Goal: Transaction & Acquisition: Subscribe to service/newsletter

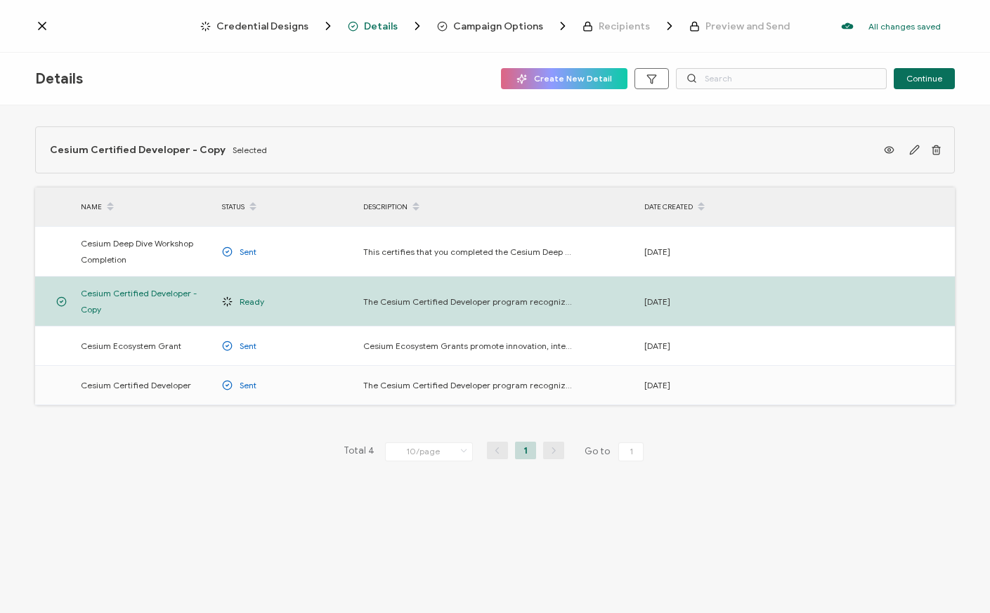
click at [615, 25] on span "Recipients" at bounding box center [623, 26] width 51 height 11
click at [520, 25] on span "Campaign Options" at bounding box center [498, 26] width 90 height 11
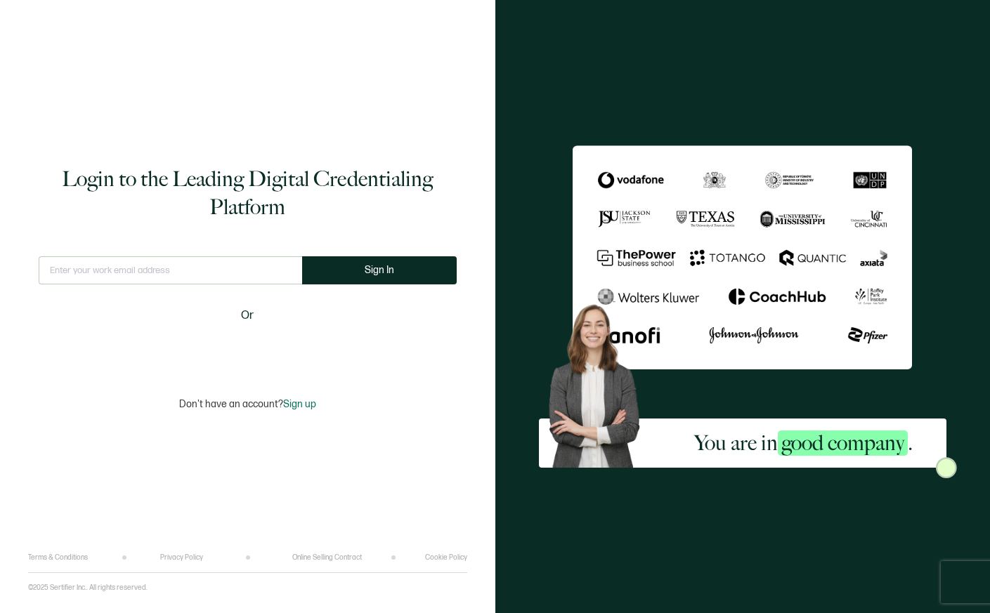
click at [261, 269] on input "text" at bounding box center [170, 270] width 263 height 28
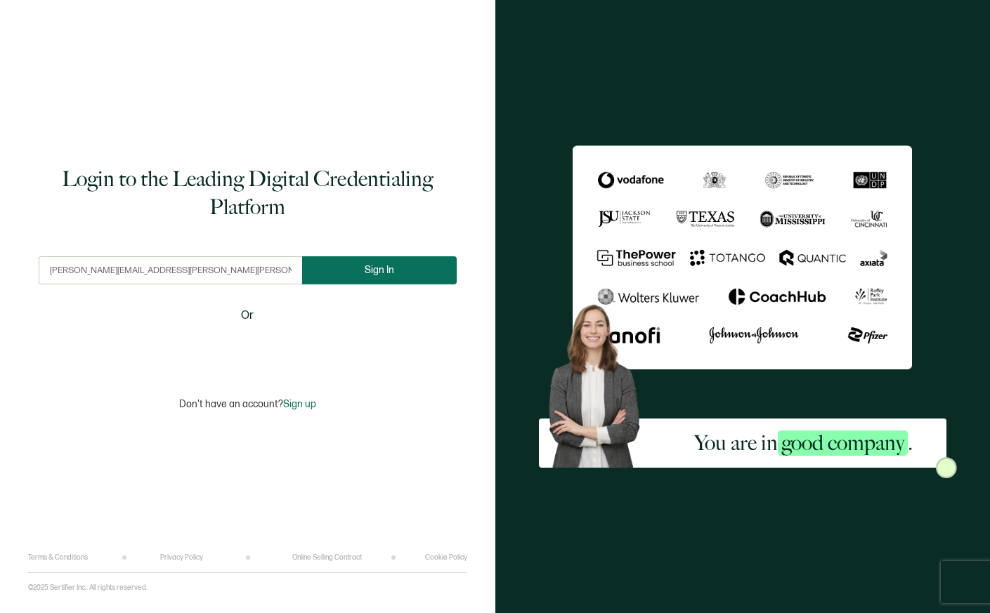
click at [362, 268] on button "Sign In" at bounding box center [379, 270] width 155 height 28
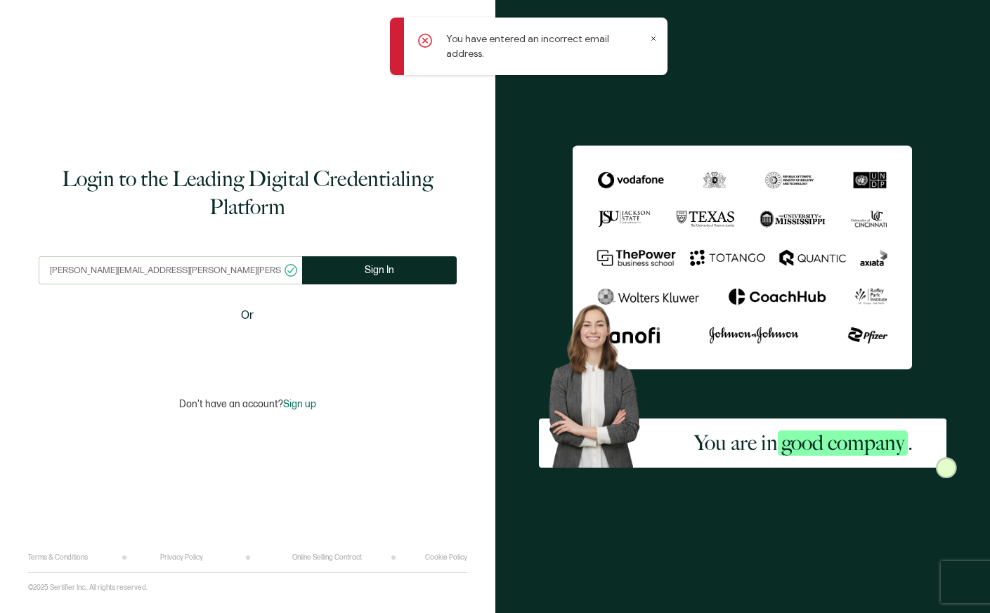
drag, startPoint x: 146, startPoint y: 269, endPoint x: 118, endPoint y: 268, distance: 28.1
click at [118, 268] on input "lossie.freeman@bentley.com" at bounding box center [170, 270] width 263 height 28
type input "[PERSON_NAME][EMAIL_ADDRESS][PERSON_NAME][DOMAIN_NAME]"
click at [365, 267] on span "Sign In" at bounding box center [380, 270] width 30 height 11
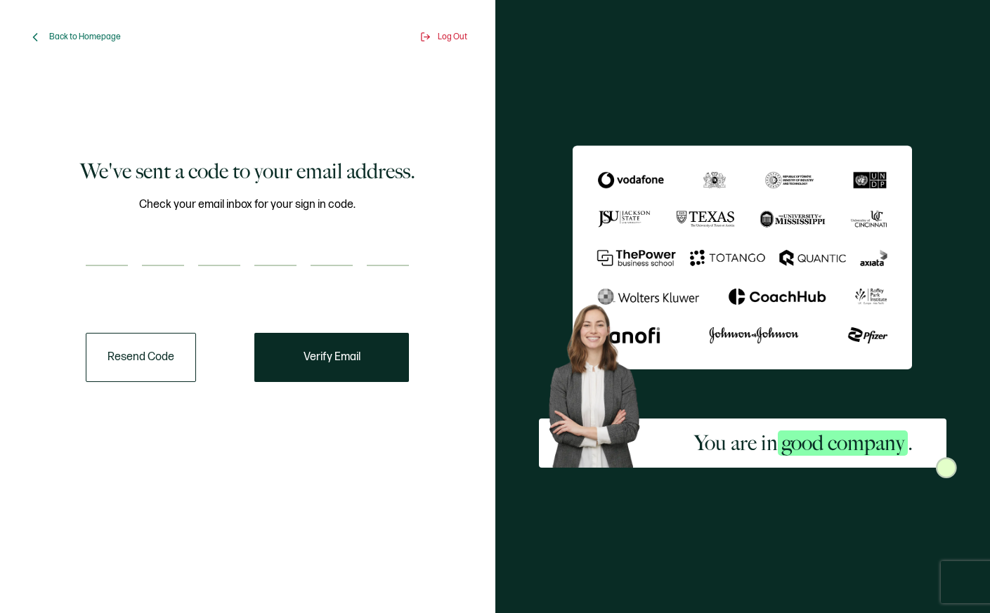
click at [109, 251] on input "number" at bounding box center [107, 252] width 42 height 28
paste input "6"
type input "6"
type input "9"
type input "5"
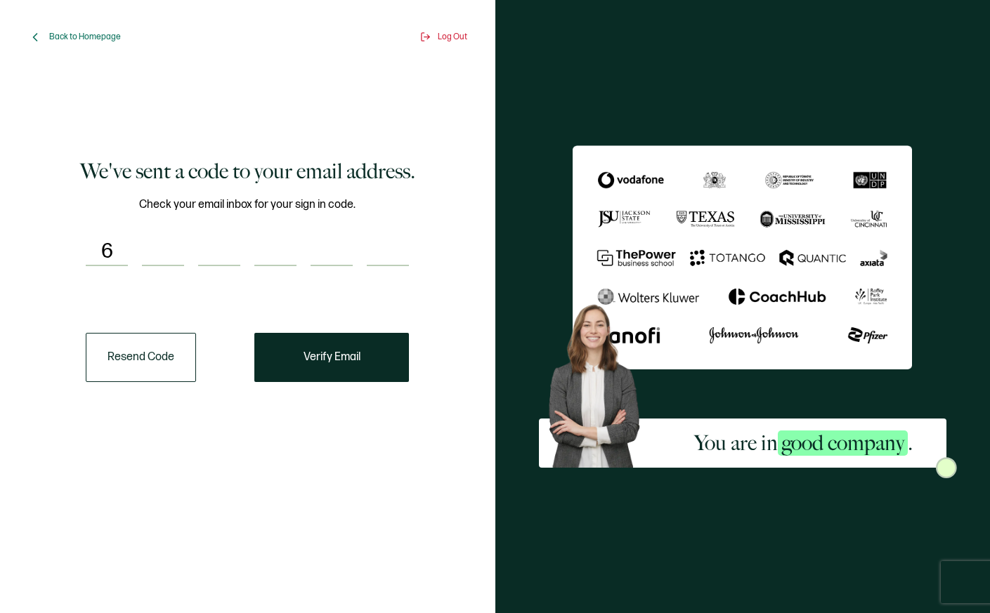
type input "7"
type input "5"
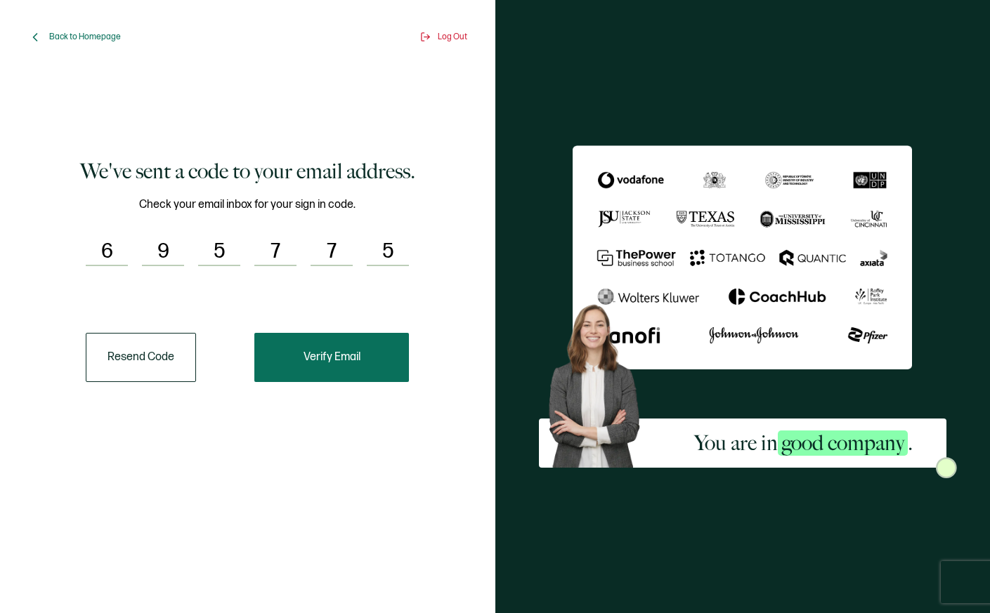
click at [317, 361] on span "Verify Email" at bounding box center [331, 357] width 57 height 11
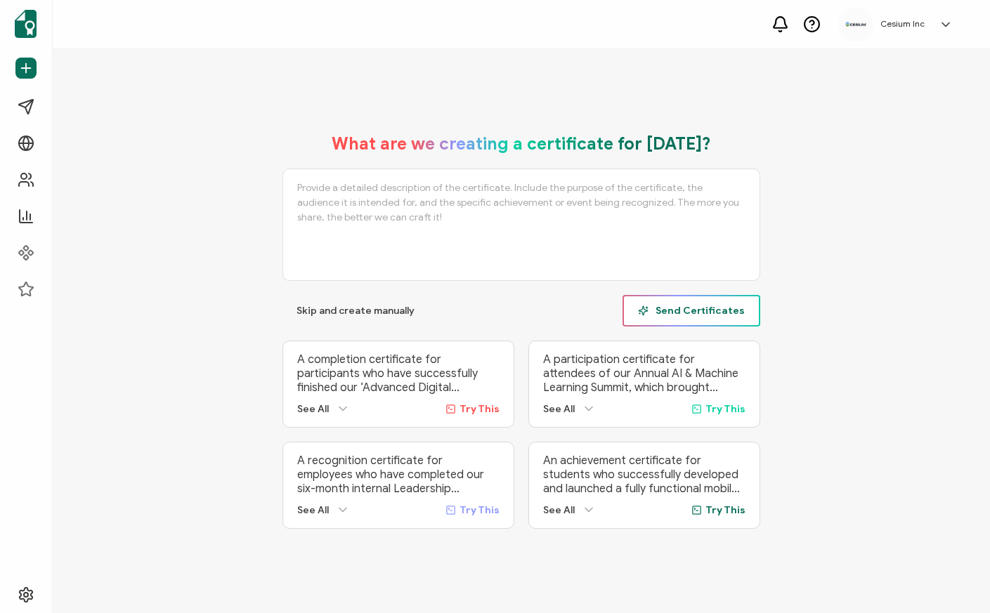
click at [707, 307] on span "Send Certificates" at bounding box center [691, 311] width 107 height 11
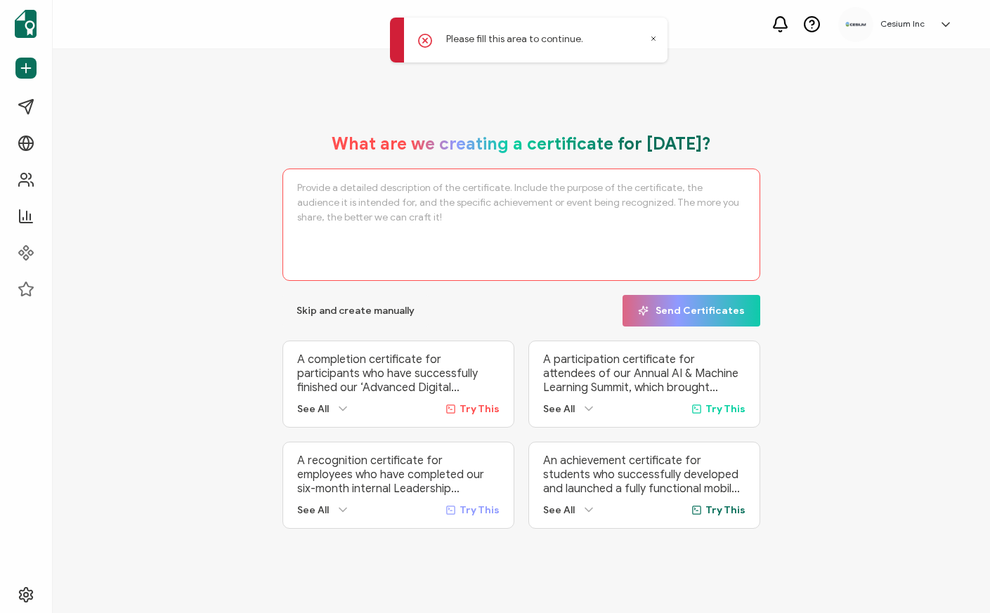
click at [771, 121] on div "What are we creating a certificate for today? Skip and create manually Send Cer…" at bounding box center [521, 331] width 867 height 424
click at [652, 37] on icon at bounding box center [653, 38] width 7 height 7
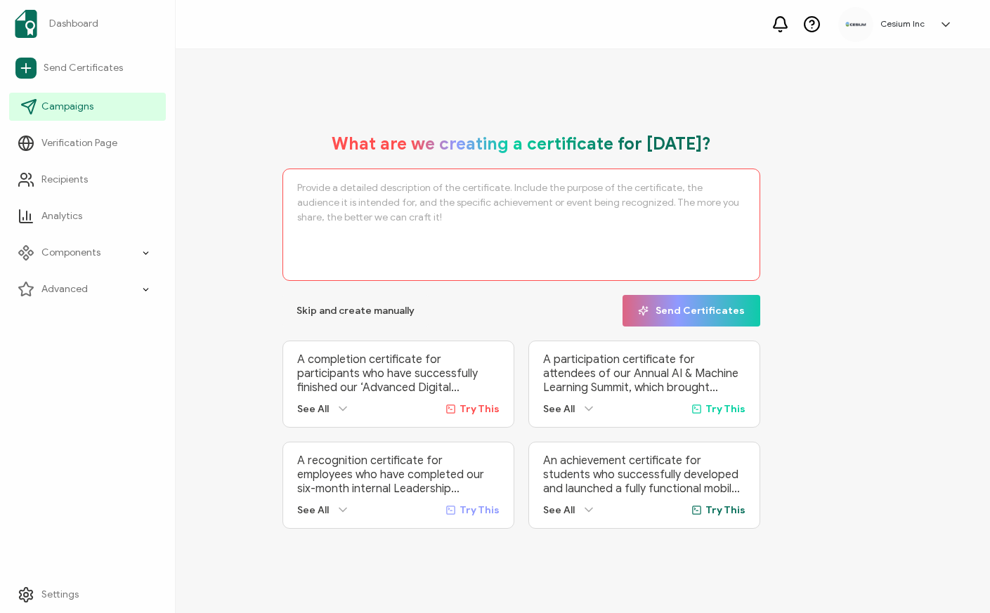
click at [72, 107] on span "Campaigns" at bounding box center [67, 107] width 52 height 14
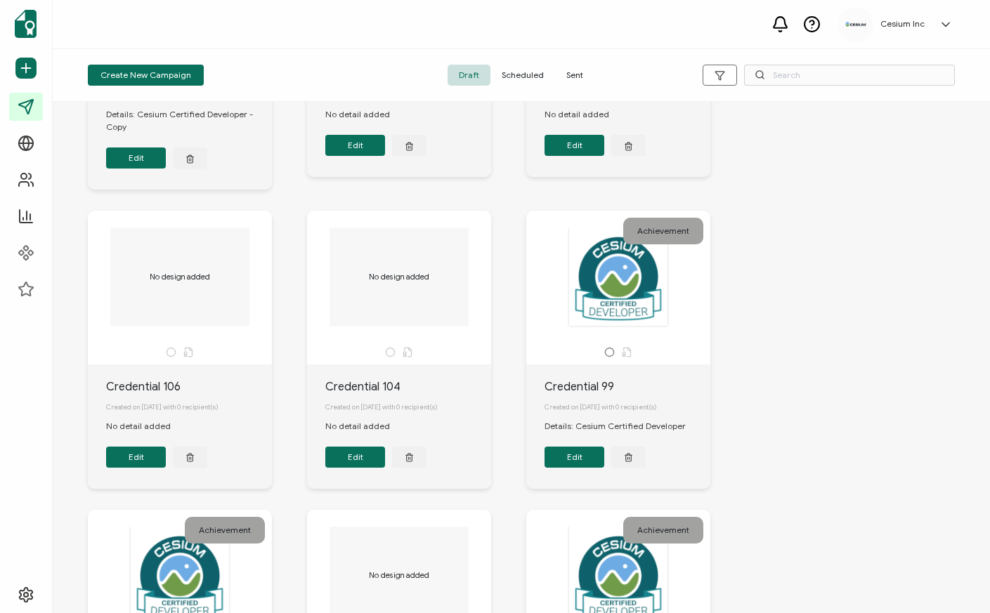
scroll to position [230, 0]
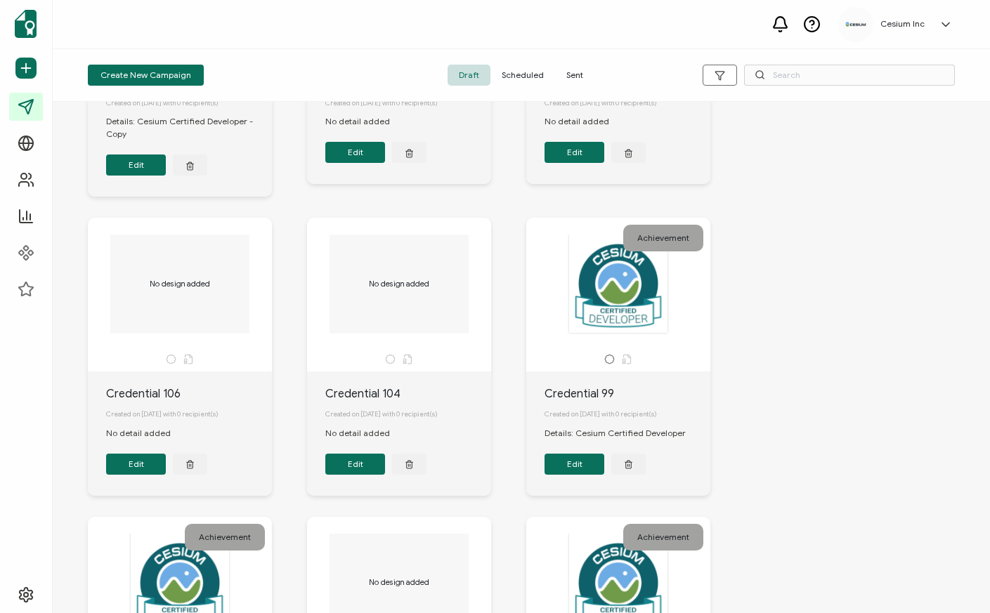
click at [600, 284] on div at bounding box center [618, 285] width 148 height 100
click at [610, 289] on div at bounding box center [618, 285] width 148 height 100
click at [524, 74] on span "Scheduled" at bounding box center [522, 75] width 65 height 21
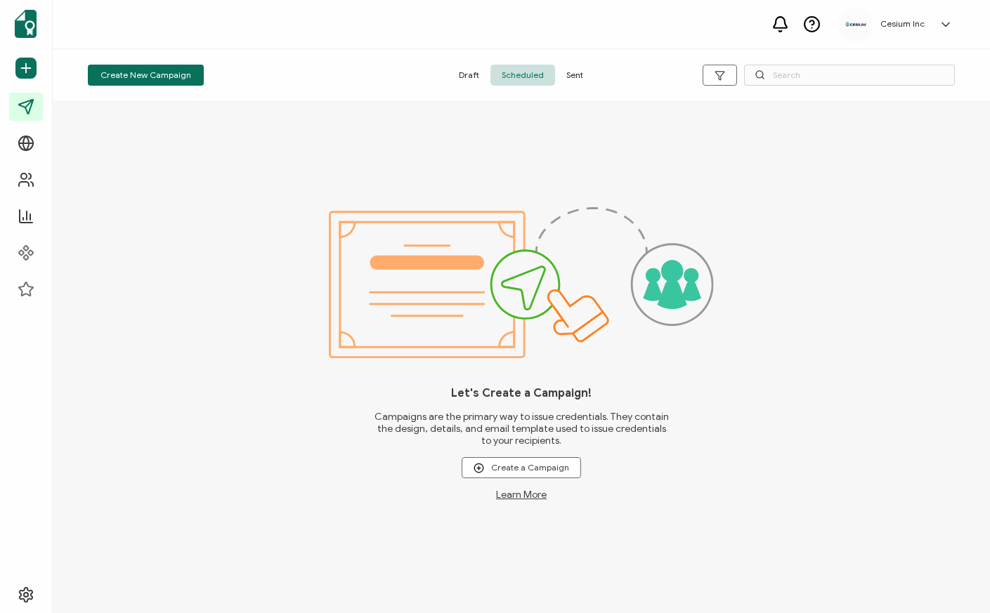
click at [571, 72] on span "Sent" at bounding box center [574, 75] width 39 height 21
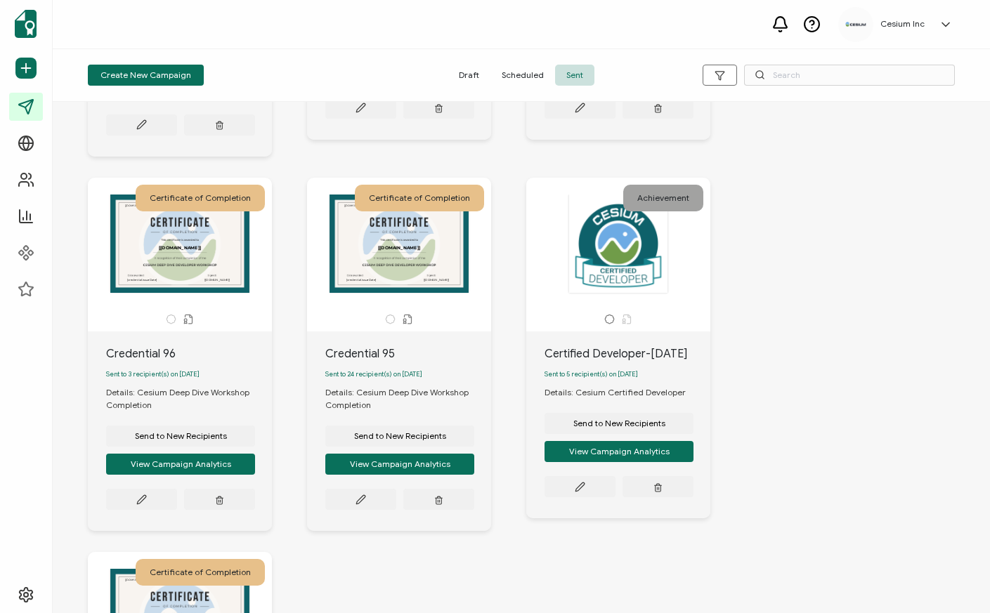
scroll to position [715, 0]
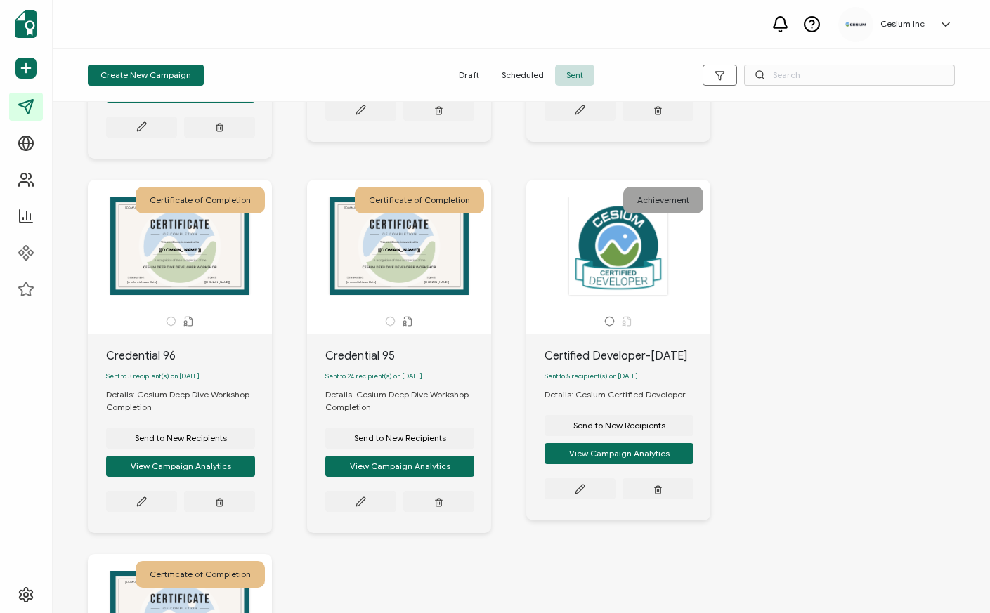
click at [638, 289] on div at bounding box center [618, 246] width 148 height 100
click at [656, 214] on div "Achievement" at bounding box center [663, 200] width 80 height 27
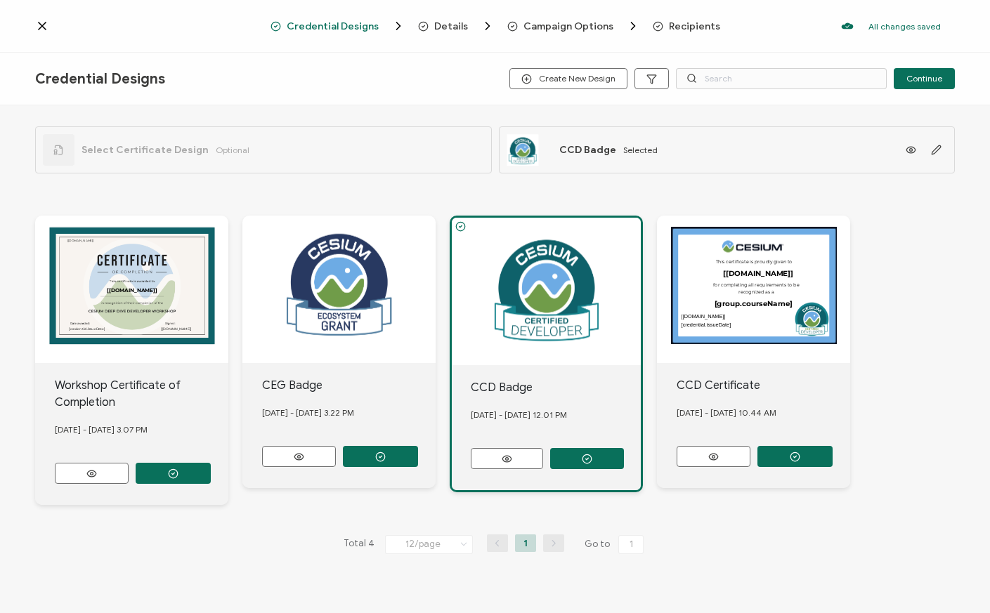
click at [682, 27] on span "Recipients" at bounding box center [694, 26] width 51 height 11
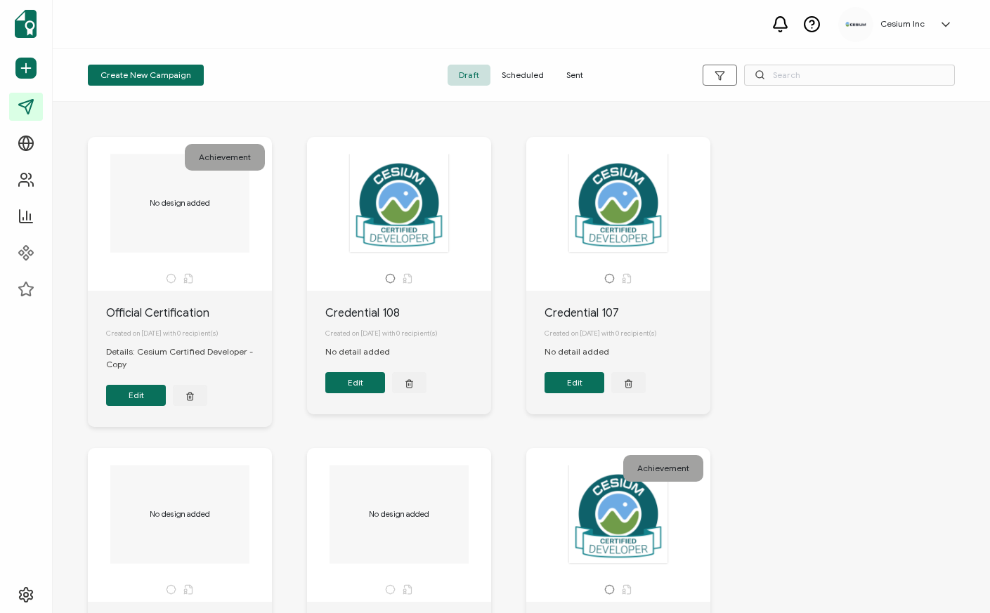
click at [604, 232] on div at bounding box center [618, 203] width 148 height 100
click at [622, 247] on div at bounding box center [618, 203] width 148 height 100
click at [571, 386] on button "Edit" at bounding box center [574, 382] width 60 height 21
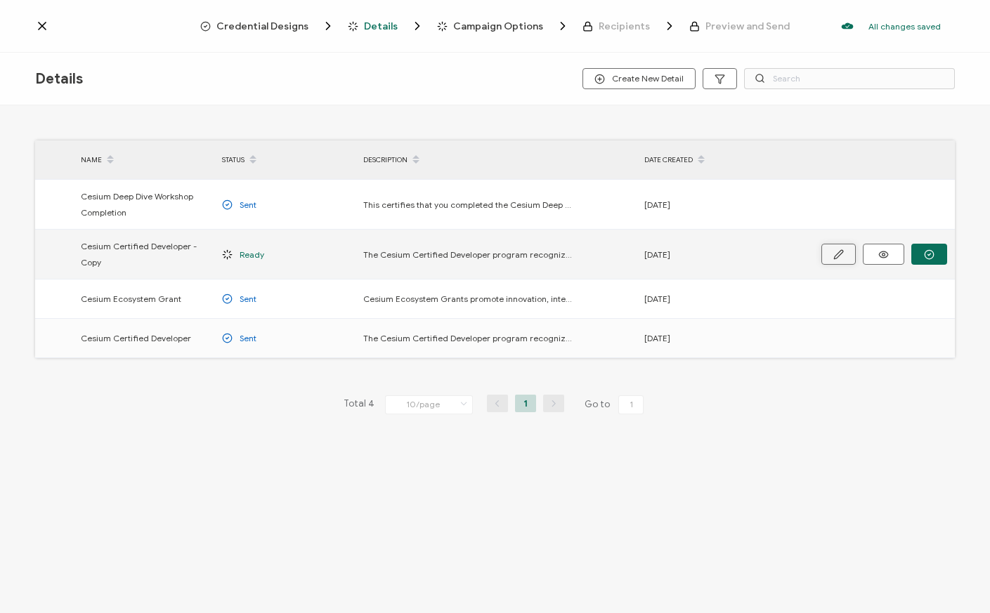
click at [832, 257] on button "button" at bounding box center [838, 254] width 34 height 21
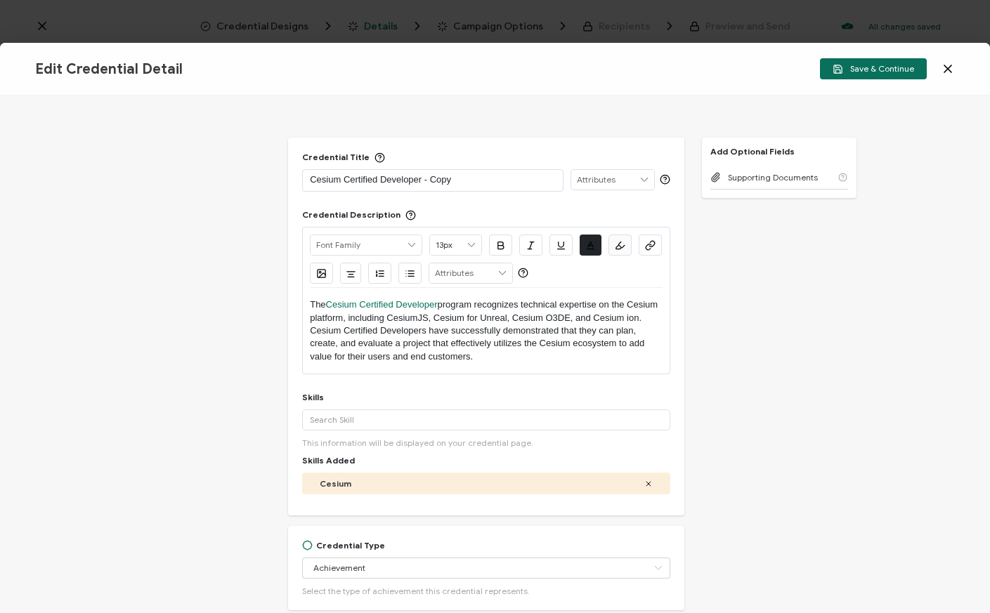
click at [948, 67] on icon at bounding box center [947, 68] width 7 height 7
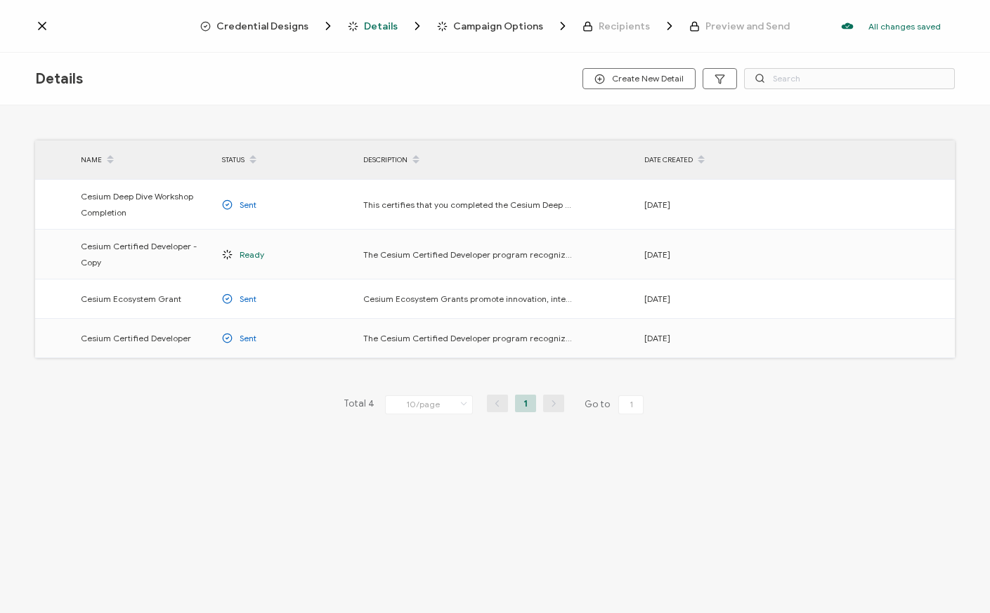
click at [42, 25] on icon at bounding box center [42, 26] width 14 height 14
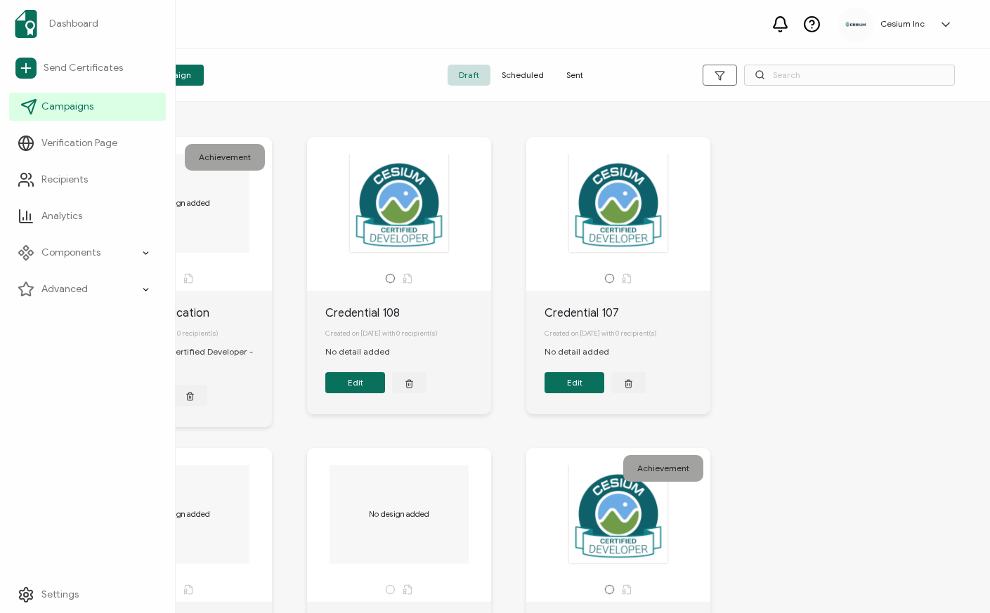
click at [72, 105] on span "Campaigns" at bounding box center [67, 107] width 52 height 14
click at [58, 108] on span "Campaigns" at bounding box center [67, 107] width 52 height 14
click at [49, 179] on span "Recipients" at bounding box center [64, 180] width 46 height 14
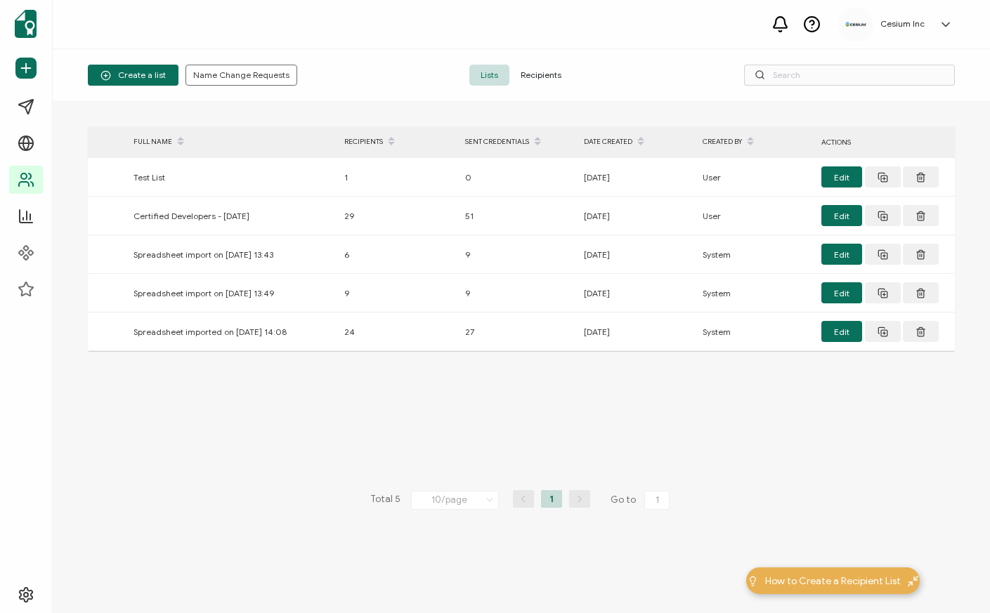
click at [535, 77] on span "Recipients" at bounding box center [540, 75] width 63 height 21
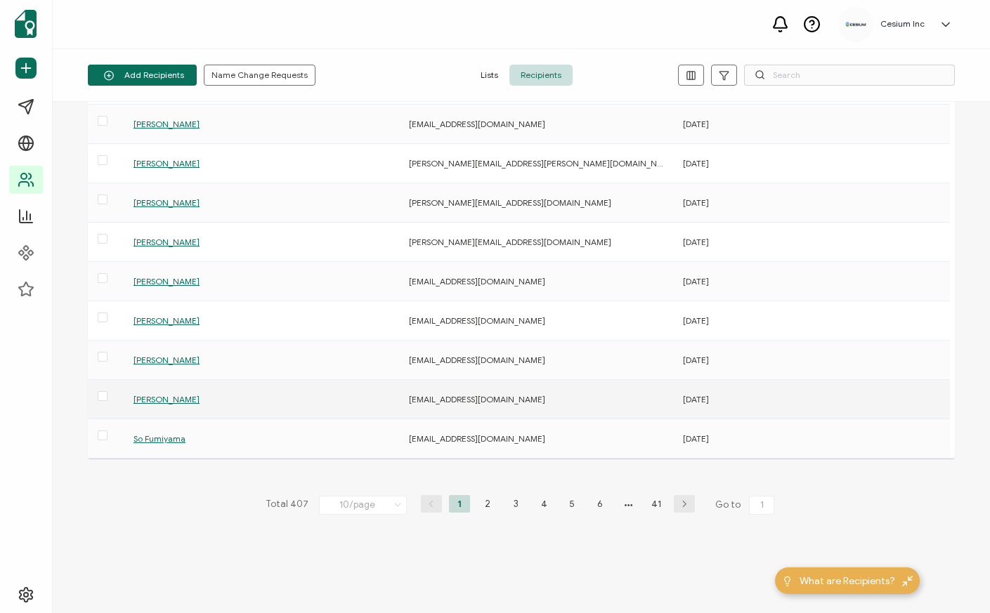
scroll to position [98, 0]
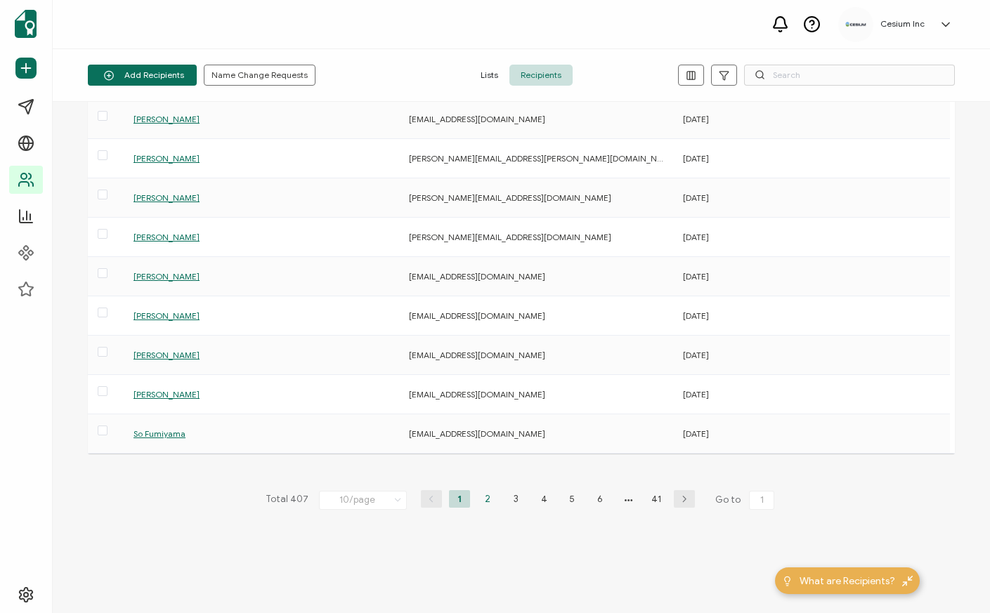
click at [486, 497] on li "2" at bounding box center [487, 499] width 21 height 18
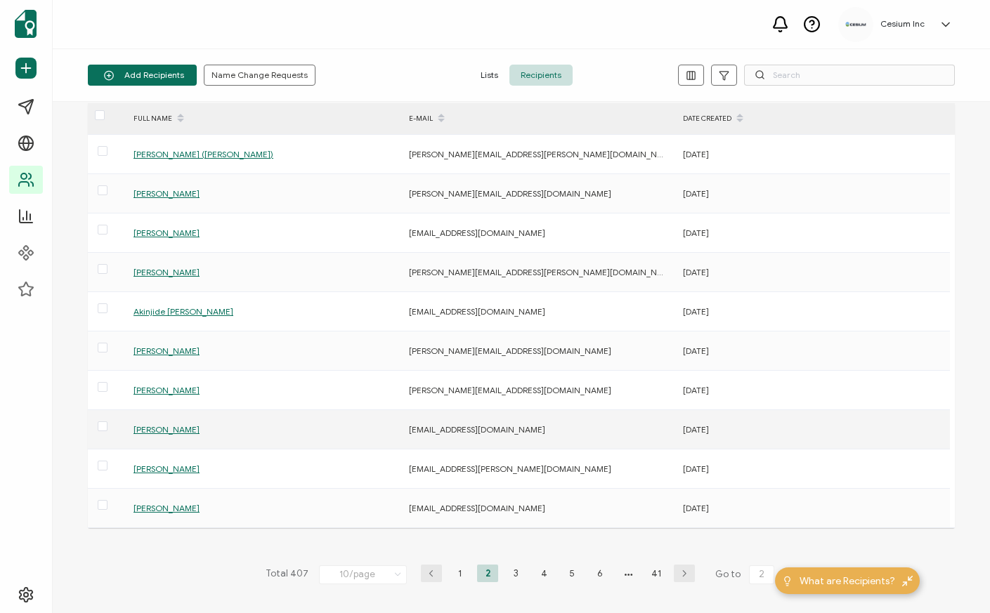
scroll to position [32, 0]
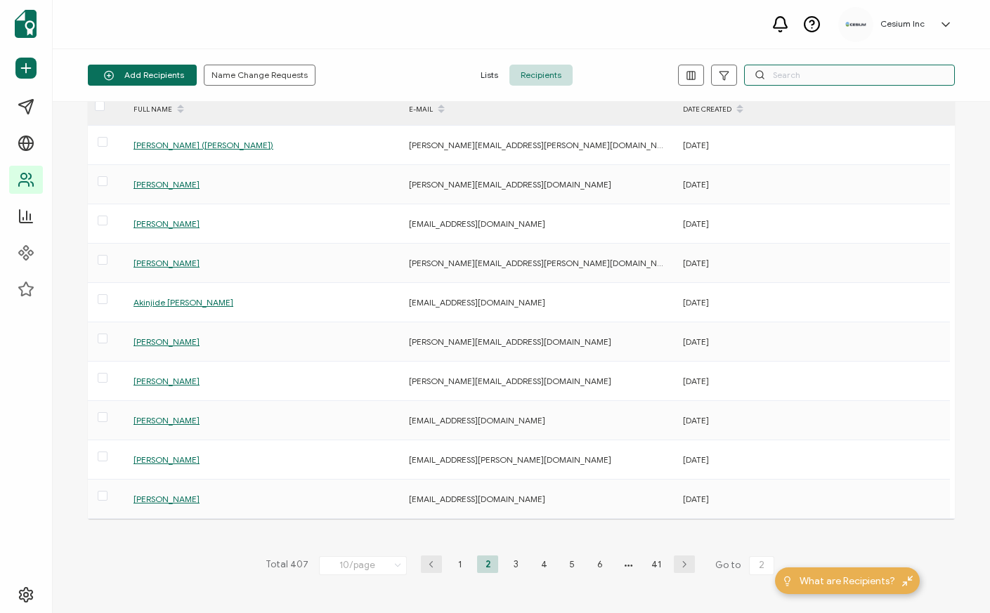
click at [776, 74] on input "text" at bounding box center [849, 75] width 211 height 21
paste input "[PERSON_NAME]"
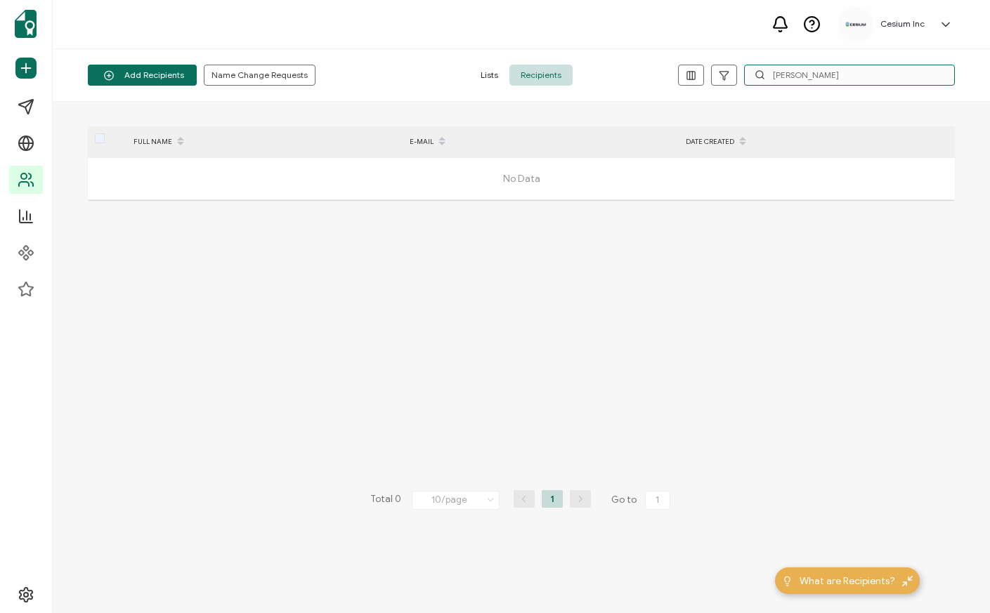
drag, startPoint x: 833, startPoint y: 76, endPoint x: 810, endPoint y: 76, distance: 23.2
click at [810, 76] on input "[PERSON_NAME]" at bounding box center [849, 75] width 211 height 21
drag, startPoint x: 826, startPoint y: 72, endPoint x: 728, endPoint y: 72, distance: 98.3
click at [728, 72] on div "Benjamin" at bounding box center [810, 75] width 289 height 21
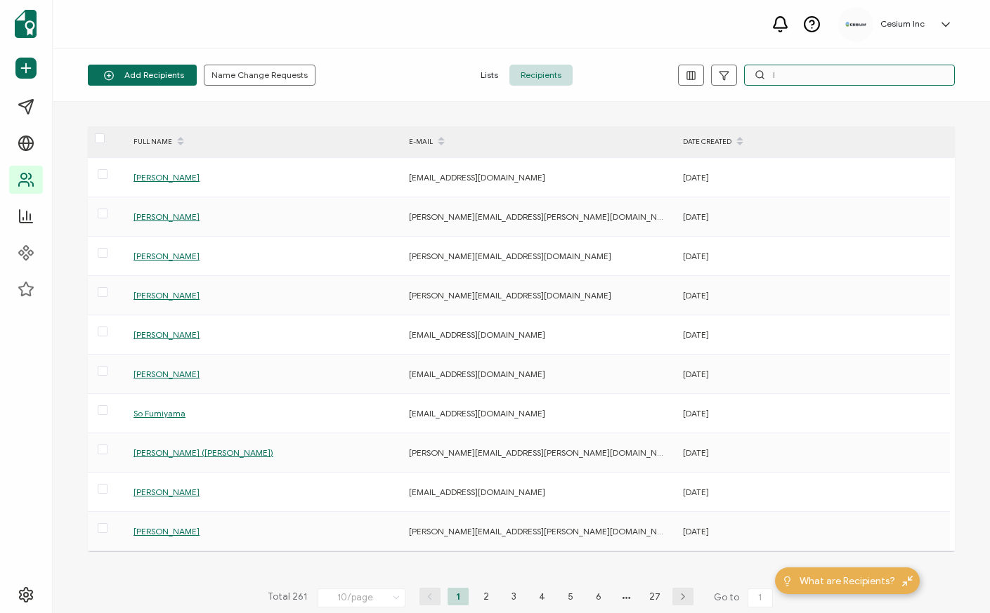
drag, startPoint x: 794, startPoint y: 74, endPoint x: 743, endPoint y: 72, distance: 51.3
click at [745, 72] on input "l" at bounding box center [849, 75] width 211 height 21
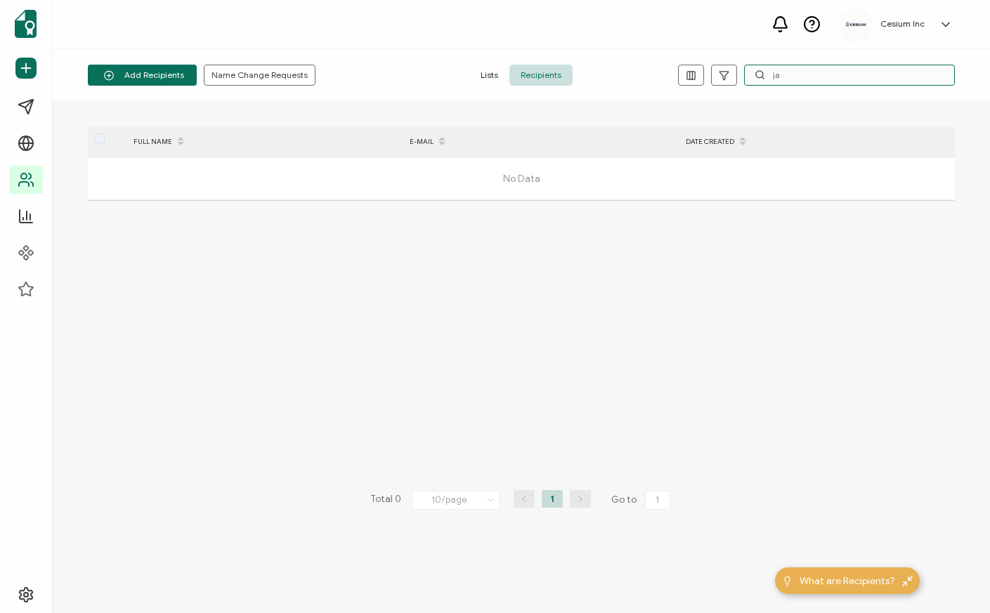
type input "j"
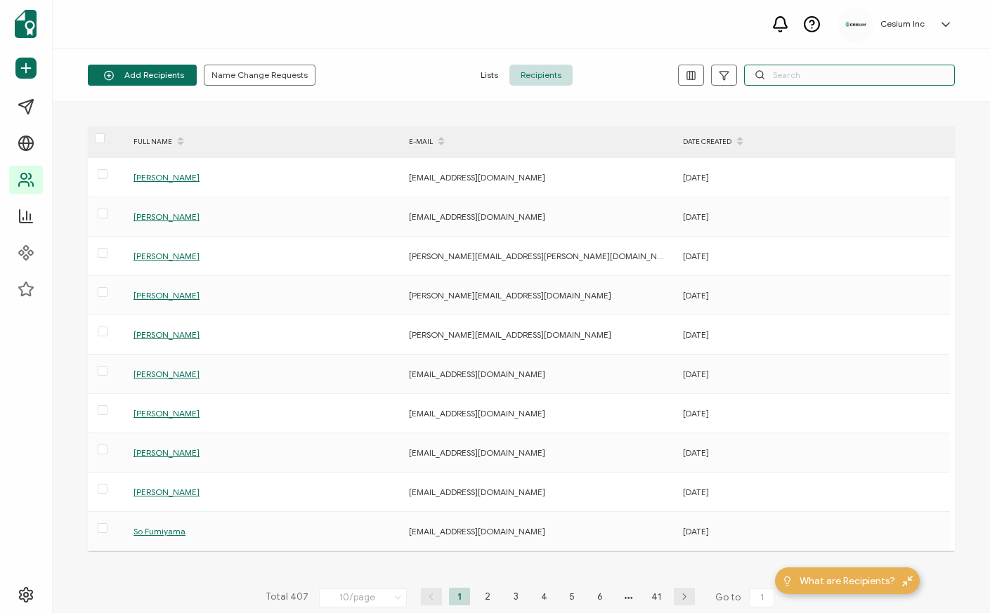
click at [777, 72] on input "text" at bounding box center [849, 75] width 211 height 21
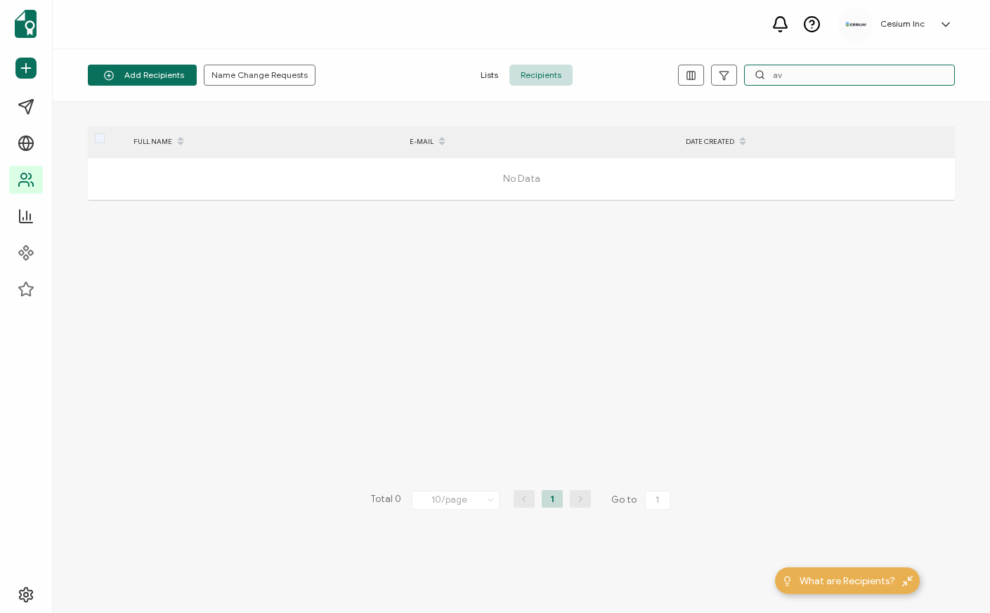
type input "a"
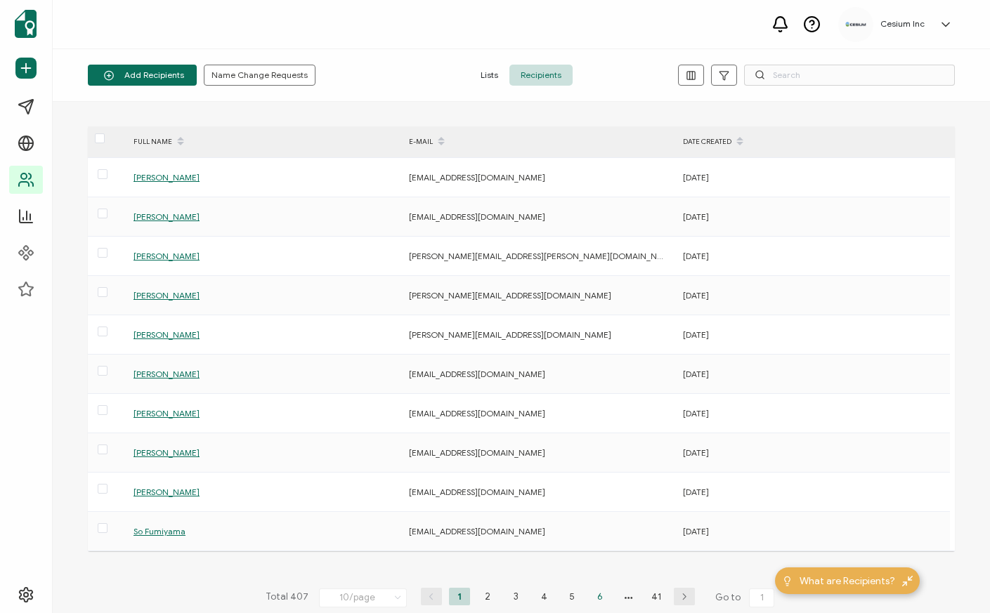
click at [598, 598] on li "6" at bounding box center [599, 597] width 21 height 18
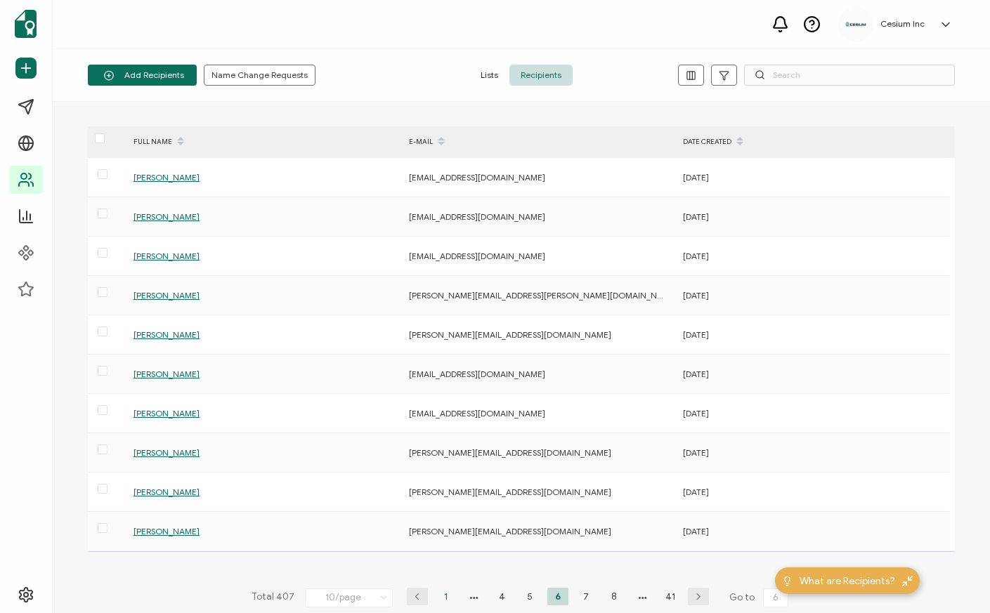
click at [445, 595] on li "1" at bounding box center [445, 597] width 21 height 18
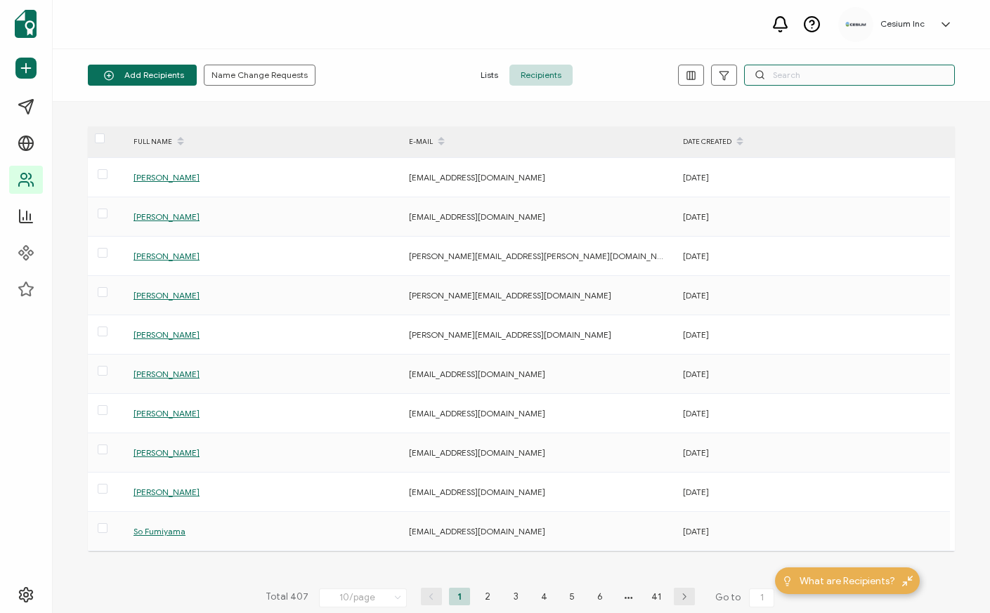
click at [813, 76] on input "text" at bounding box center [849, 75] width 211 height 21
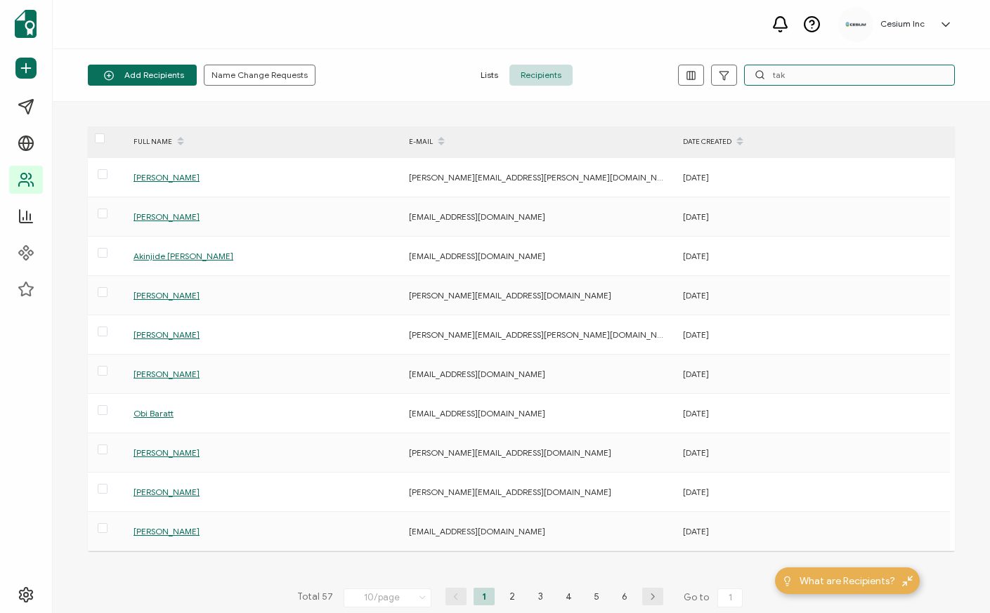
type input "taka"
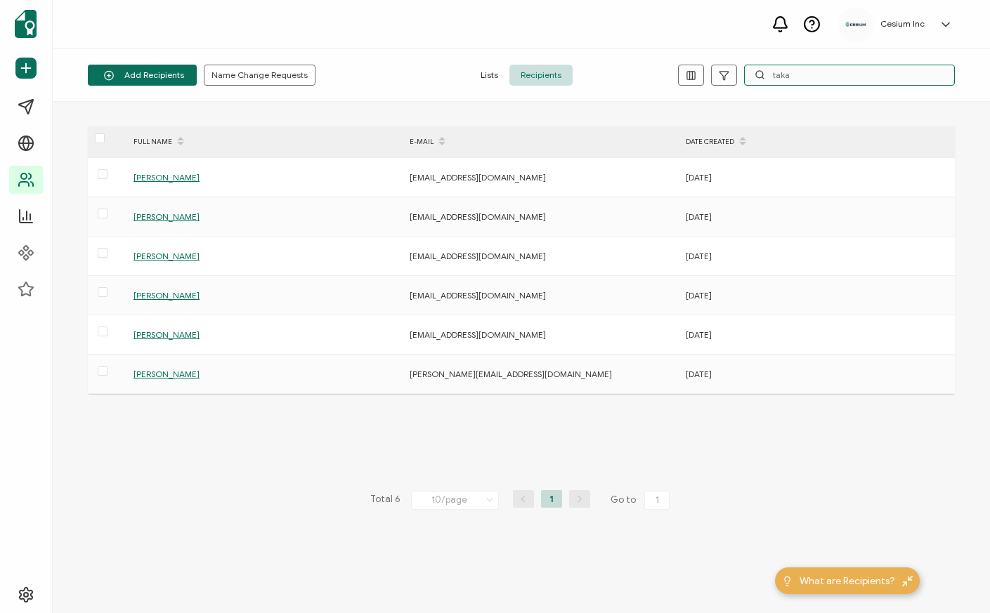
drag, startPoint x: 818, startPoint y: 77, endPoint x: 761, endPoint y: 77, distance: 56.9
click at [761, 77] on div "taka" at bounding box center [849, 75] width 211 height 21
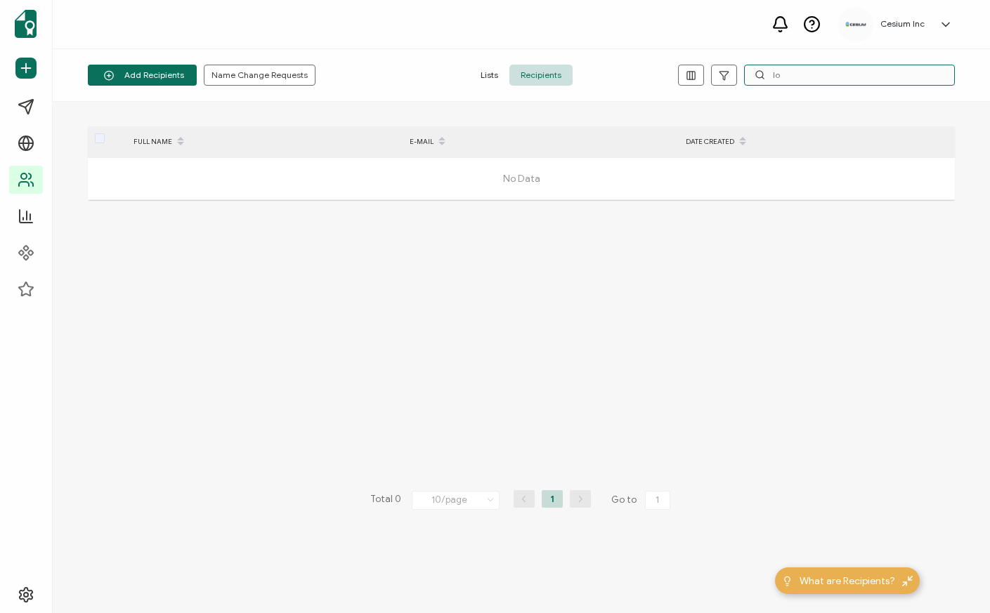
type input "l"
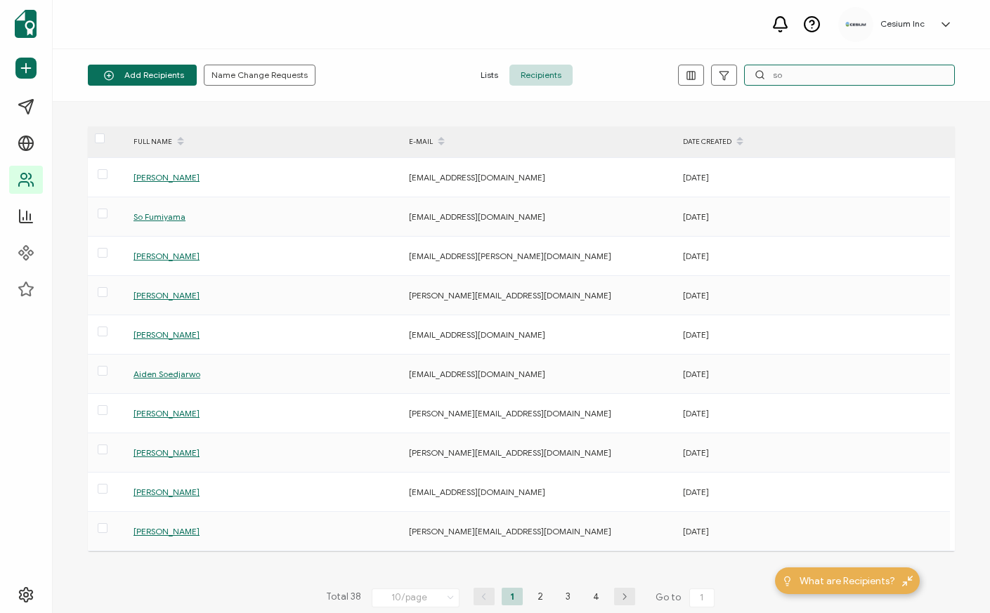
type input "s"
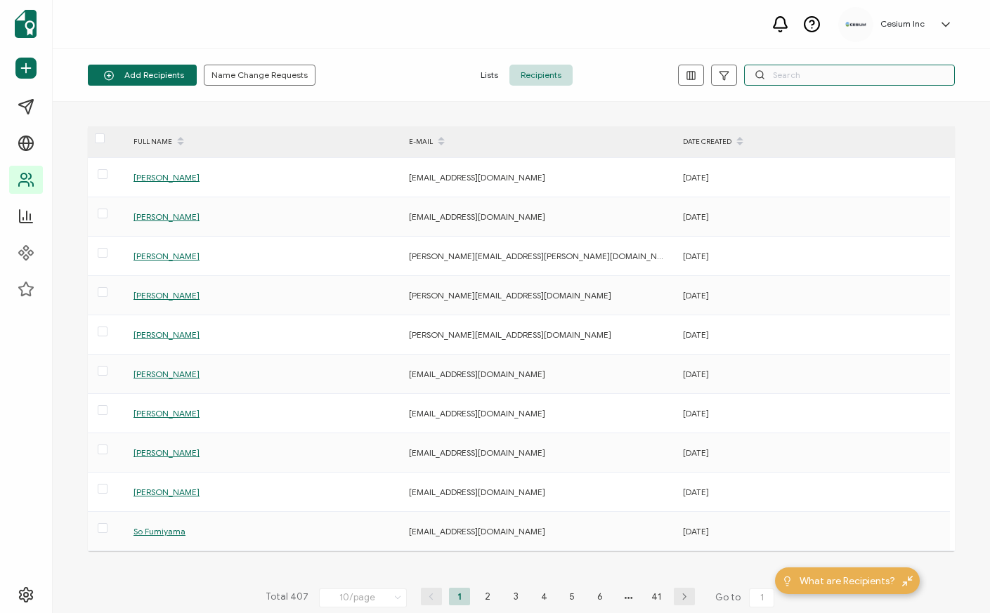
click at [777, 77] on input "text" at bounding box center [849, 75] width 211 height 21
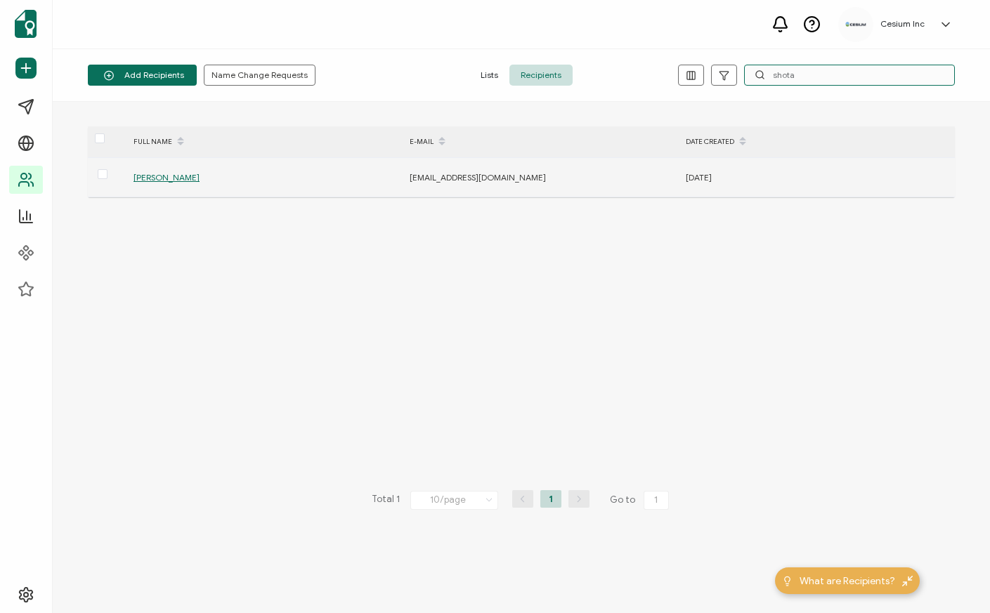
type input "shota"
click at [162, 177] on span "Shota Matsuda" at bounding box center [166, 177] width 66 height 11
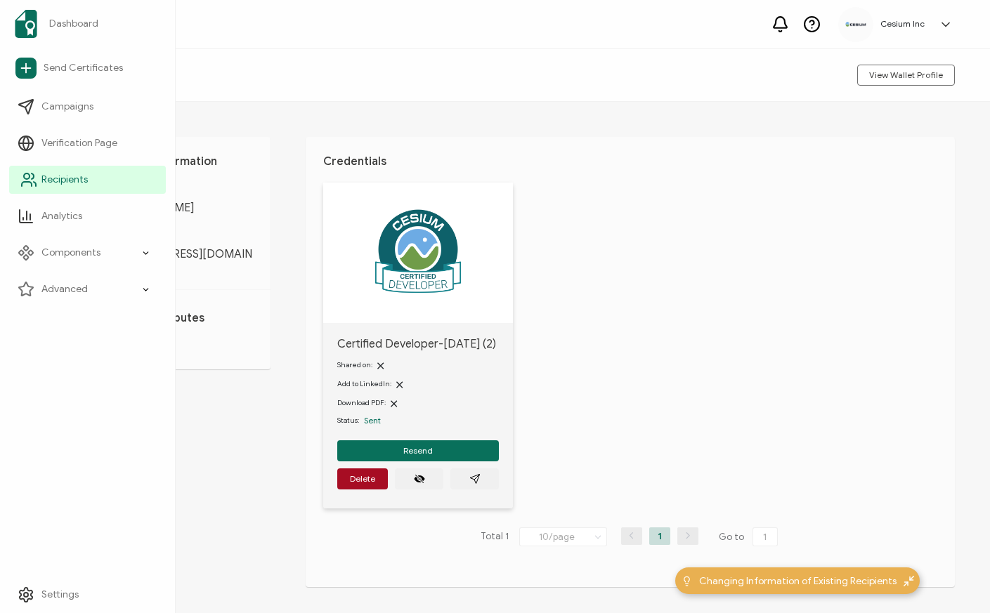
click at [56, 180] on span "Recipients" at bounding box center [64, 180] width 46 height 14
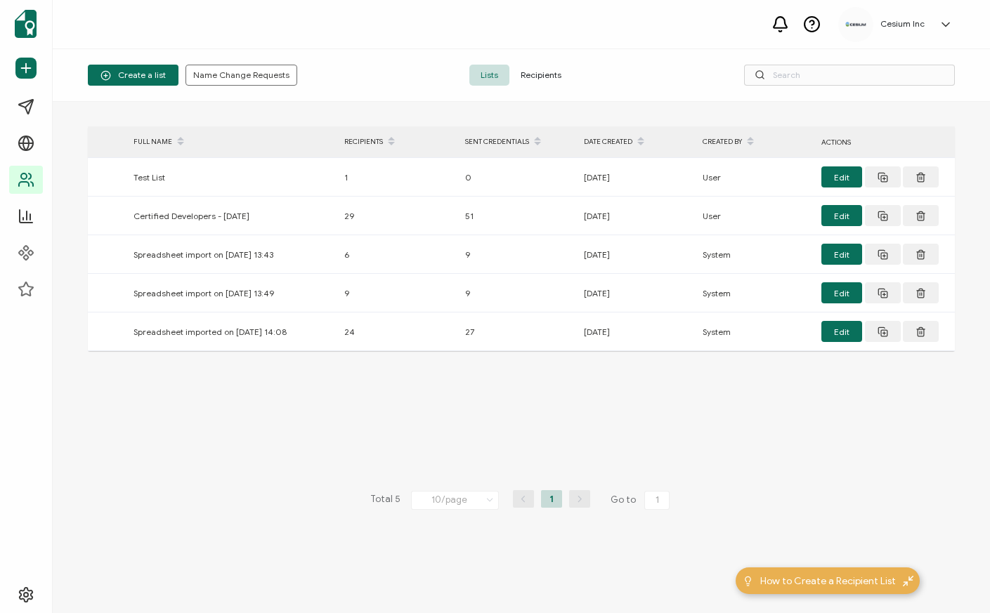
click at [544, 74] on span "Recipients" at bounding box center [540, 75] width 63 height 21
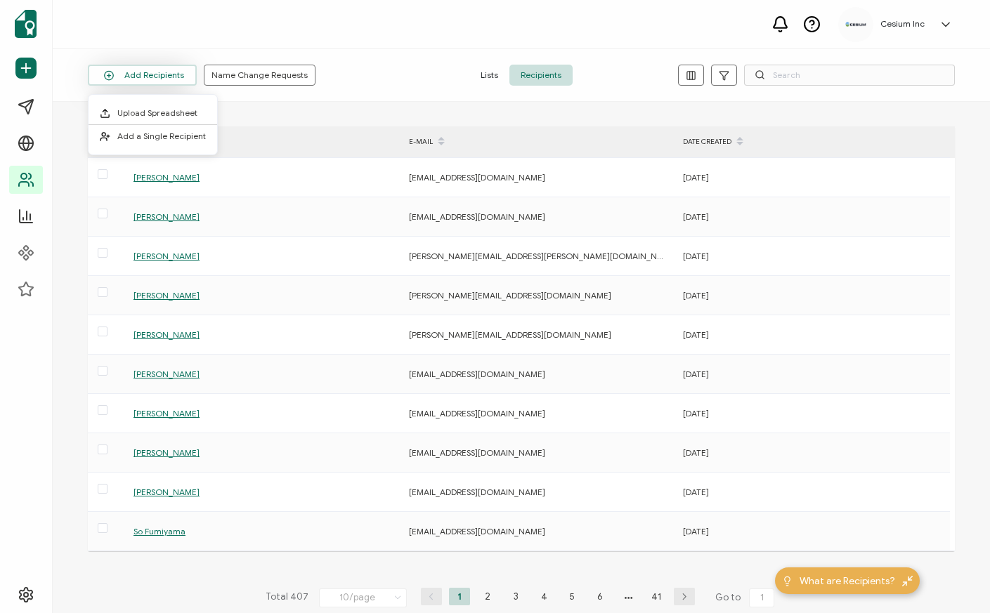
click at [112, 76] on icon at bounding box center [108, 75] width 17 height 11
click at [143, 138] on span "Add a Single Recipient" at bounding box center [161, 136] width 89 height 11
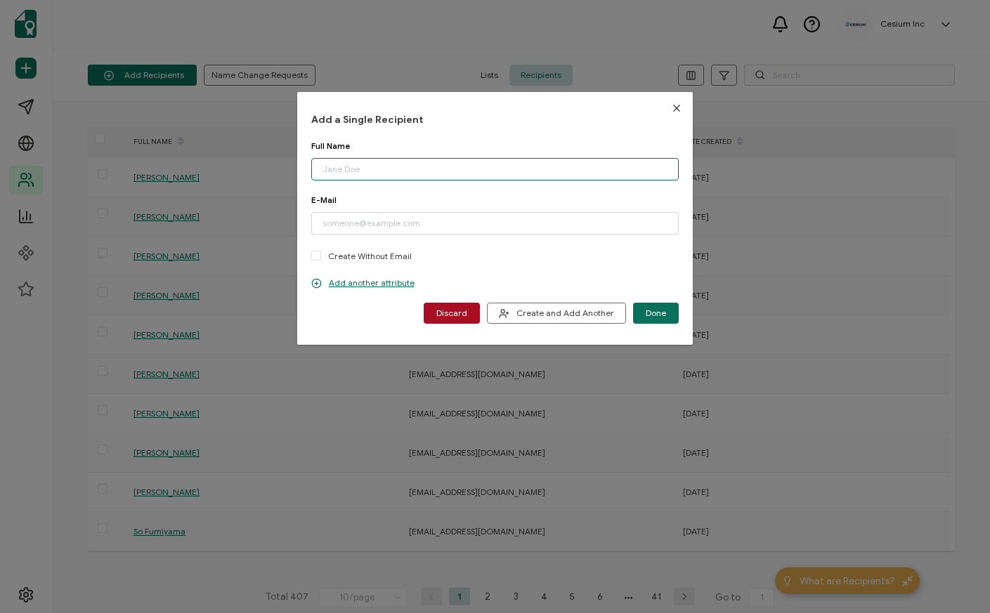
click at [347, 167] on input "dialog" at bounding box center [495, 169] width 368 height 22
paste input "[PERSON_NAME]"
click at [322, 169] on input "[PERSON_NAME]" at bounding box center [495, 169] width 368 height 22
type input "[PERSON_NAME]"
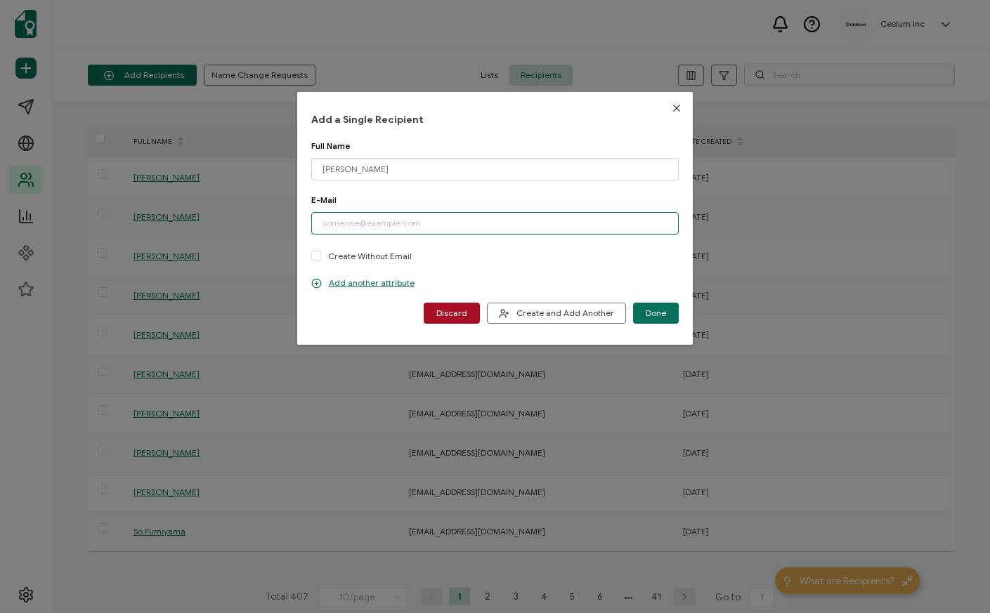
click at [337, 225] on input "dialog" at bounding box center [495, 223] width 368 height 22
paste input "[PERSON_NAME][EMAIL_ADDRESS][PERSON_NAME][DOMAIN_NAME]"
type input "[PERSON_NAME][EMAIL_ADDRESS][PERSON_NAME][DOMAIN_NAME]"
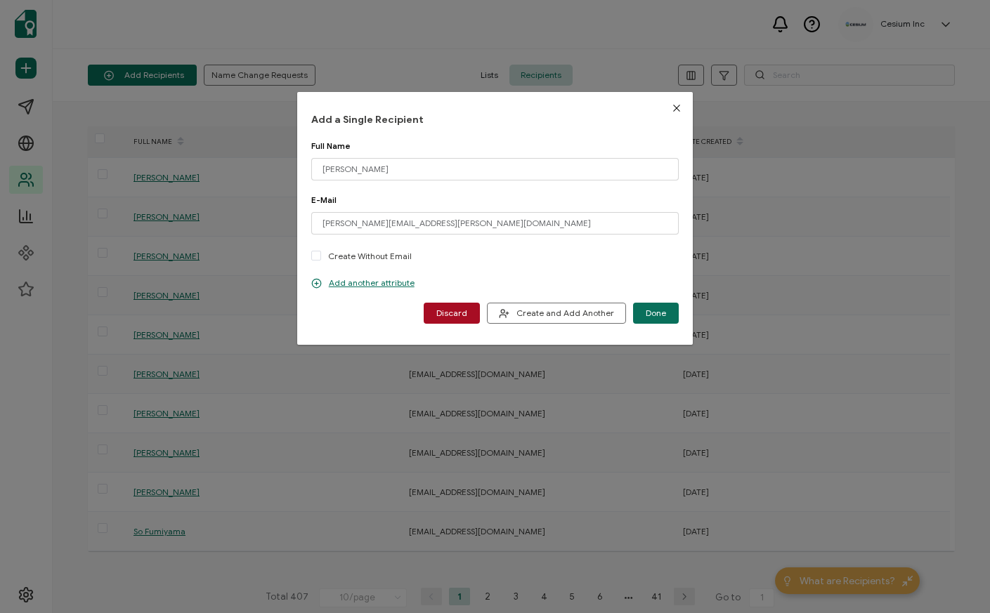
drag, startPoint x: 651, startPoint y: 317, endPoint x: 610, endPoint y: 266, distance: 66.5
click at [610, 266] on div "Full Name Benjamin Lozes Please enter a valid name. E-Mail benjamin.lozes@proto…" at bounding box center [495, 231] width 368 height 183
click at [318, 284] on icon "dialog" at bounding box center [316, 283] width 11 height 11
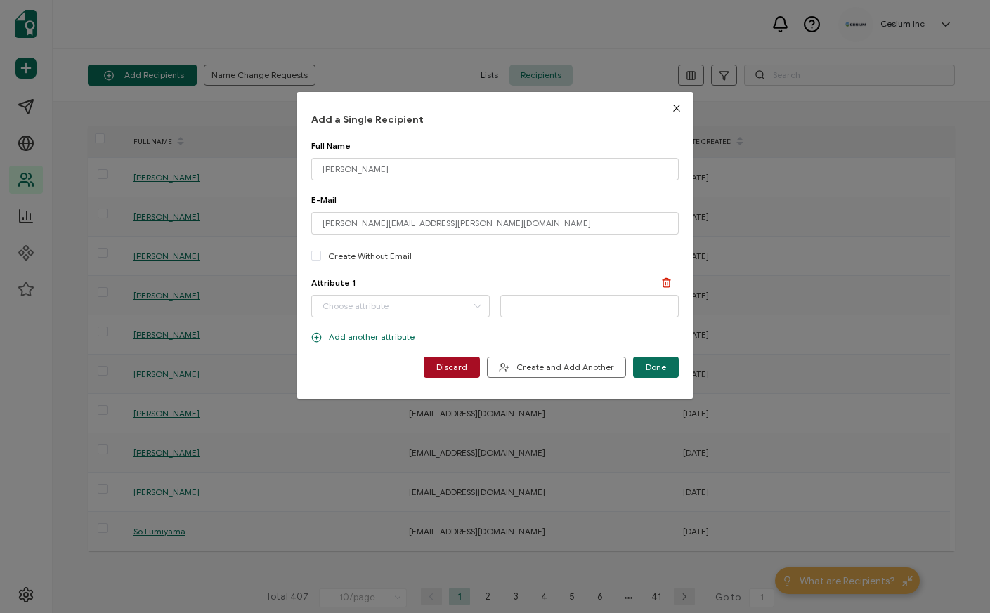
click at [667, 283] on line "dialog" at bounding box center [667, 283] width 0 height 3
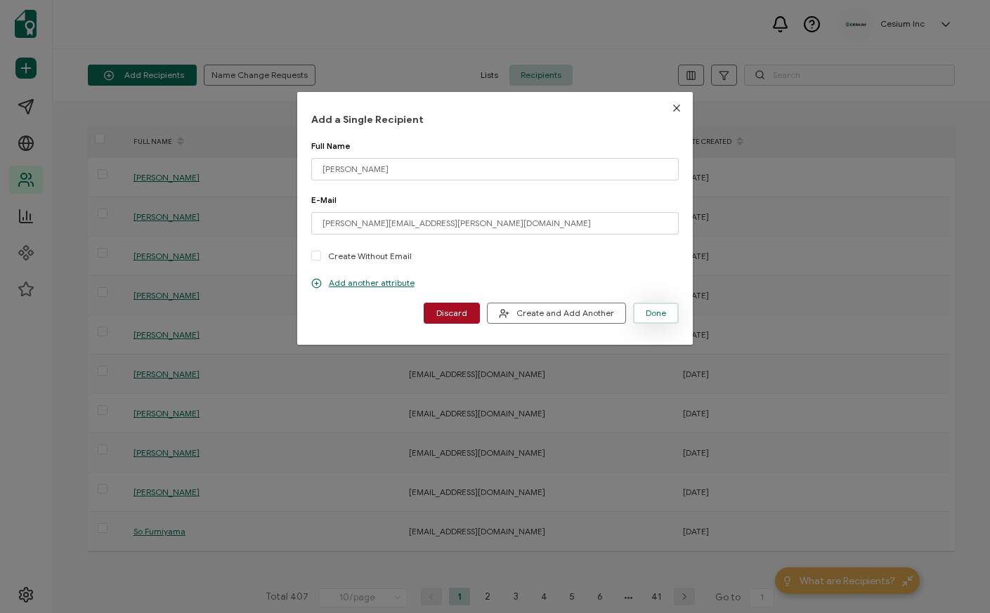
click at [658, 315] on span "Done" at bounding box center [655, 313] width 20 height 8
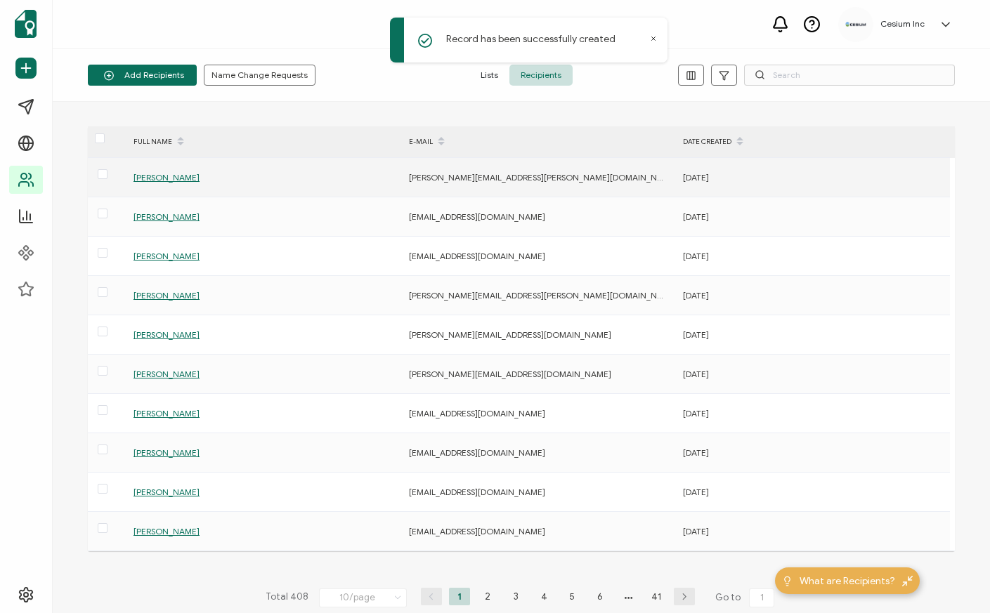
click at [165, 174] on span "[PERSON_NAME]" at bounding box center [166, 177] width 66 height 11
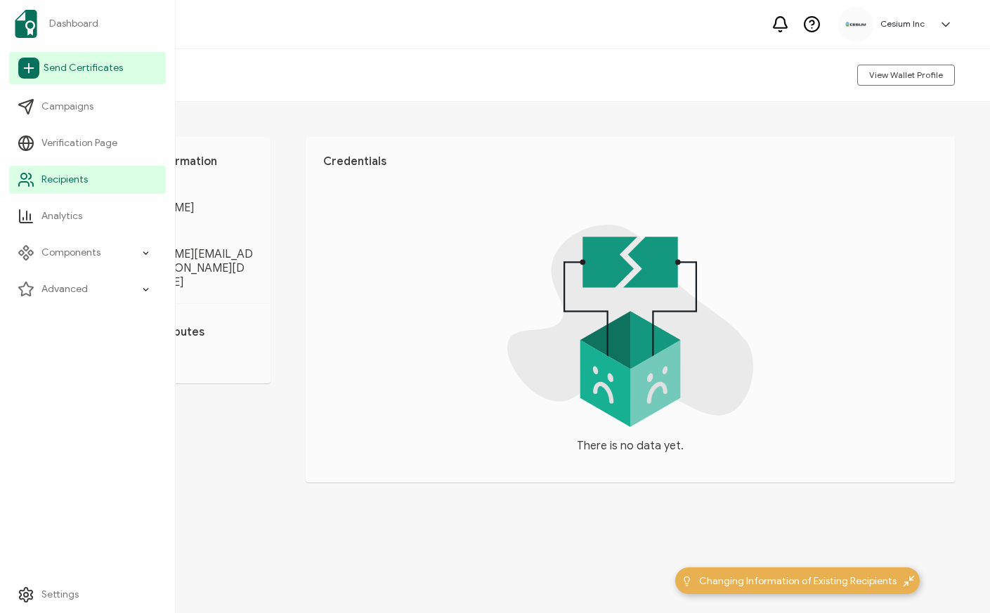
click at [77, 68] on span "Send Certificates" at bounding box center [83, 68] width 79 height 14
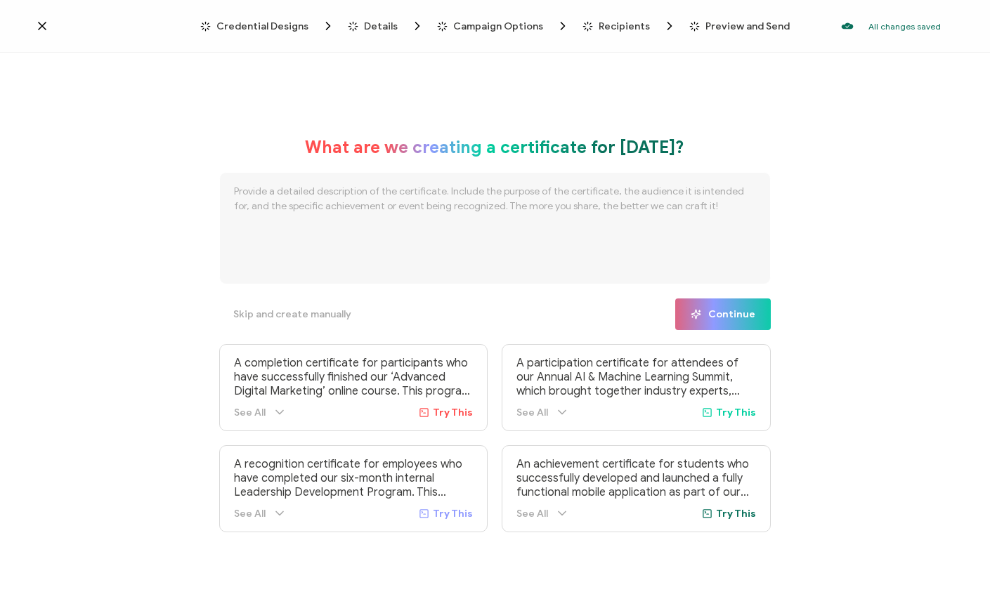
click at [492, 27] on span "Campaign Options" at bounding box center [498, 26] width 90 height 11
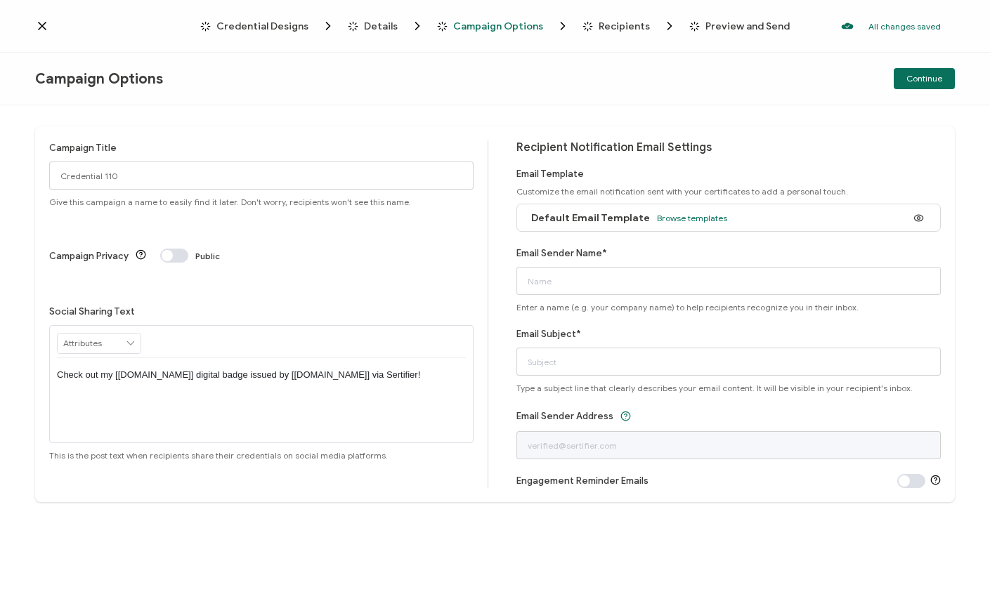
click at [619, 25] on span "Recipients" at bounding box center [623, 26] width 51 height 11
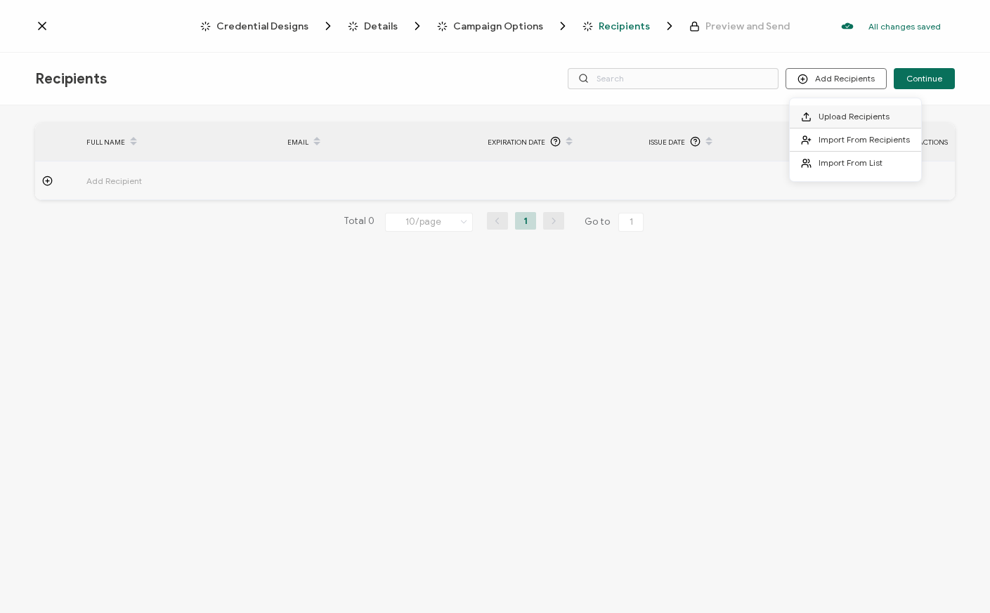
click at [833, 117] on span "Upload Recipients" at bounding box center [853, 116] width 71 height 11
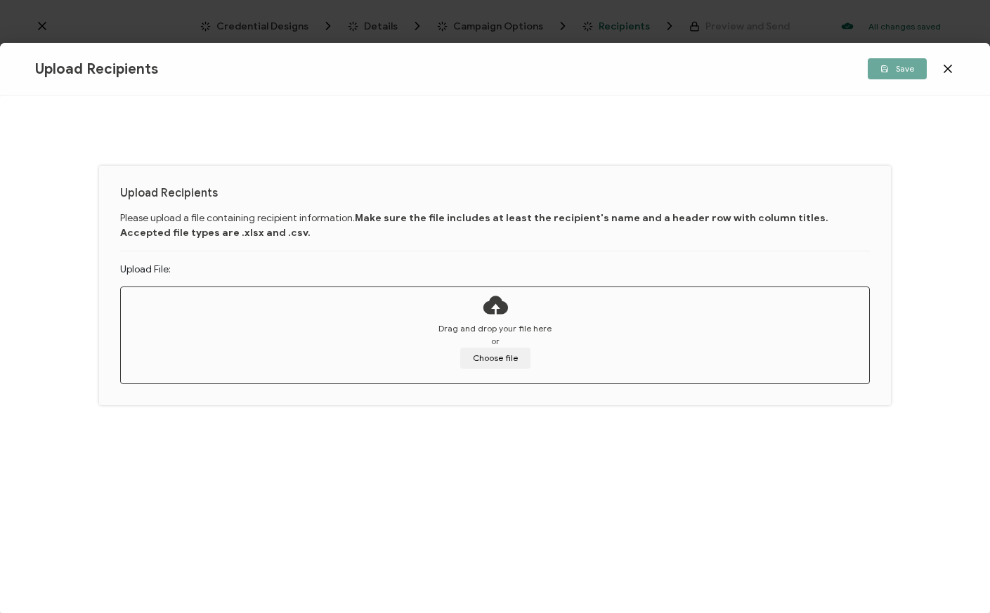
click at [947, 69] on icon at bounding box center [947, 68] width 7 height 7
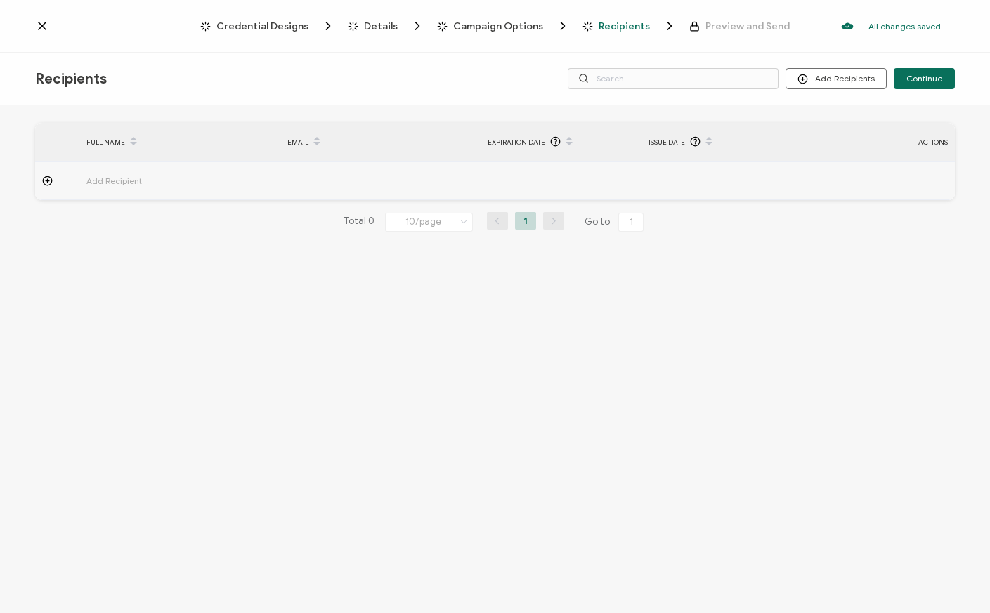
click at [622, 26] on span "Recipients" at bounding box center [623, 26] width 51 height 11
click at [847, 82] on button "Add Recipients" at bounding box center [835, 78] width 101 height 21
click at [839, 115] on span "Upload Recipients" at bounding box center [853, 116] width 71 height 11
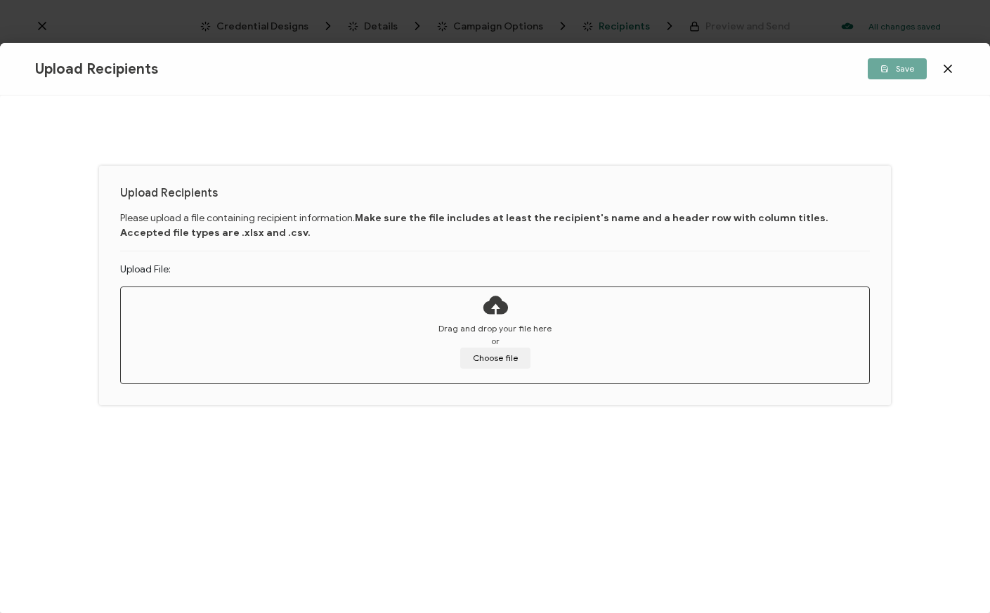
click at [944, 69] on icon at bounding box center [948, 69] width 14 height 14
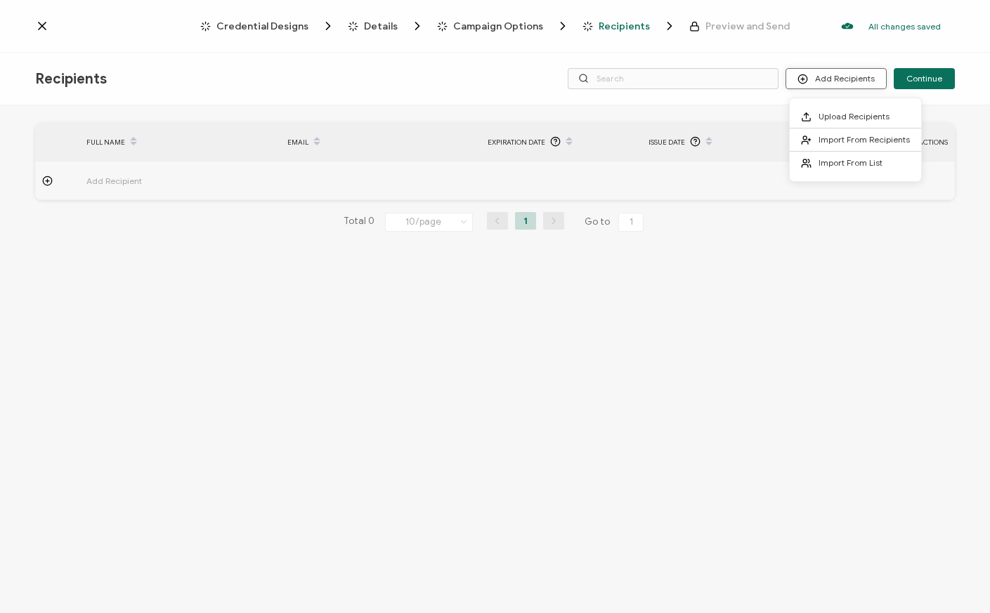
click at [853, 85] on button "Add Recipients" at bounding box center [835, 78] width 101 height 21
click at [848, 137] on span "Import From Recipients" at bounding box center [863, 139] width 91 height 11
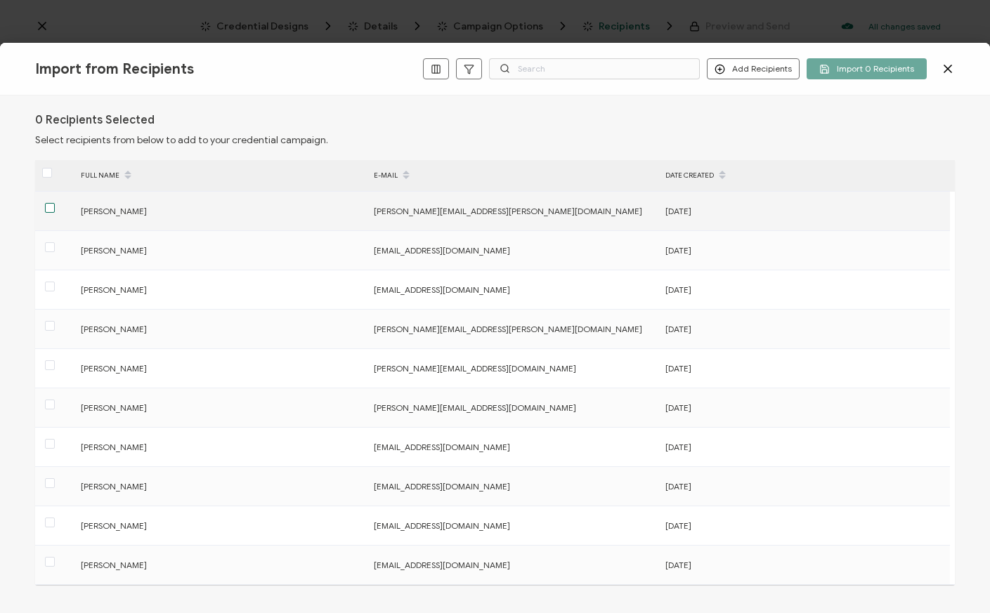
click at [50, 209] on span at bounding box center [50, 208] width 10 height 10
click at [55, 203] on input "checkbox" at bounding box center [55, 203] width 0 height 0
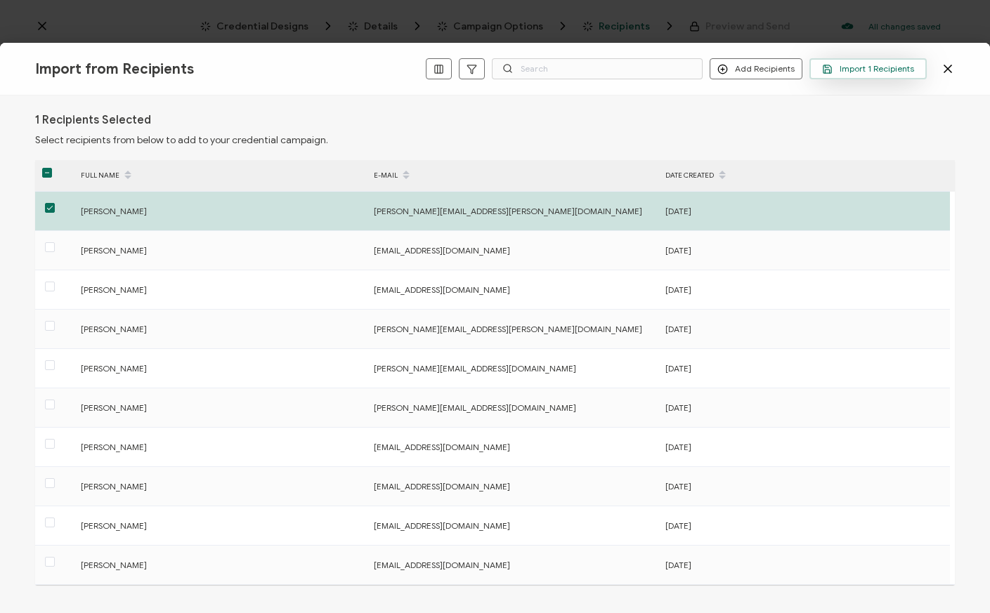
click at [865, 72] on span "Import 1 Recipients" at bounding box center [868, 69] width 92 height 11
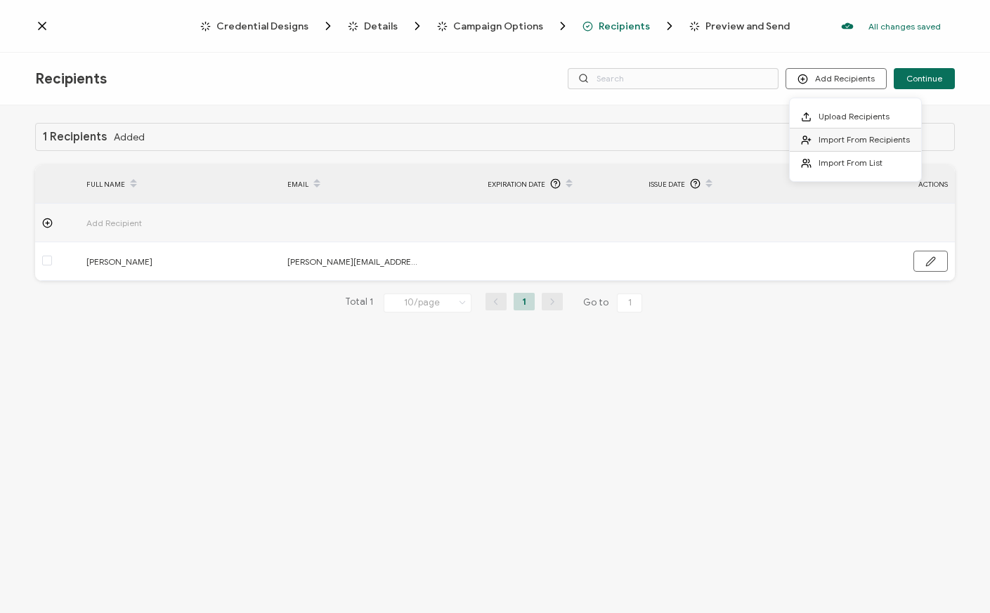
click at [854, 138] on span "Import From Recipients" at bounding box center [863, 139] width 91 height 11
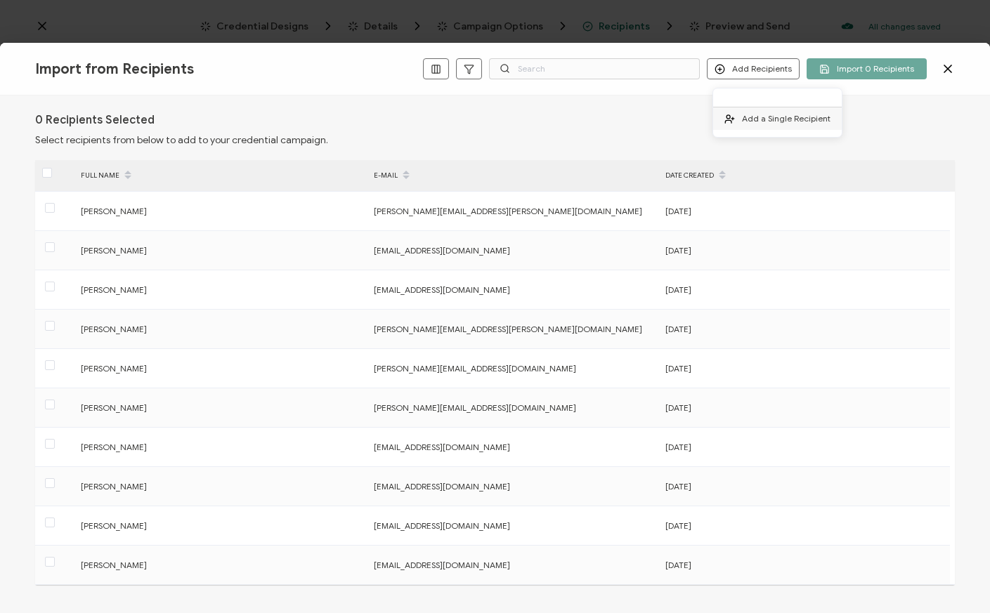
click at [750, 119] on span "Add a Single Recipient" at bounding box center [786, 118] width 89 height 11
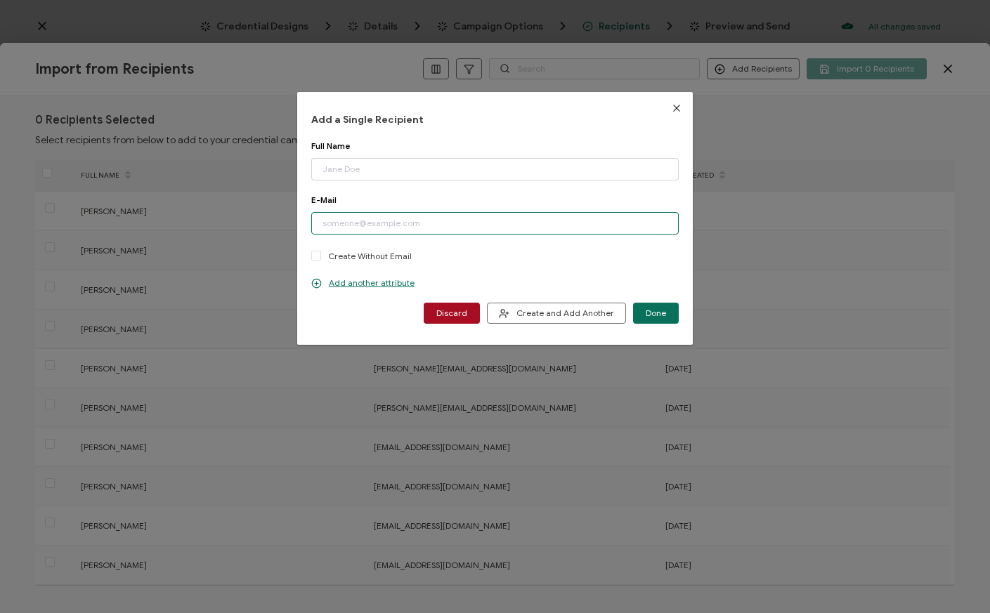
click at [385, 226] on input "dialog" at bounding box center [495, 223] width 368 height 22
paste input "[PERSON_NAME][EMAIL_ADDRESS][PERSON_NAME][DOMAIN_NAME]"
type input "[PERSON_NAME][EMAIL_ADDRESS][PERSON_NAME][DOMAIN_NAME]"
drag, startPoint x: 451, startPoint y: 224, endPoint x: 241, endPoint y: 221, distance: 210.0
click at [242, 222] on div "Add a Single Recipient Full Name Please enter a valid name. E-Mail benjamin.loz…" at bounding box center [495, 306] width 990 height 613
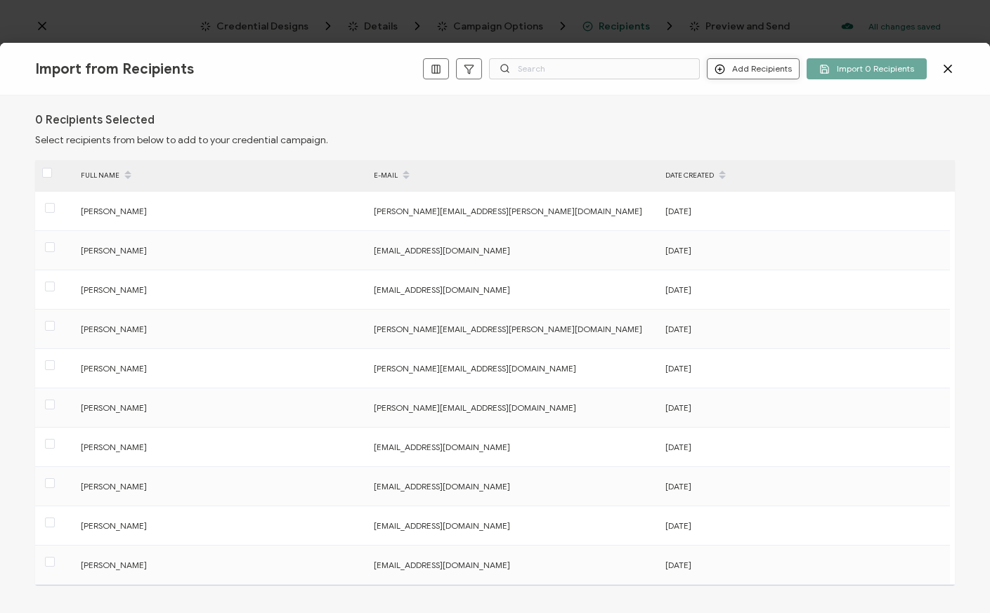
click at [741, 67] on button "Add Recipients" at bounding box center [753, 68] width 93 height 21
click at [742, 117] on span "Add a Single Recipient" at bounding box center [786, 118] width 89 height 11
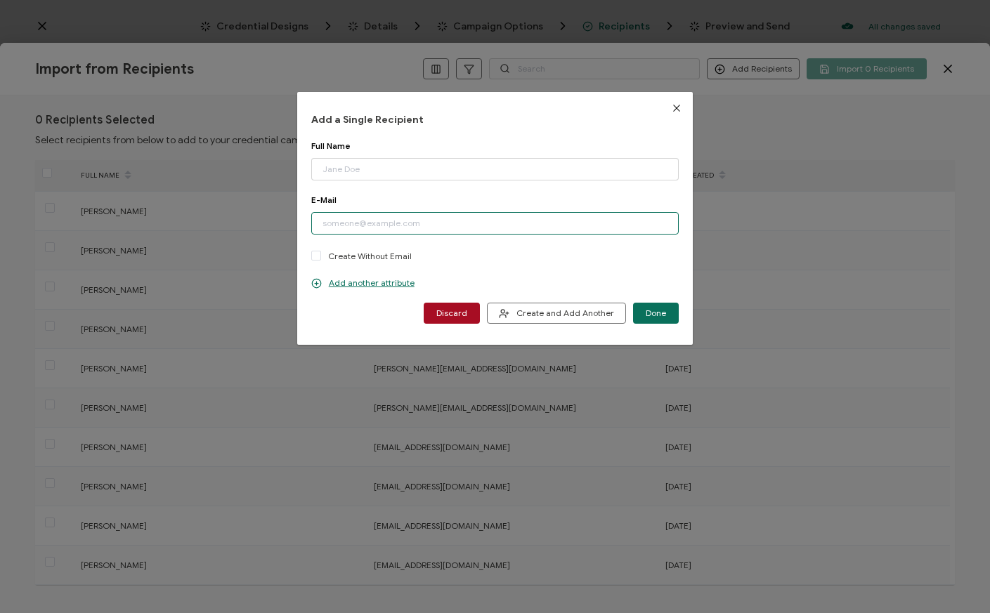
click at [418, 224] on input "dialog" at bounding box center [495, 223] width 368 height 22
click at [422, 228] on input "dialog" at bounding box center [495, 223] width 368 height 22
click at [384, 222] on input "dialog" at bounding box center [495, 223] width 368 height 22
click at [356, 223] on input "dialog" at bounding box center [495, 223] width 368 height 22
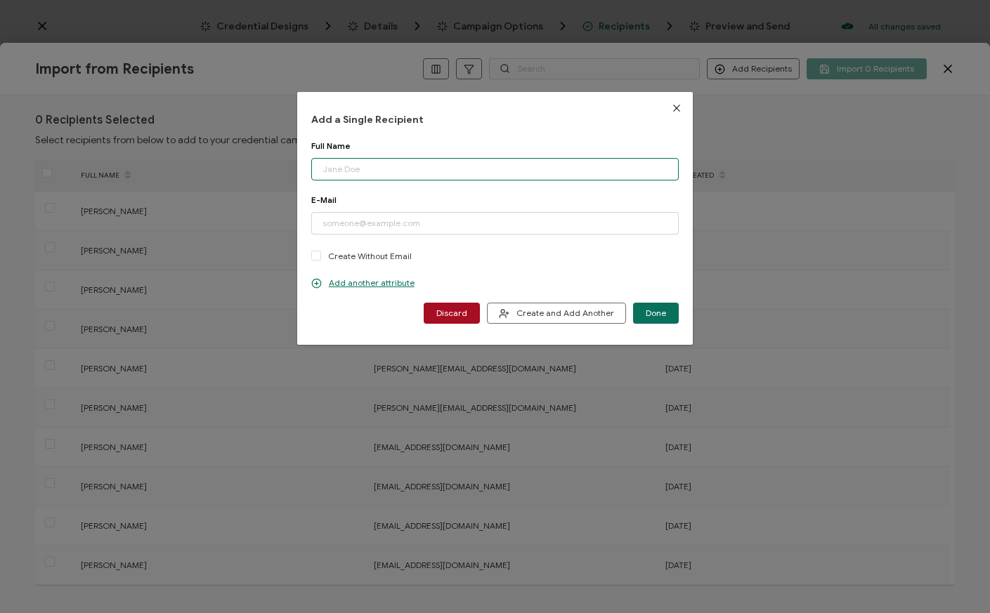
click at [341, 167] on input "dialog" at bounding box center [495, 169] width 368 height 22
type input "J"
click at [388, 169] on input "dialog" at bounding box center [495, 169] width 368 height 22
paste input "Aviation Systems"
type input "Aviation Systems"
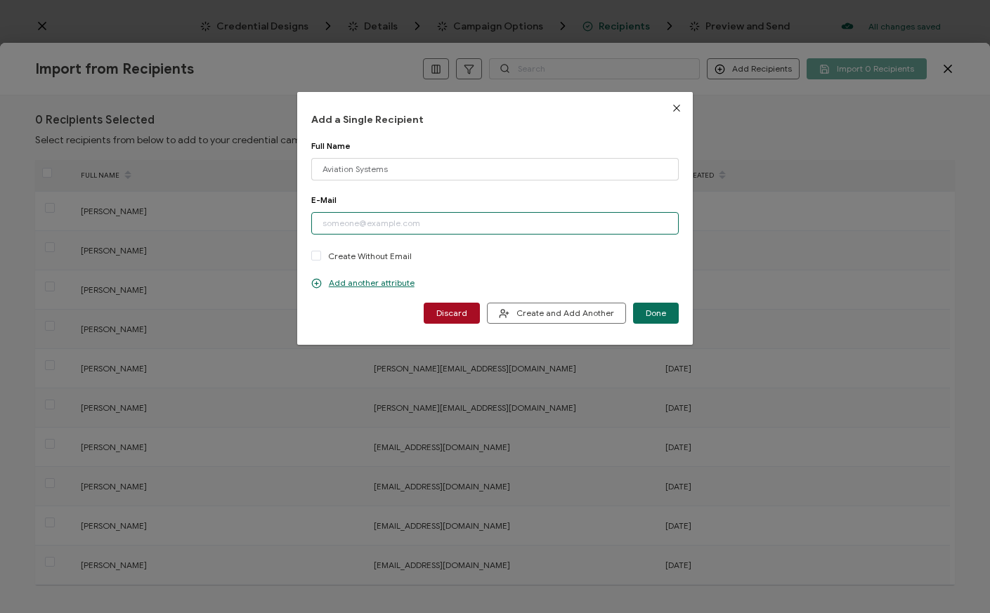
click at [331, 225] on input "dialog" at bounding box center [495, 223] width 368 height 22
click at [421, 222] on input "dialog" at bounding box center [495, 223] width 368 height 22
paste input "[EMAIL_ADDRESS][DOMAIN_NAME]"
type input "[EMAIL_ADDRESS][DOMAIN_NAME]"
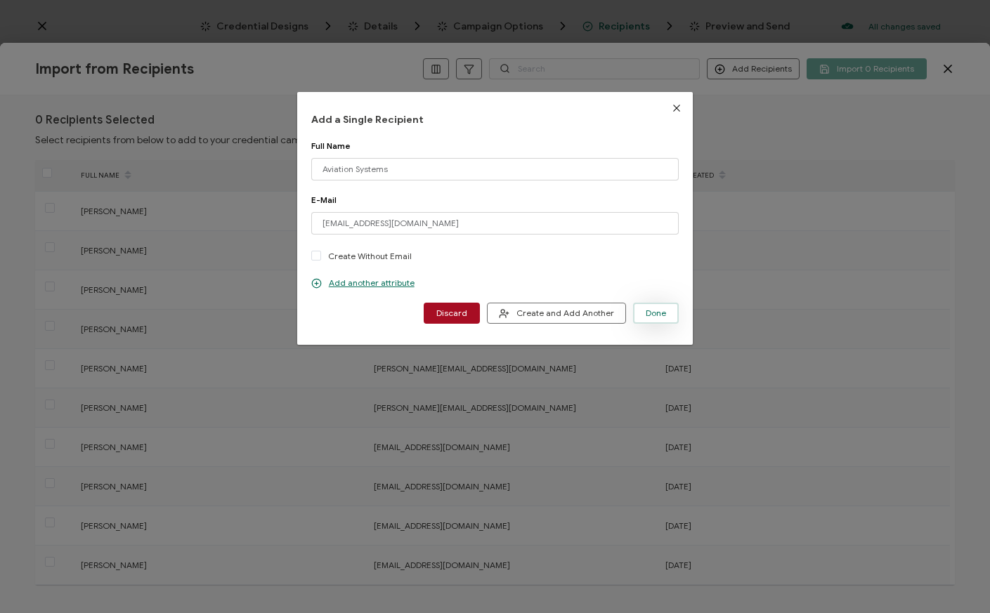
click at [659, 318] on button "Done" at bounding box center [656, 313] width 46 height 21
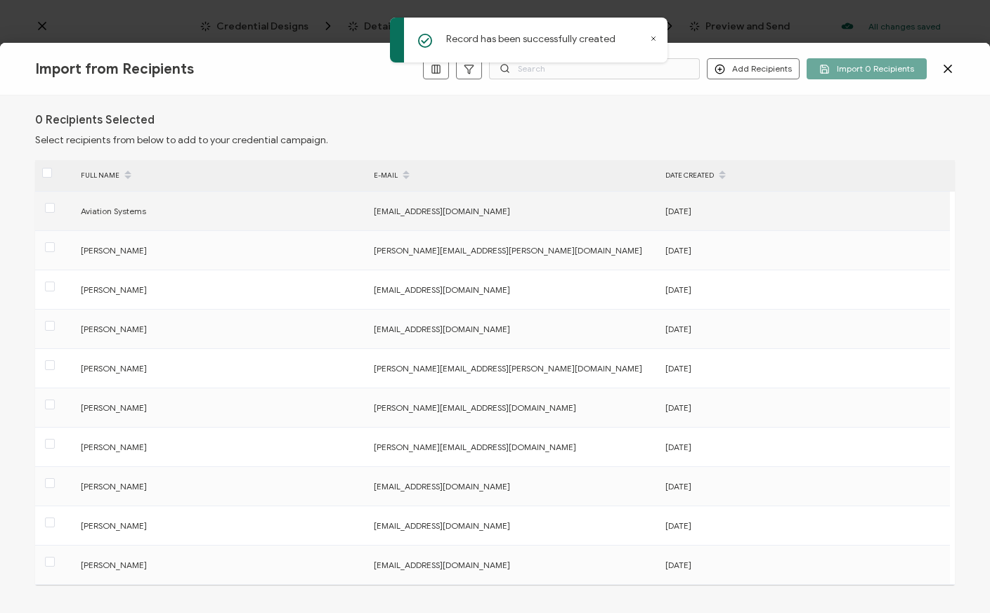
click at [112, 210] on span "Aviation Systems" at bounding box center [113, 211] width 65 height 11
click at [51, 209] on span at bounding box center [50, 208] width 10 height 10
click at [55, 203] on input "checkbox" at bounding box center [55, 203] width 0 height 0
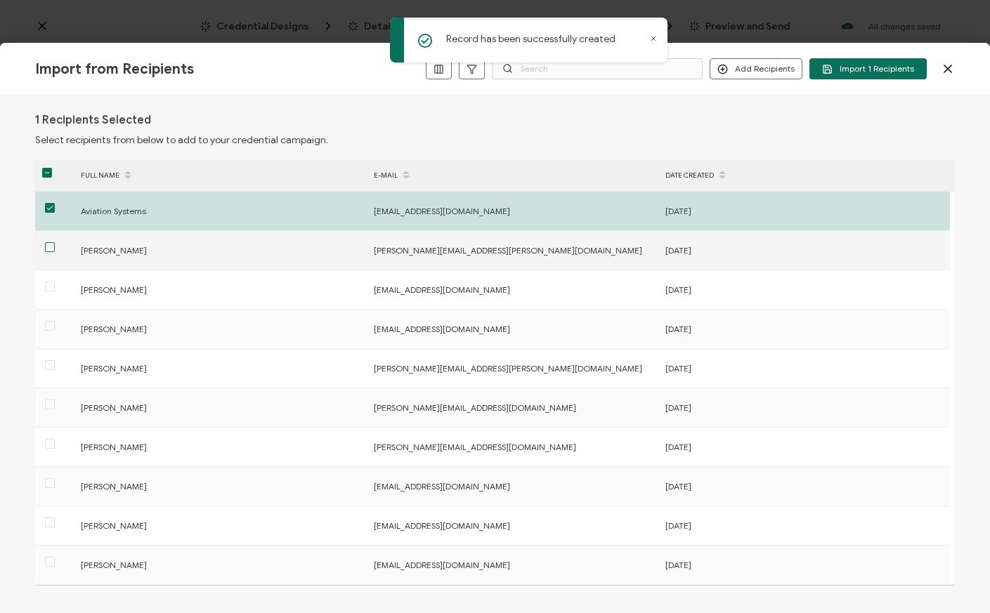
click at [51, 249] on span at bounding box center [50, 247] width 10 height 10
click at [55, 242] on input "checkbox" at bounding box center [55, 242] width 0 height 0
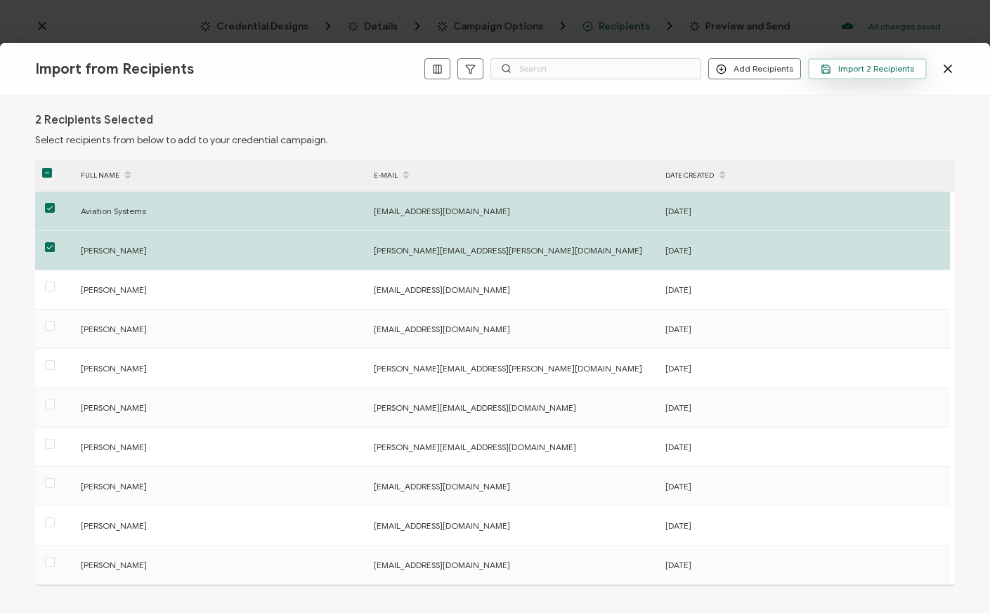
click at [851, 65] on span "Import 2 Recipients" at bounding box center [866, 69] width 93 height 11
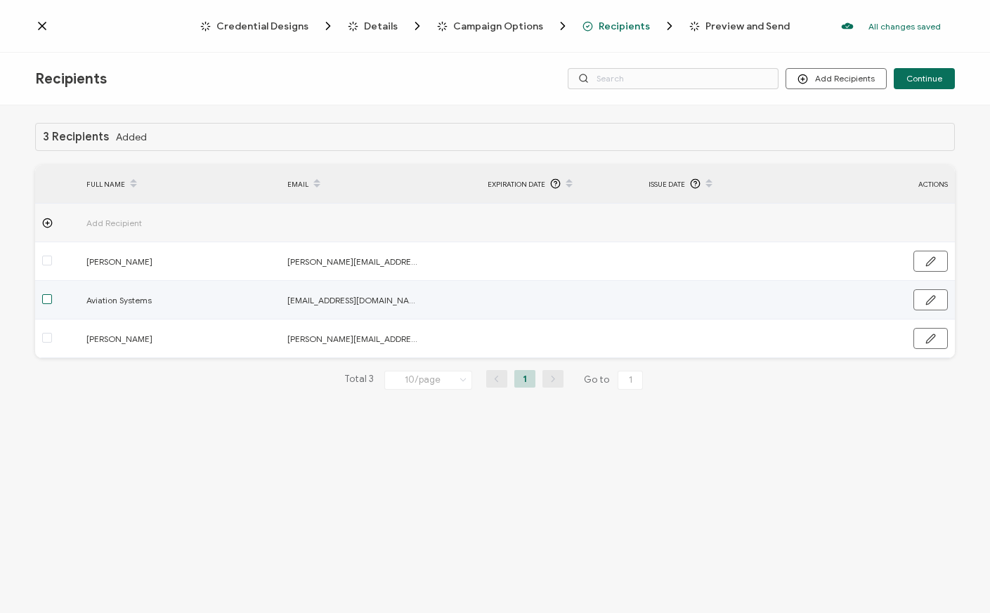
click at [45, 299] on span at bounding box center [47, 299] width 10 height 10
click at [52, 294] on input "checkbox" at bounding box center [52, 294] width 0 height 0
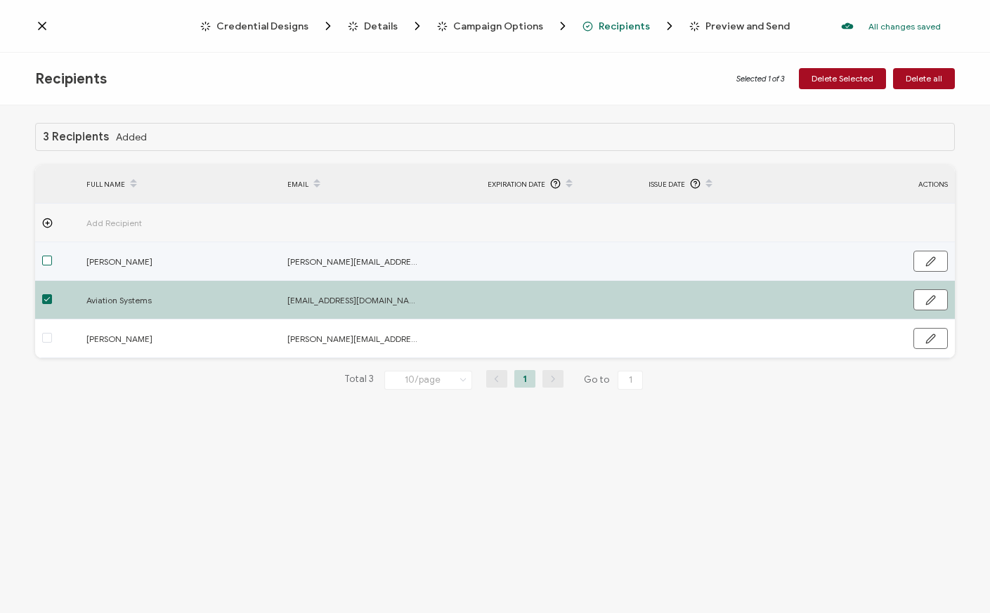
click at [45, 258] on span at bounding box center [47, 261] width 10 height 10
click at [52, 256] on input "checkbox" at bounding box center [52, 256] width 0 height 0
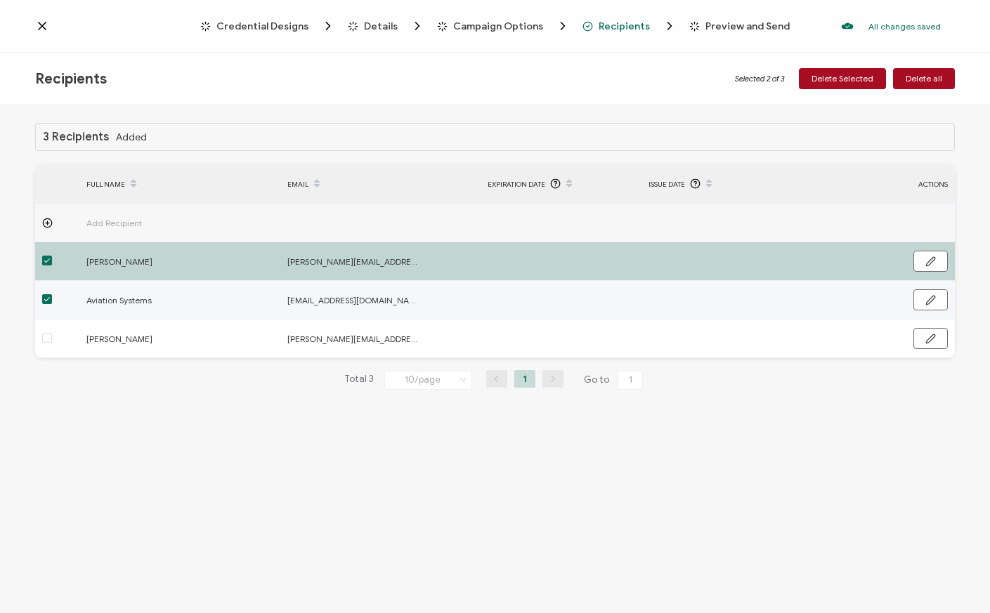
click at [46, 300] on span at bounding box center [47, 299] width 10 height 10
click at [52, 294] on input "checkbox" at bounding box center [52, 294] width 0 height 0
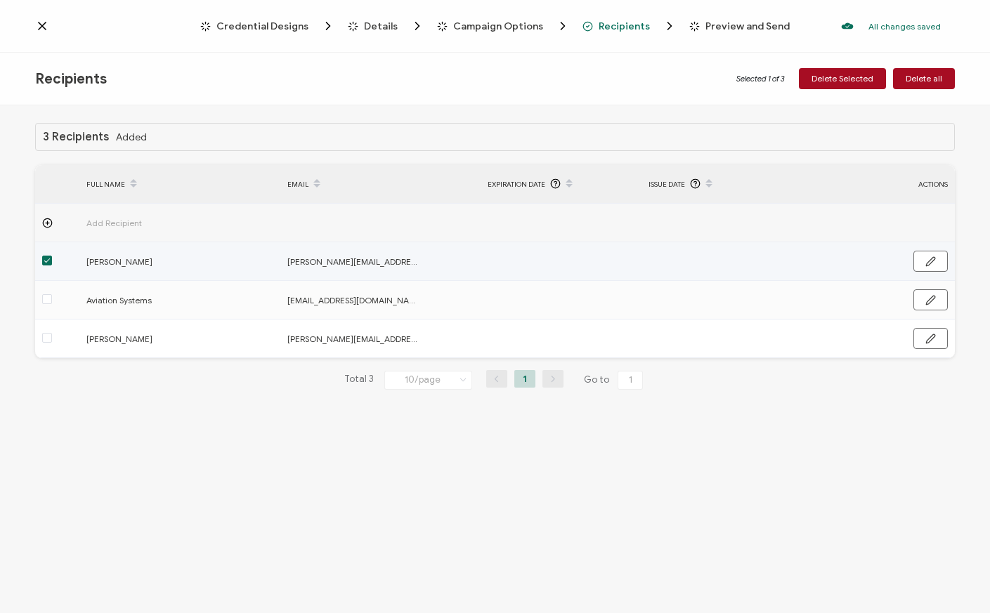
click at [46, 257] on span at bounding box center [47, 261] width 10 height 10
click at [52, 256] on input "checkbox" at bounding box center [52, 256] width 0 height 0
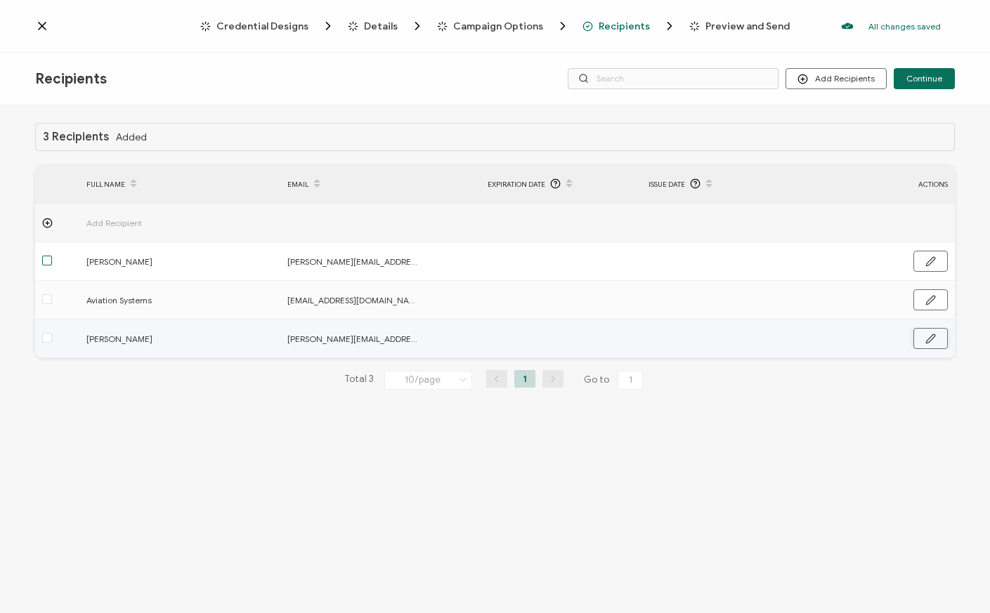
click at [932, 337] on icon "button" at bounding box center [930, 338] width 8 height 8
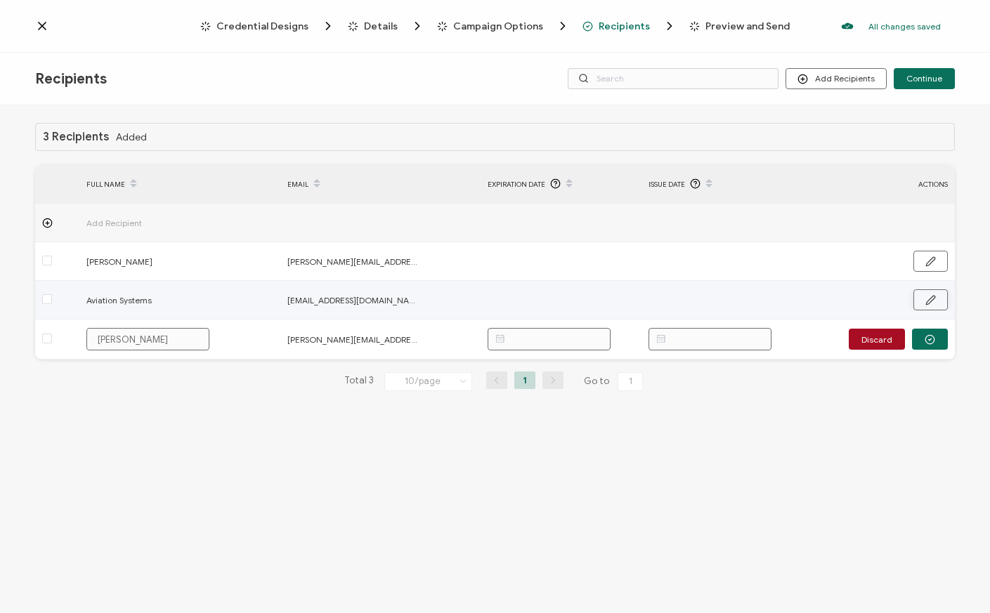
click at [931, 301] on icon "button" at bounding box center [930, 300] width 8 height 8
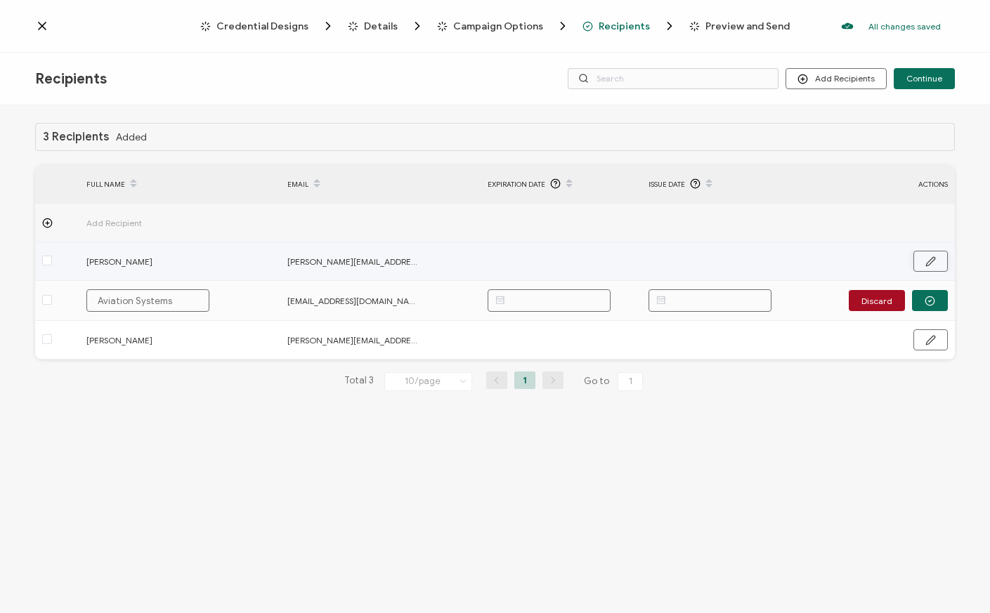
click at [932, 257] on icon "button" at bounding box center [930, 261] width 8 height 8
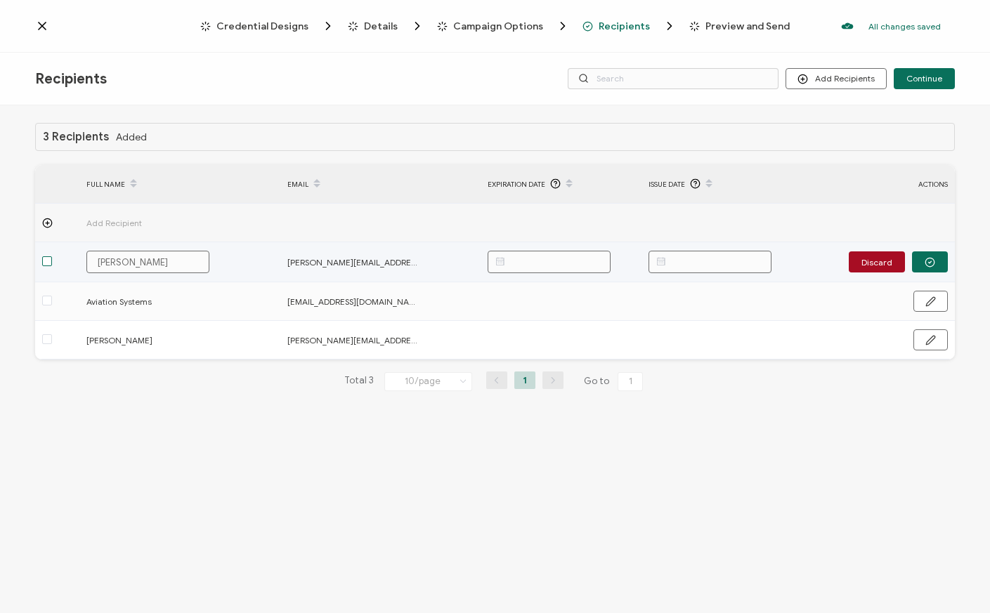
click at [46, 261] on span at bounding box center [47, 261] width 10 height 10
click at [52, 256] on input "checkbox" at bounding box center [52, 256] width 0 height 0
click at [539, 263] on input "text" at bounding box center [548, 262] width 123 height 22
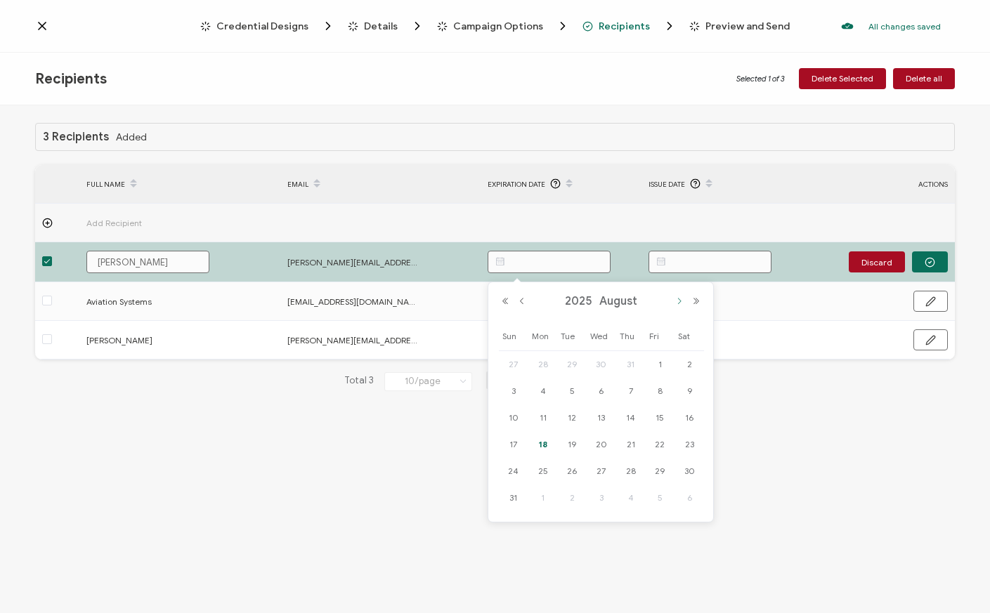
click at [680, 301] on button "Next Month" at bounding box center [679, 301] width 17 height 10
click at [521, 299] on button "Previous Month" at bounding box center [521, 301] width 17 height 10
click at [574, 300] on span "2025" at bounding box center [578, 301] width 34 height 14
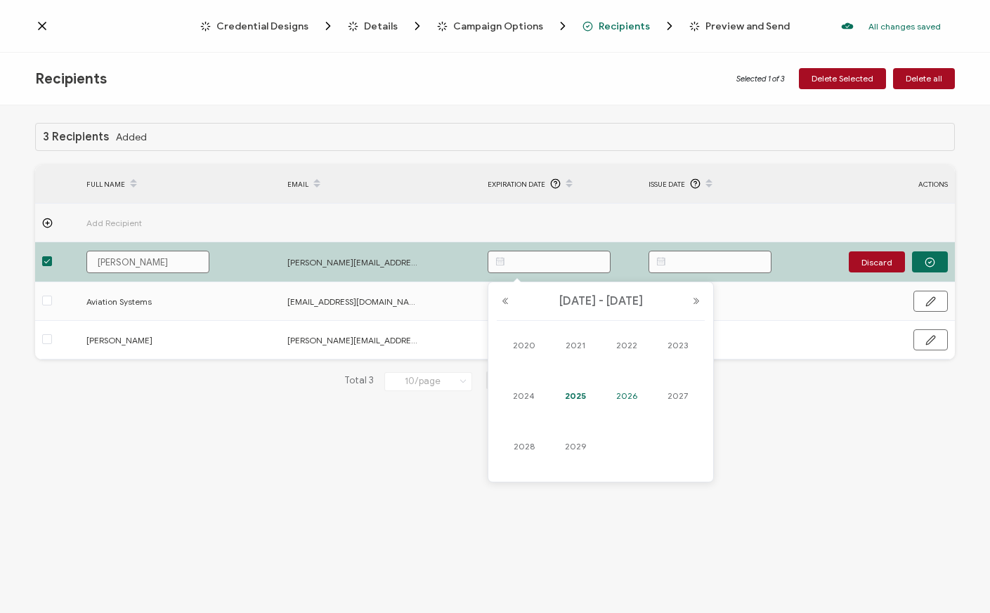
click at [636, 395] on link "2026" at bounding box center [627, 396] width 34 height 22
click at [674, 389] on link "Aug" at bounding box center [678, 387] width 42 height 25
click at [570, 444] on span "18" at bounding box center [571, 444] width 17 height 17
type input "[DATE]"
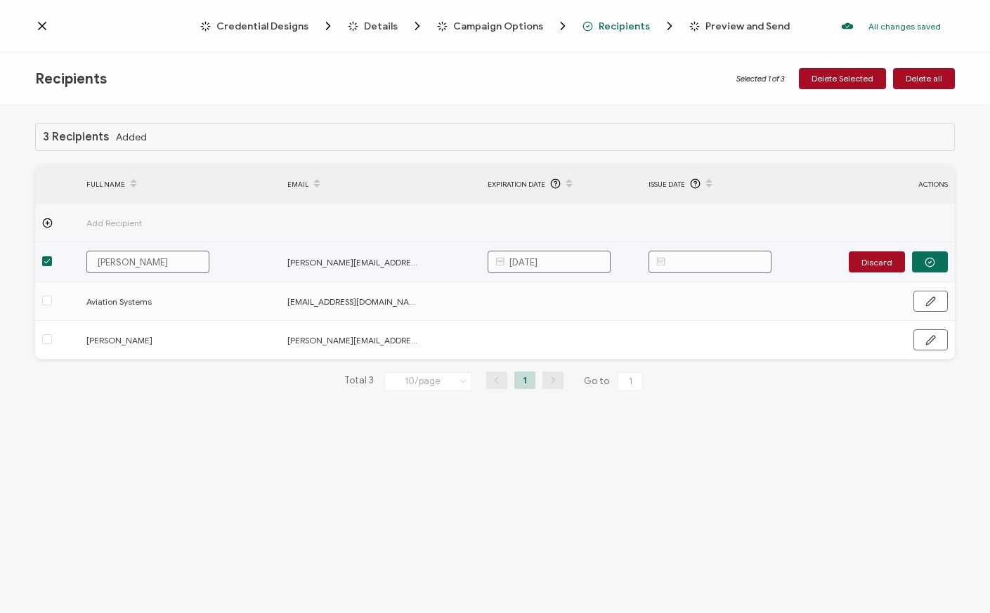
click at [697, 266] on input "text" at bounding box center [709, 262] width 123 height 22
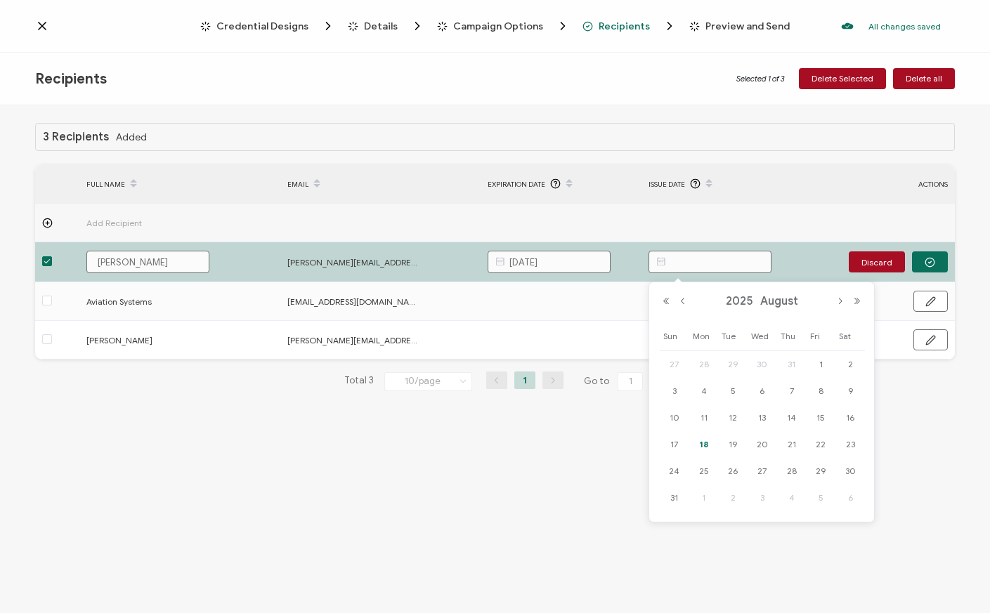
click at [704, 445] on span "18" at bounding box center [703, 444] width 17 height 17
type input "[DATE]"
click at [46, 299] on span at bounding box center [47, 301] width 10 height 10
click at [52, 296] on input "checkbox" at bounding box center [52, 296] width 0 height 0
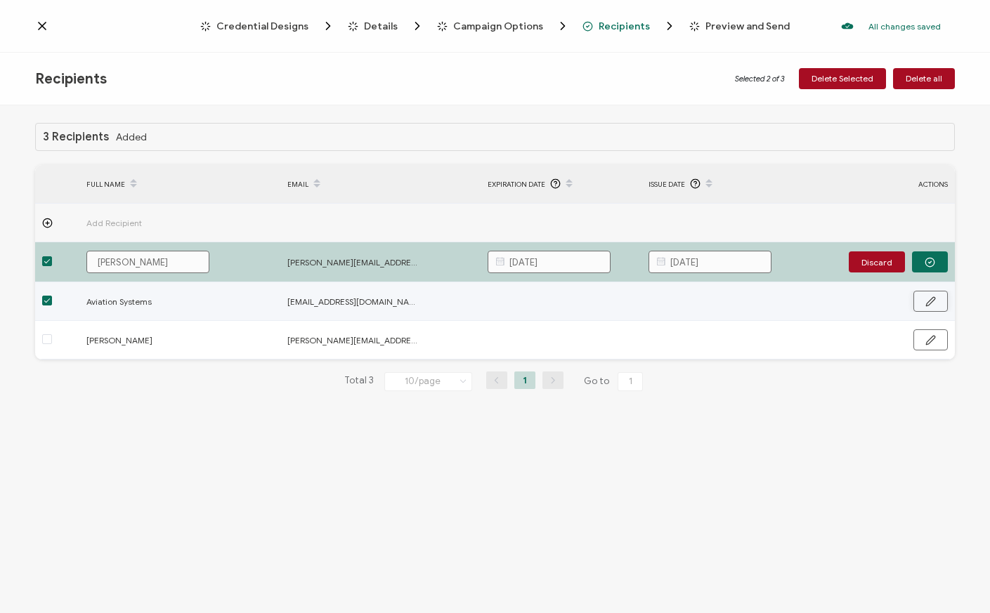
click at [934, 301] on icon "button" at bounding box center [930, 301] width 11 height 11
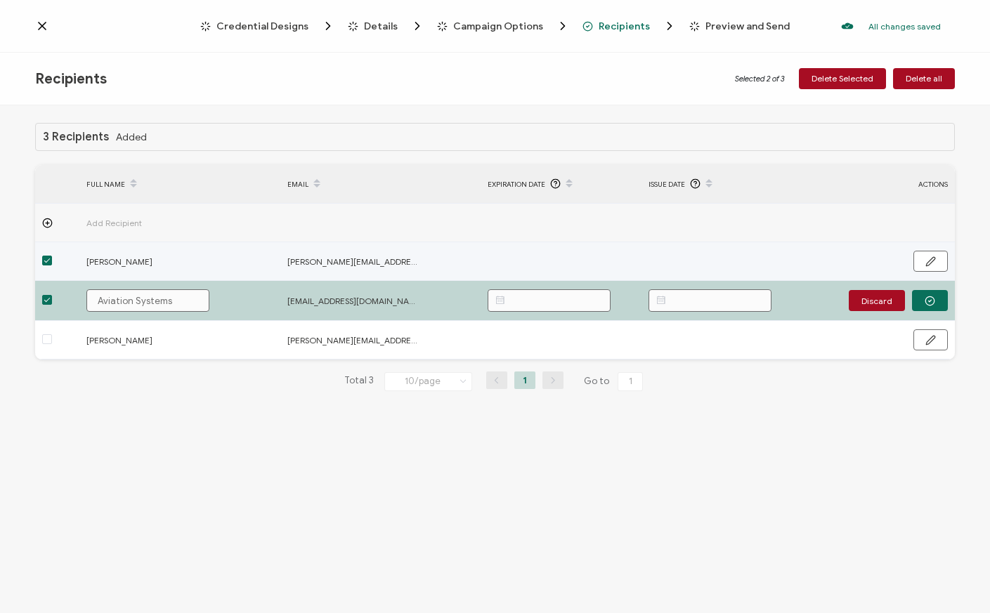
click at [581, 258] on td at bounding box center [560, 261] width 161 height 39
click at [926, 258] on icon "button" at bounding box center [930, 261] width 11 height 11
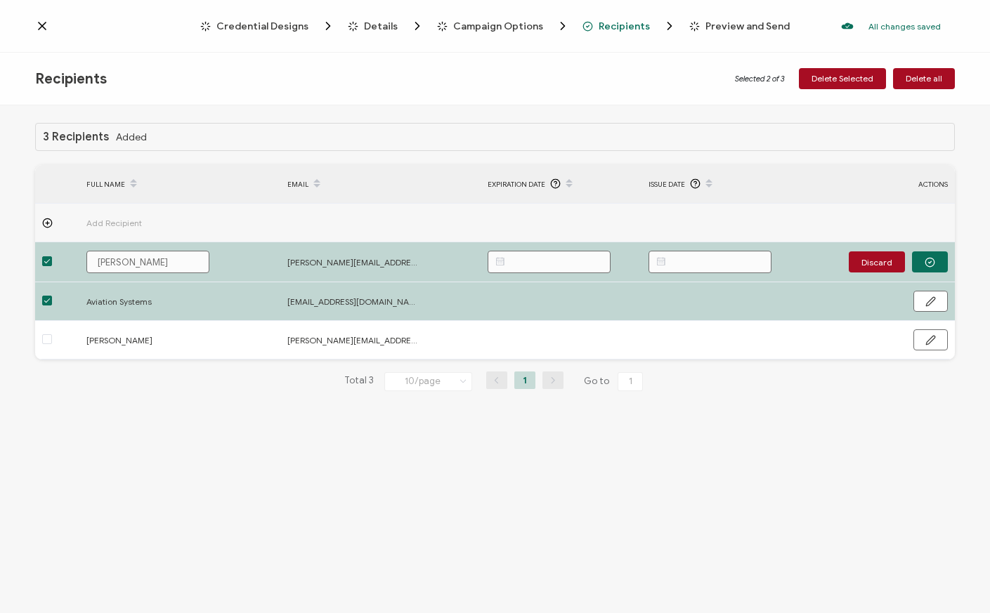
click at [617, 24] on span "Recipients" at bounding box center [623, 26] width 51 height 11
click at [620, 28] on span "Recipients" at bounding box center [623, 26] width 51 height 11
click at [736, 28] on span "Preview and Send" at bounding box center [747, 26] width 84 height 11
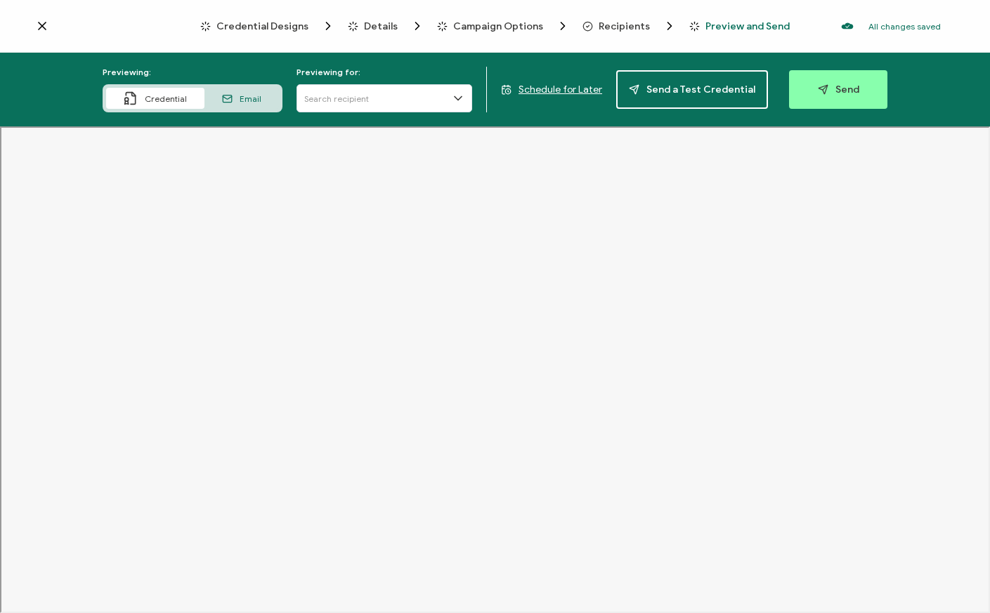
click at [620, 26] on span "Recipients" at bounding box center [623, 26] width 51 height 11
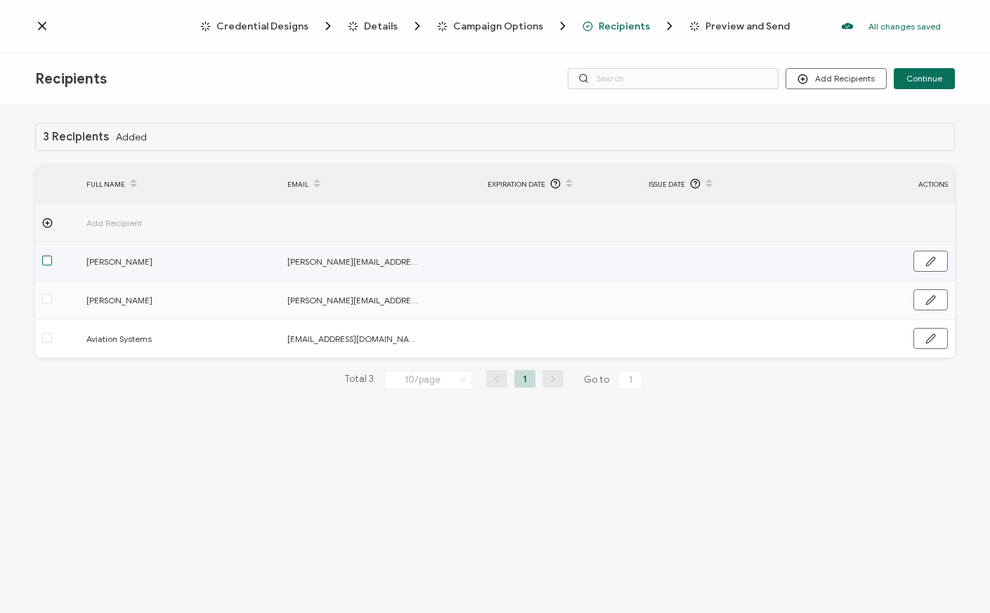
click at [44, 263] on span at bounding box center [47, 261] width 10 height 10
click at [52, 256] on input "checkbox" at bounding box center [52, 256] width 0 height 0
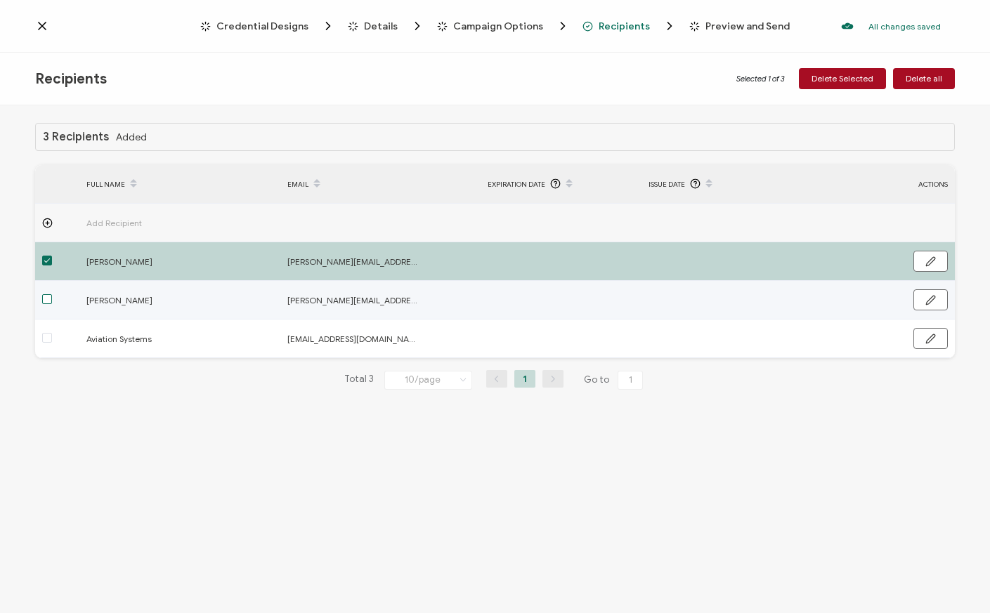
click at [46, 298] on span at bounding box center [47, 299] width 10 height 10
click at [52, 294] on input "checkbox" at bounding box center [52, 294] width 0 height 0
click at [48, 299] on span at bounding box center [47, 299] width 10 height 10
click at [52, 294] on input "checkbox" at bounding box center [52, 294] width 0 height 0
click at [852, 77] on span "Delete Selected" at bounding box center [842, 78] width 62 height 8
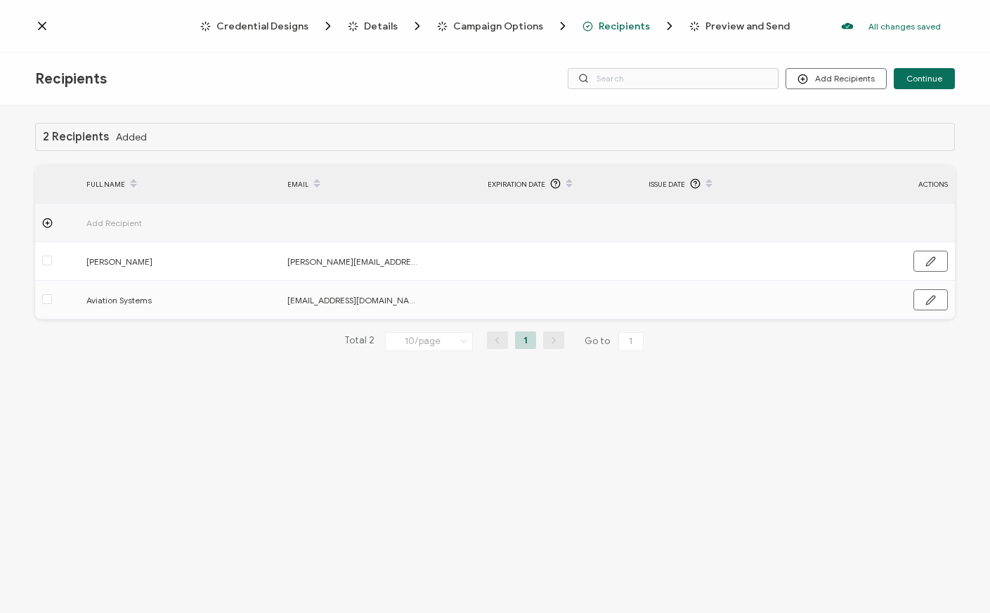
click at [519, 28] on span "Campaign Options" at bounding box center [498, 26] width 90 height 11
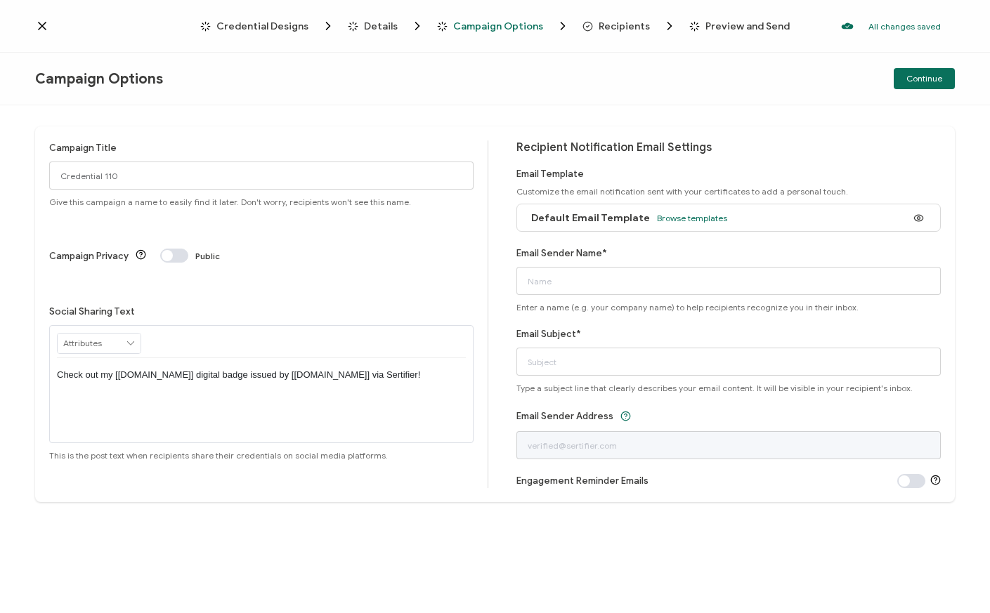
click at [623, 25] on span "Recipients" at bounding box center [623, 26] width 51 height 11
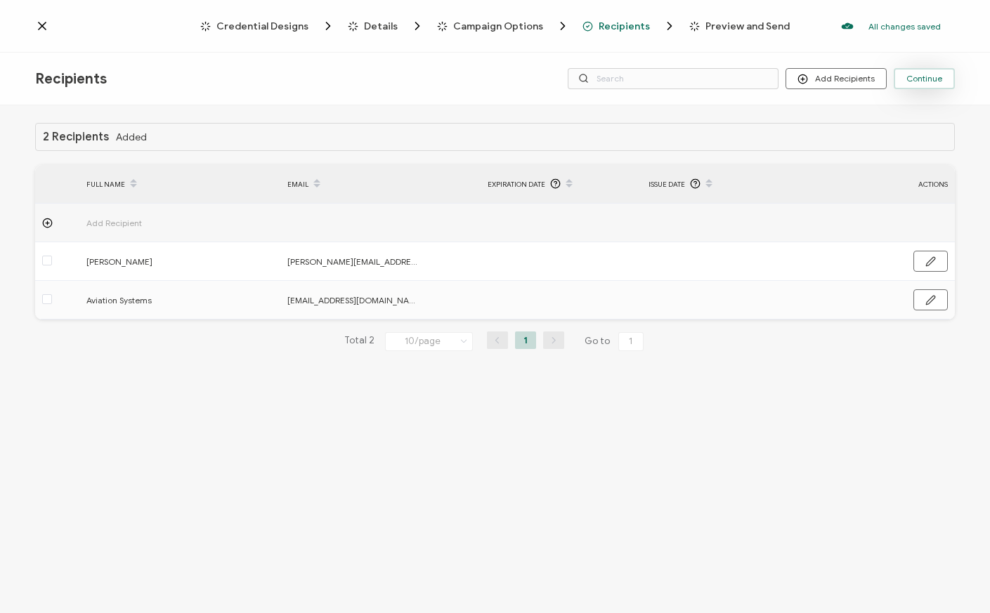
click at [918, 81] on span "Continue" at bounding box center [924, 78] width 36 height 8
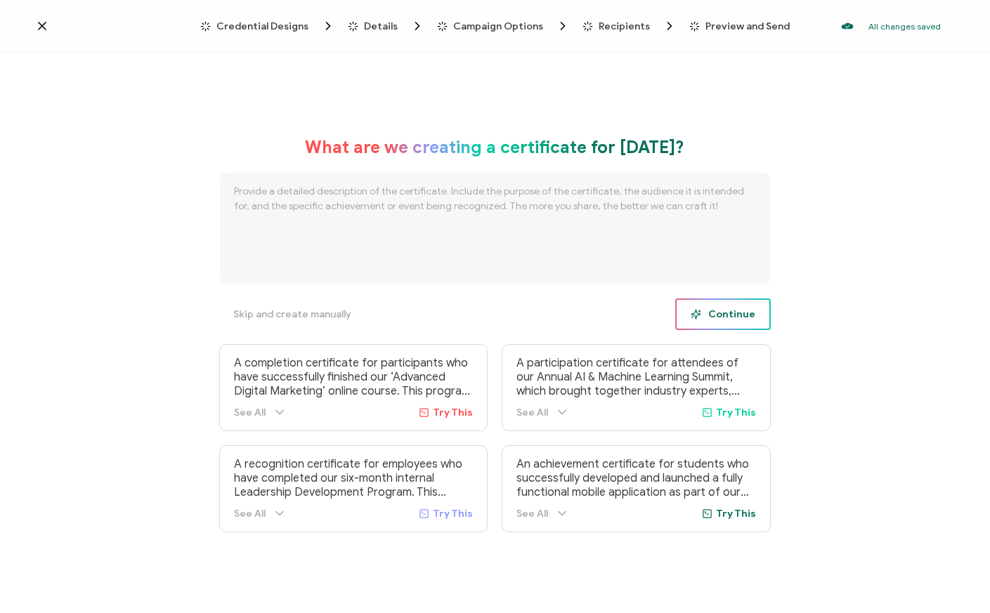
click at [721, 319] on span "Continue" at bounding box center [722, 314] width 65 height 11
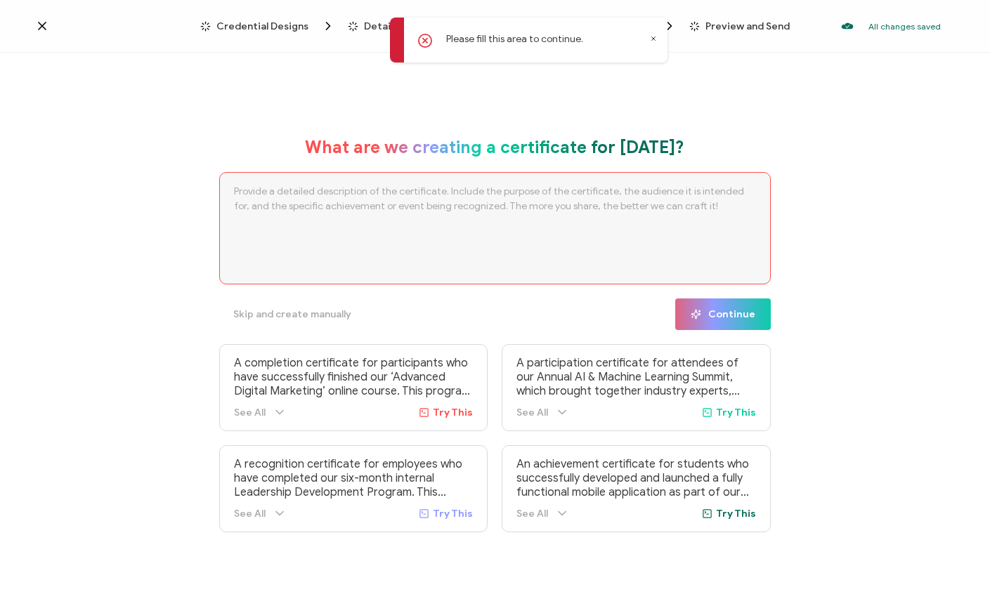
click at [697, 130] on div "What are we creating a certificate for [DATE]? Skip and create manually Continu…" at bounding box center [495, 335] width 990 height 564
click at [654, 36] on icon at bounding box center [653, 38] width 7 height 7
click at [504, 27] on span "Campaign Options" at bounding box center [498, 26] width 90 height 11
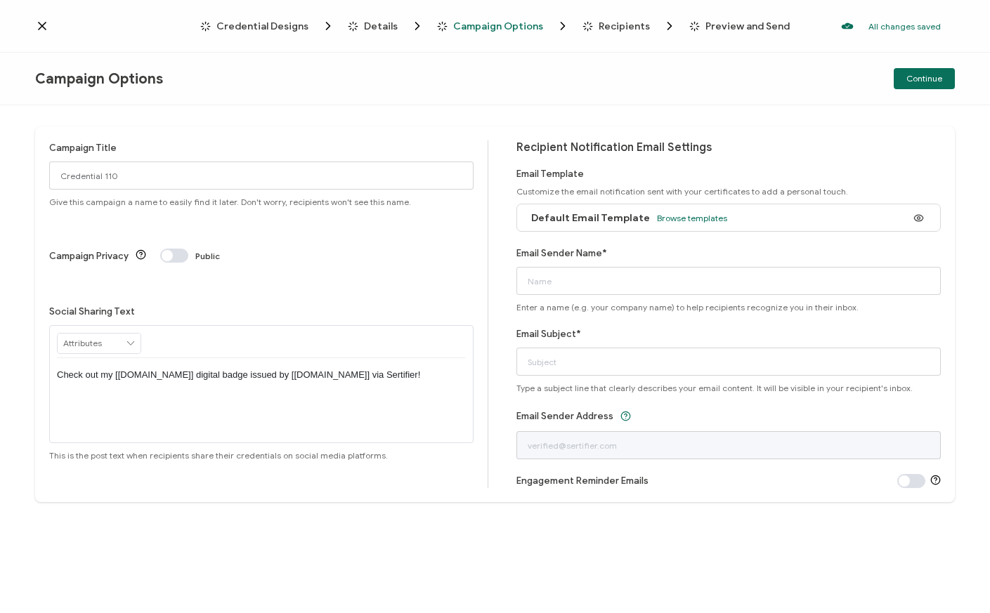
click at [381, 24] on span "Details" at bounding box center [381, 26] width 34 height 11
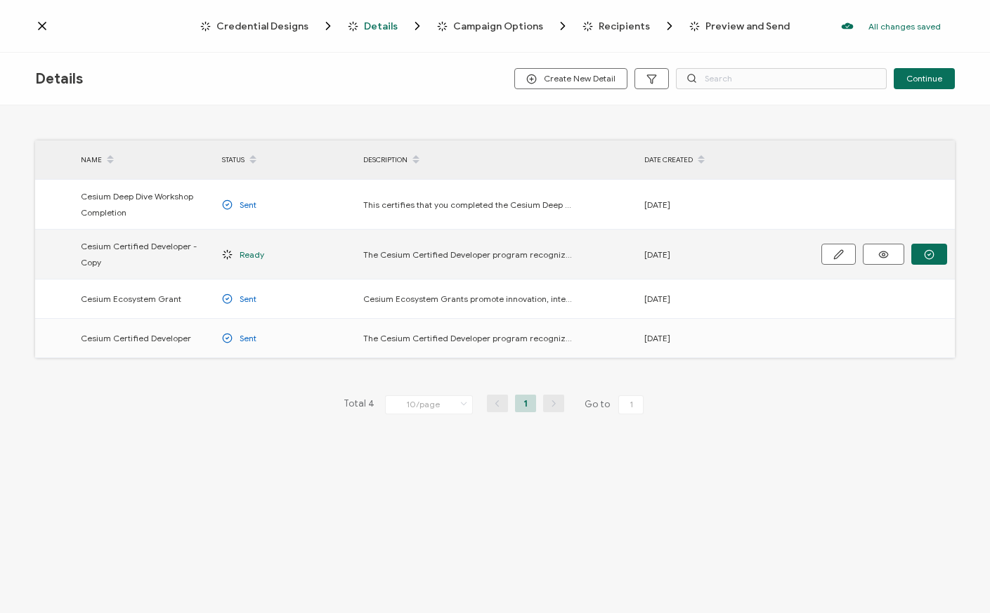
click at [139, 244] on span "Cesium Certified Developer - Copy" at bounding box center [144, 254] width 127 height 32
click at [833, 259] on icon "button" at bounding box center [838, 254] width 11 height 11
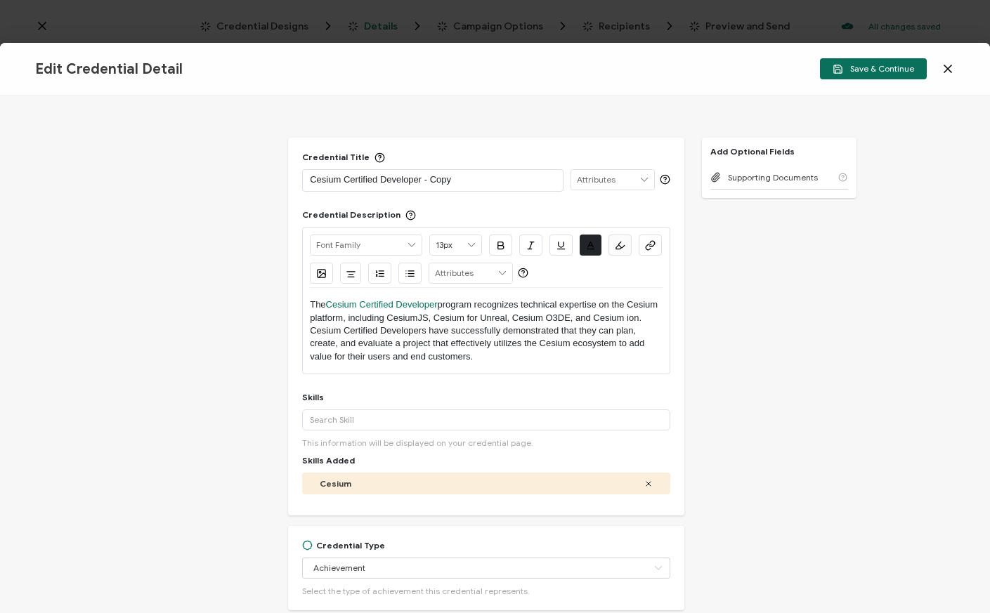
click at [949, 67] on icon at bounding box center [947, 68] width 7 height 7
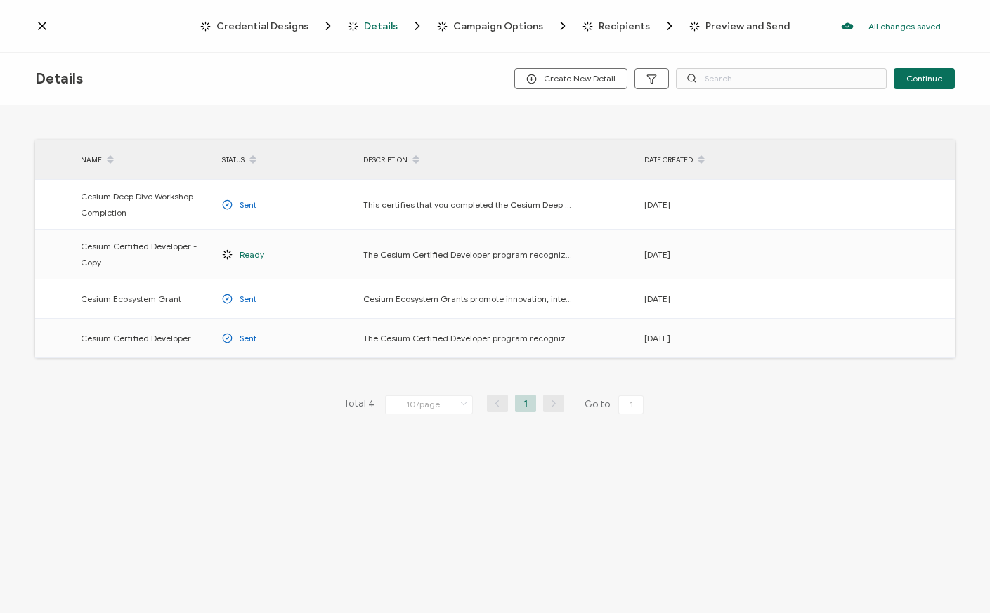
click at [619, 26] on span "Recipients" at bounding box center [623, 26] width 51 height 11
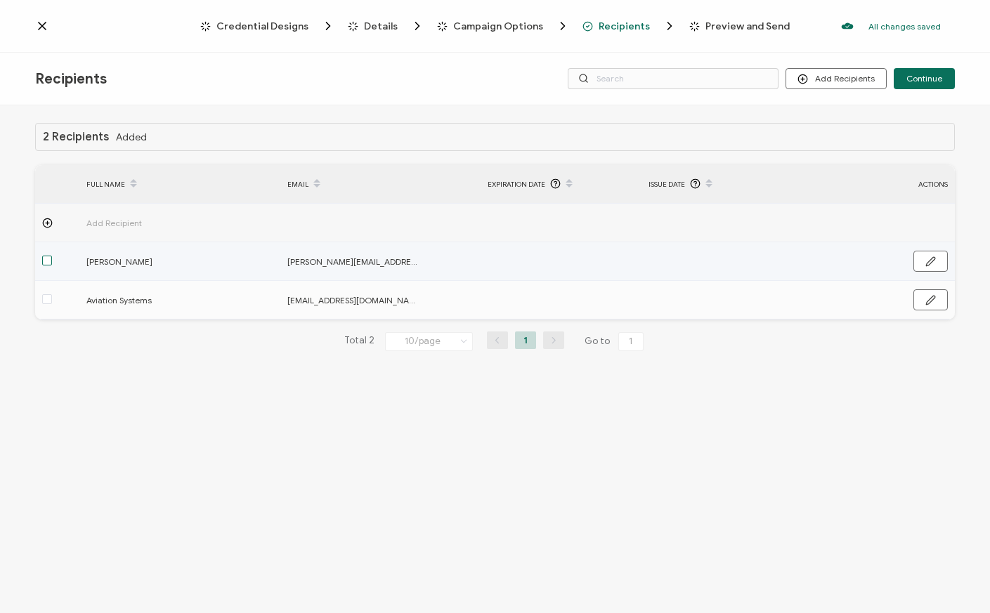
click at [44, 263] on span at bounding box center [47, 261] width 10 height 10
click at [52, 256] on input "checkbox" at bounding box center [52, 256] width 0 height 0
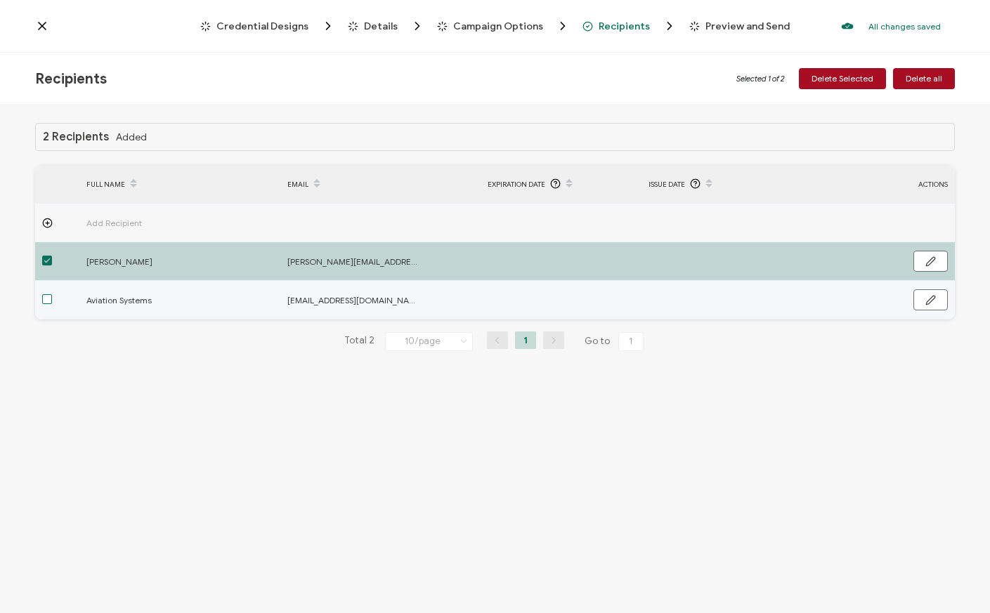
click at [47, 299] on span at bounding box center [47, 299] width 10 height 10
click at [52, 294] on input "checkbox" at bounding box center [52, 294] width 0 height 0
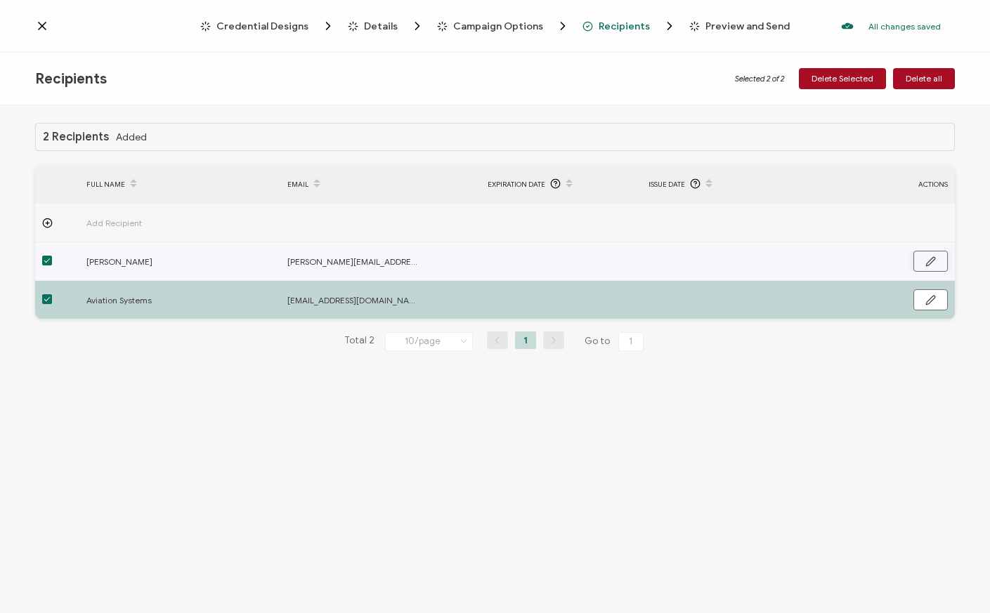
click at [929, 261] on icon "button" at bounding box center [930, 261] width 8 height 8
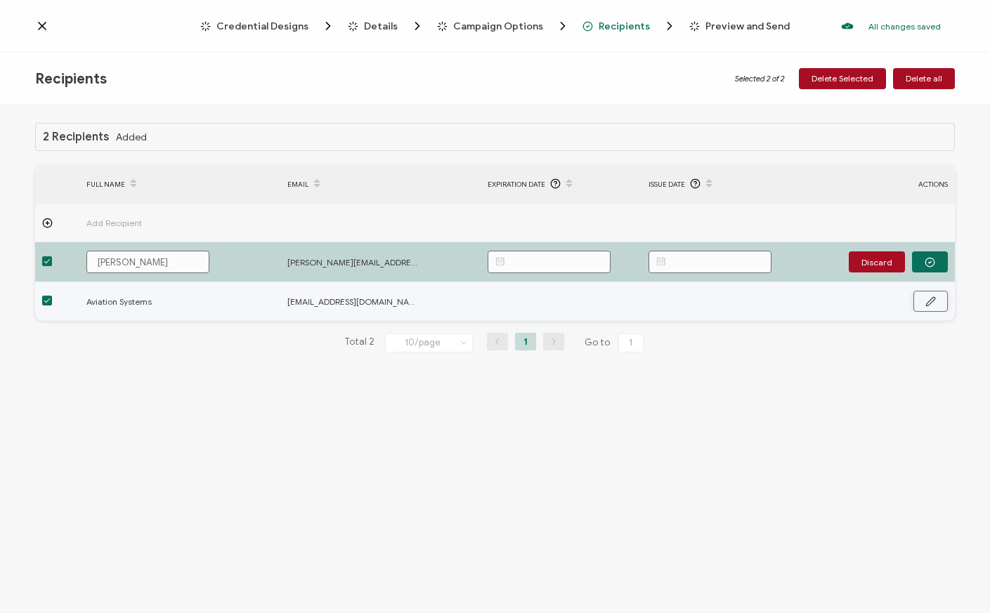
click at [922, 301] on button "button" at bounding box center [930, 301] width 34 height 21
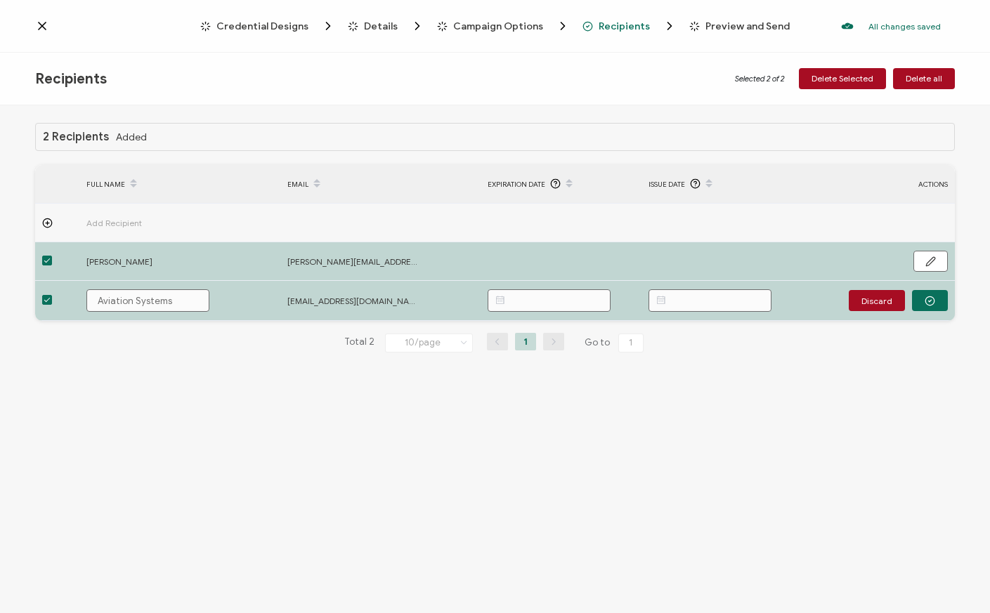
click at [624, 25] on span "Recipients" at bounding box center [623, 26] width 51 height 11
click at [43, 26] on icon at bounding box center [42, 26] width 14 height 14
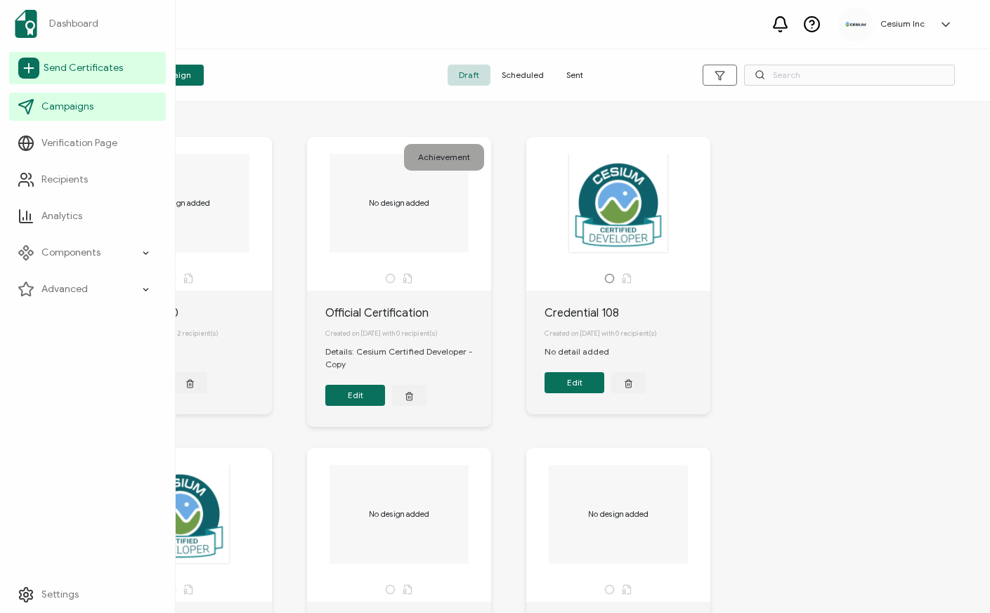
click at [70, 65] on span "Send Certificates" at bounding box center [83, 68] width 79 height 14
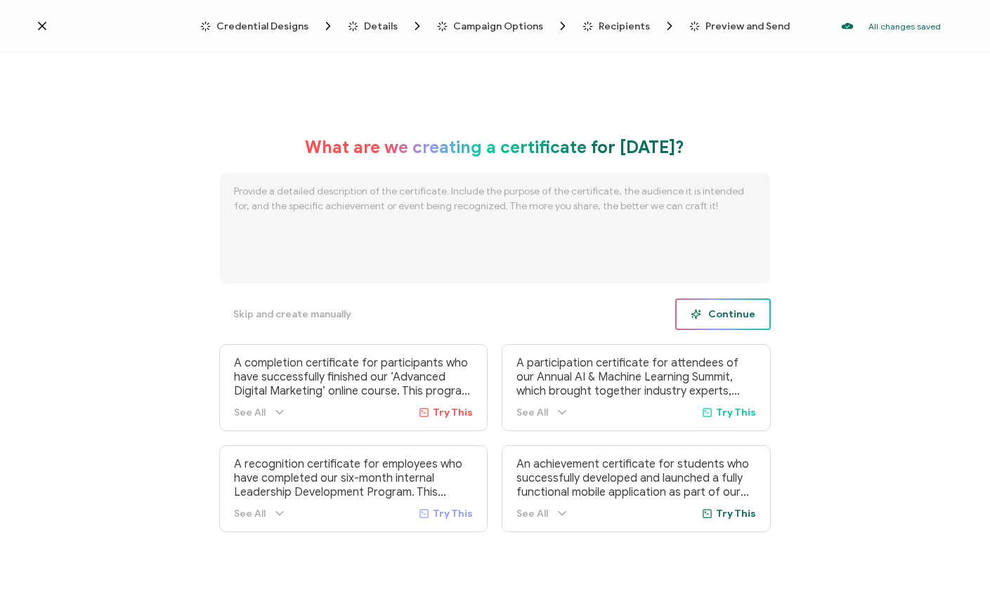
click at [745, 318] on span "Continue" at bounding box center [722, 314] width 65 height 11
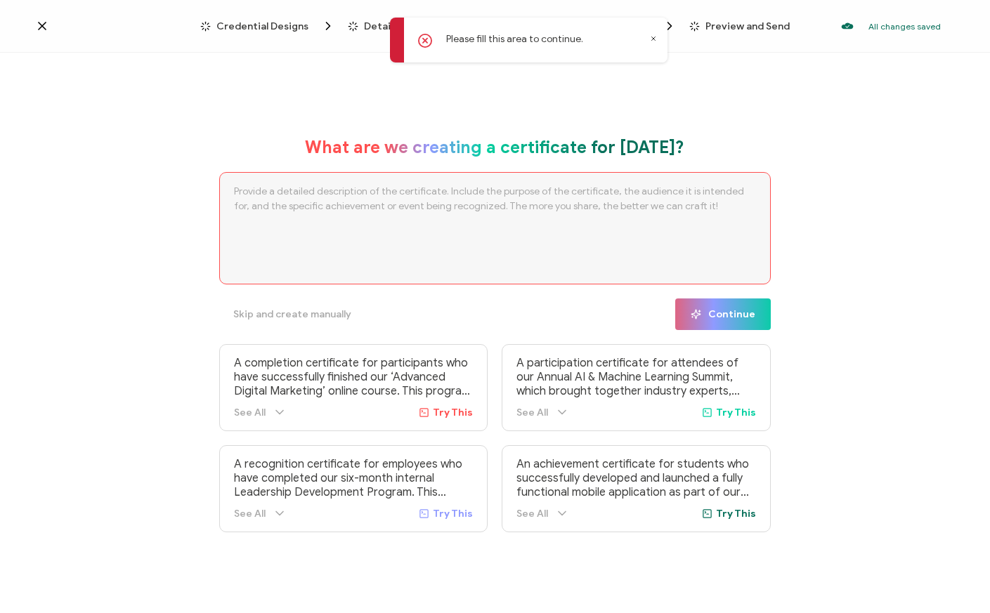
click at [651, 38] on icon at bounding box center [653, 38] width 7 height 7
click at [499, 27] on span "Campaign Options" at bounding box center [498, 26] width 90 height 11
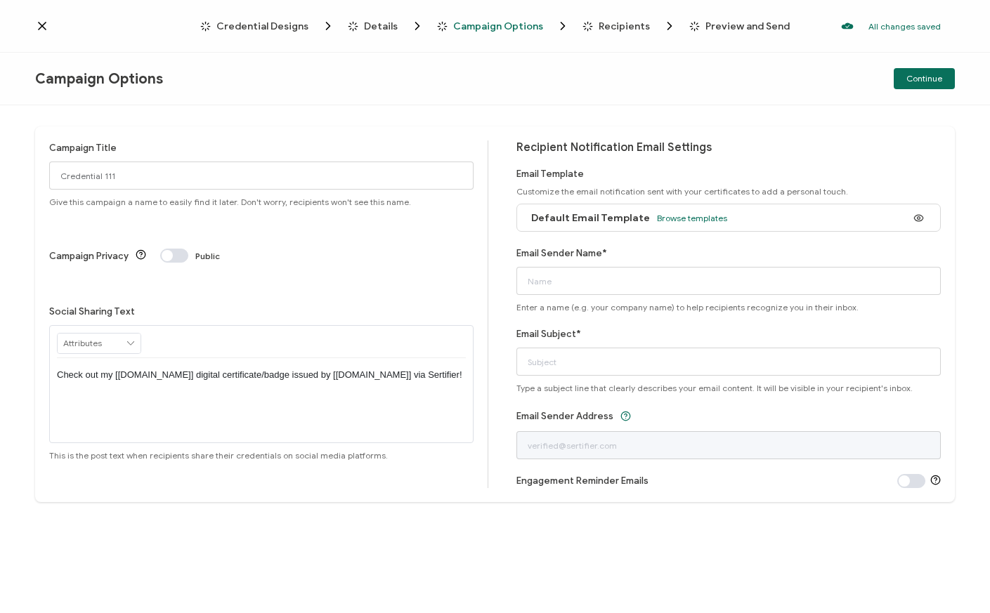
click at [39, 22] on icon at bounding box center [42, 26] width 14 height 14
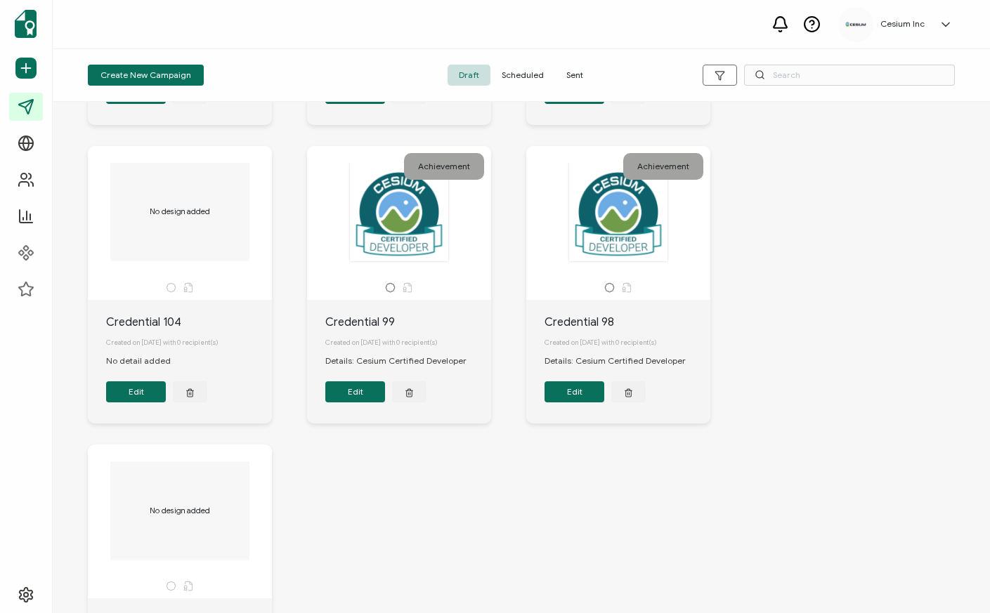
scroll to position [591, 0]
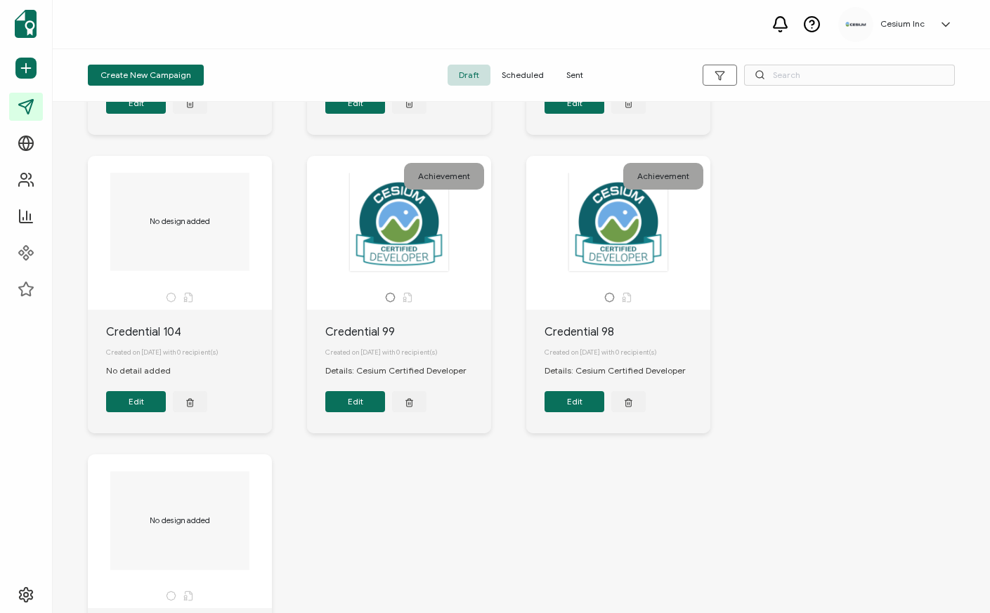
click at [608, 272] on div at bounding box center [618, 222] width 148 height 100
click at [613, 223] on div at bounding box center [618, 222] width 148 height 100
click at [631, 268] on div at bounding box center [618, 222] width 148 height 100
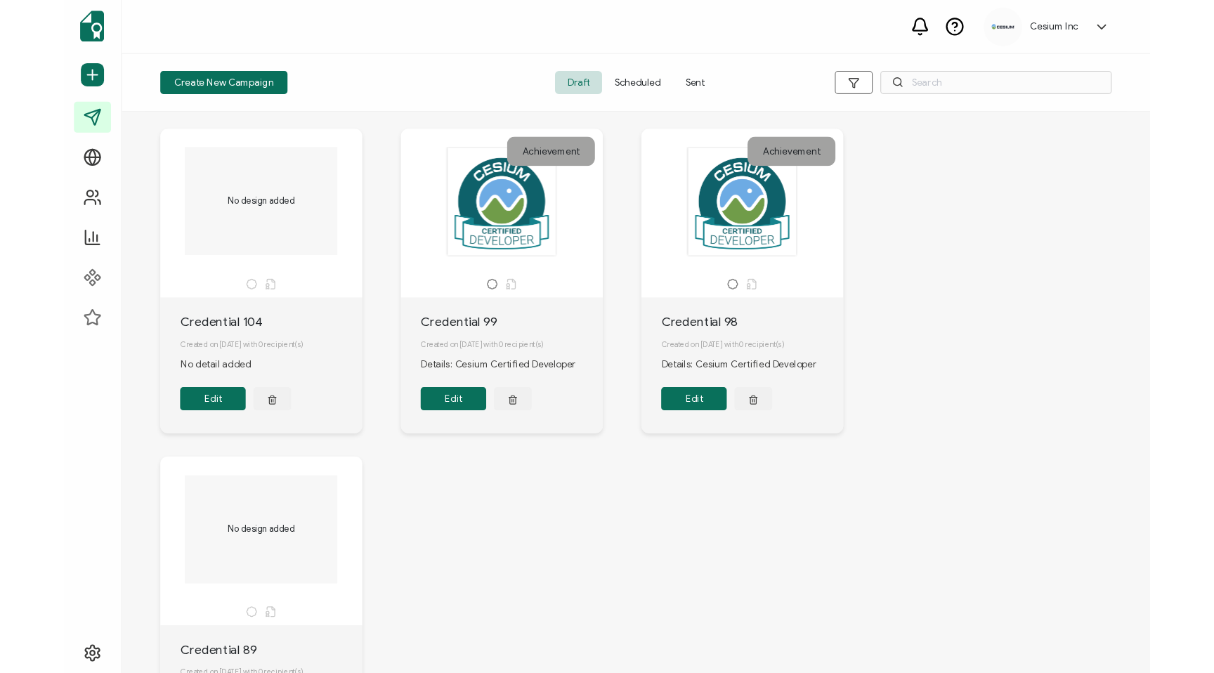
scroll to position [633, 0]
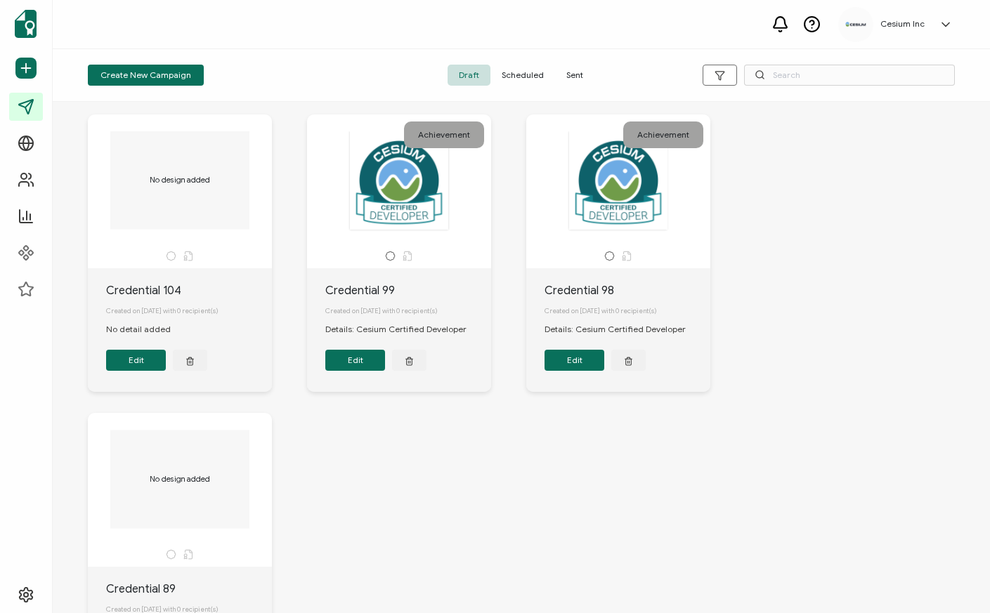
click at [577, 371] on button "Edit" at bounding box center [574, 360] width 60 height 21
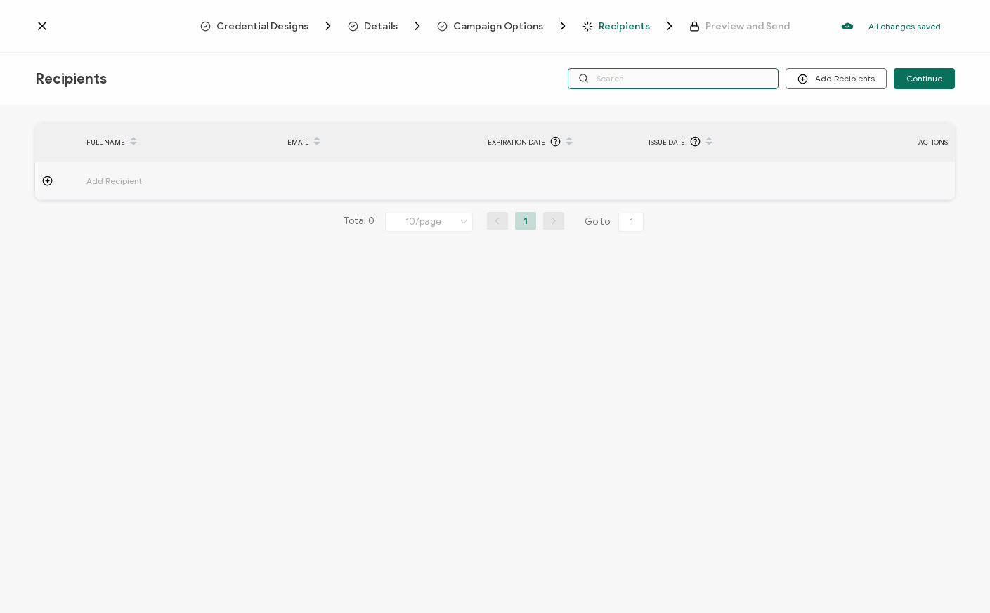
click at [611, 82] on input "text" at bounding box center [673, 78] width 211 height 21
type input "be"
click at [624, 84] on input "be" at bounding box center [673, 78] width 211 height 21
type input "ben"
click at [659, 81] on input "ben" at bounding box center [673, 78] width 211 height 21
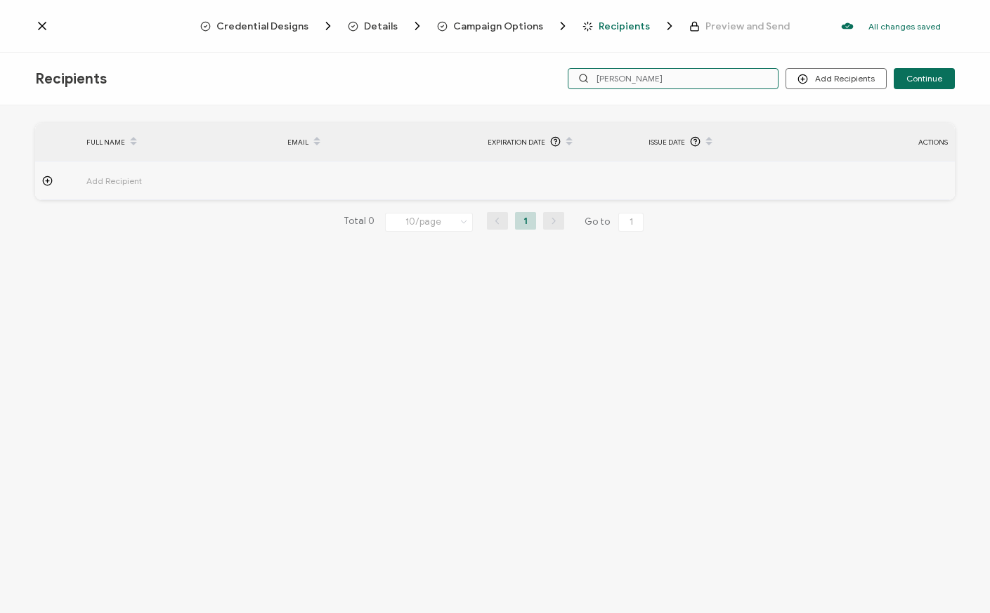
type input "benja"
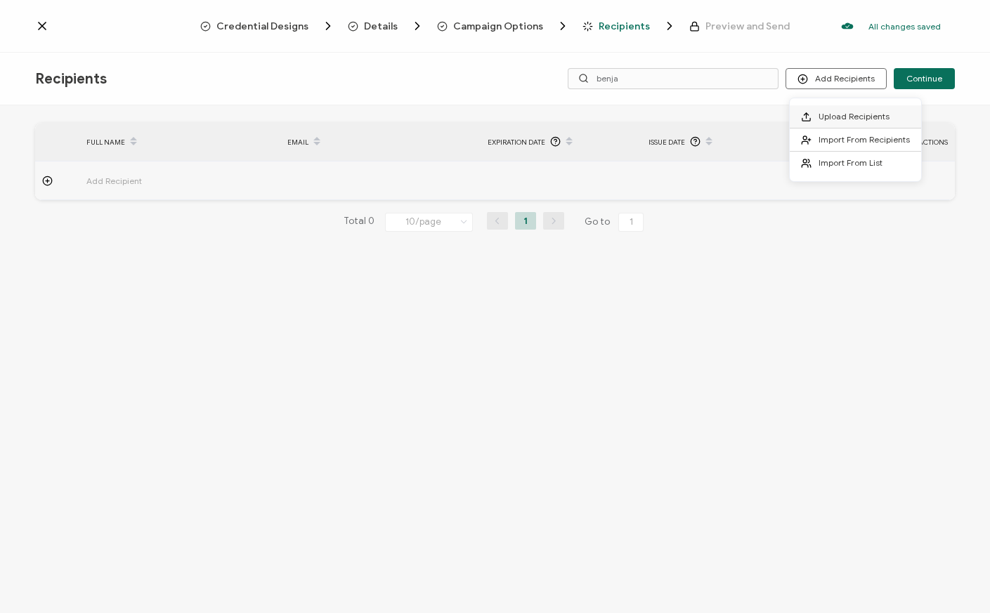
click at [830, 117] on span "Upload Recipients" at bounding box center [853, 116] width 71 height 11
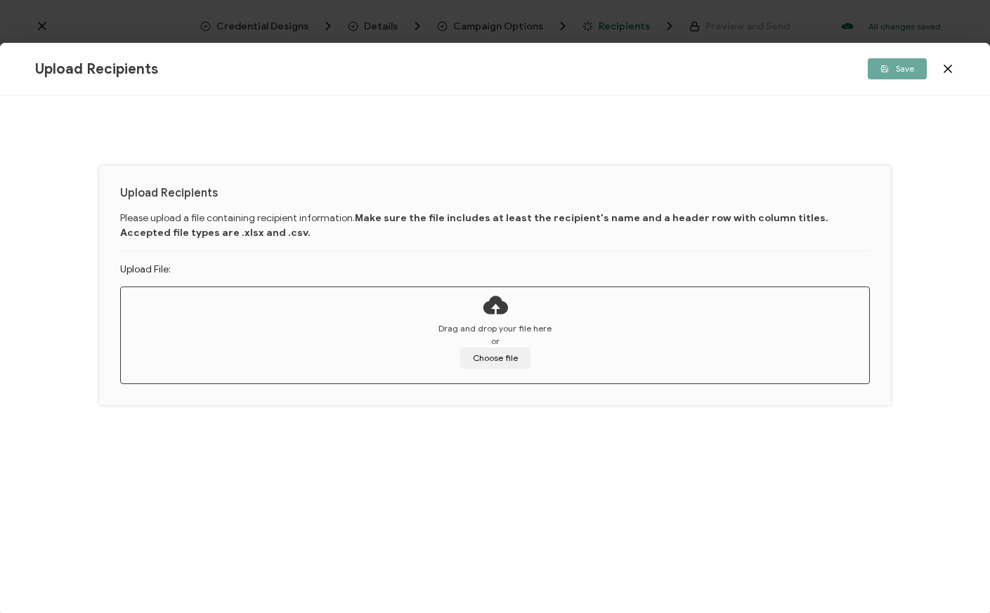
click at [947, 66] on icon at bounding box center [948, 69] width 14 height 14
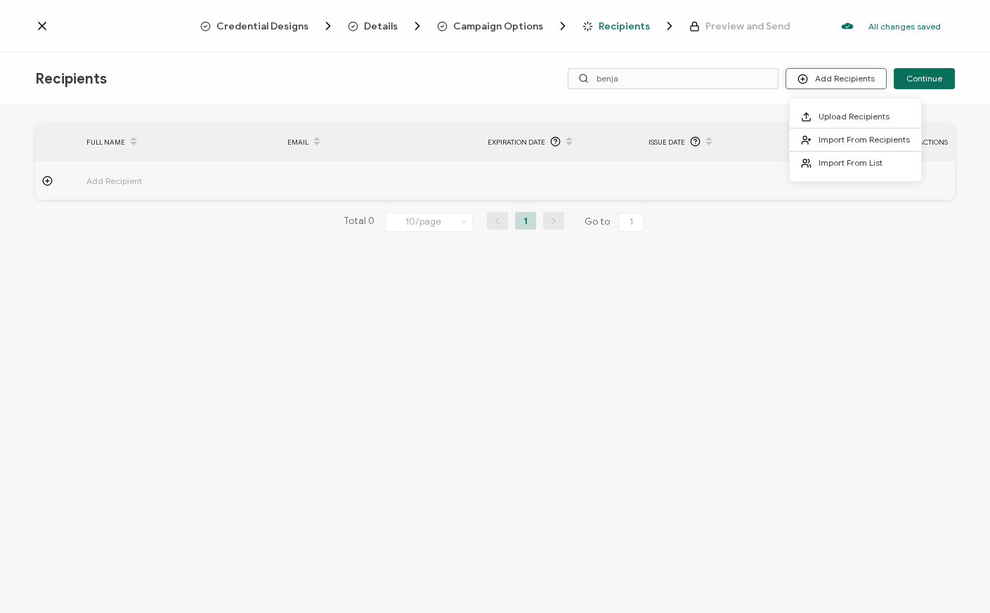
click at [840, 81] on button "Add Recipients" at bounding box center [835, 78] width 101 height 21
click at [839, 143] on span "Import From Recipients" at bounding box center [863, 139] width 91 height 11
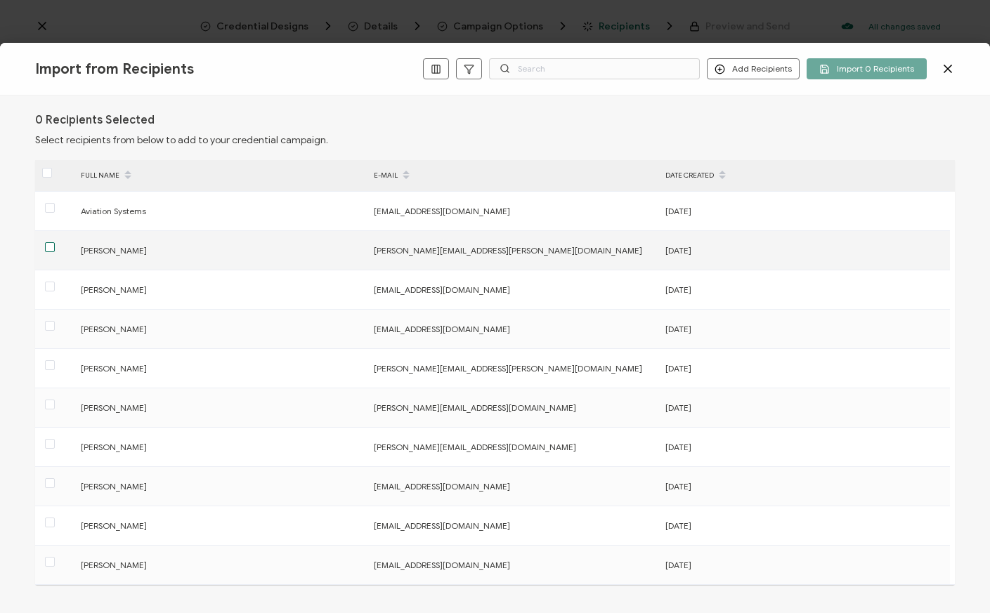
click at [50, 245] on span at bounding box center [50, 247] width 10 height 10
click at [55, 242] on input "checkbox" at bounding box center [55, 242] width 0 height 0
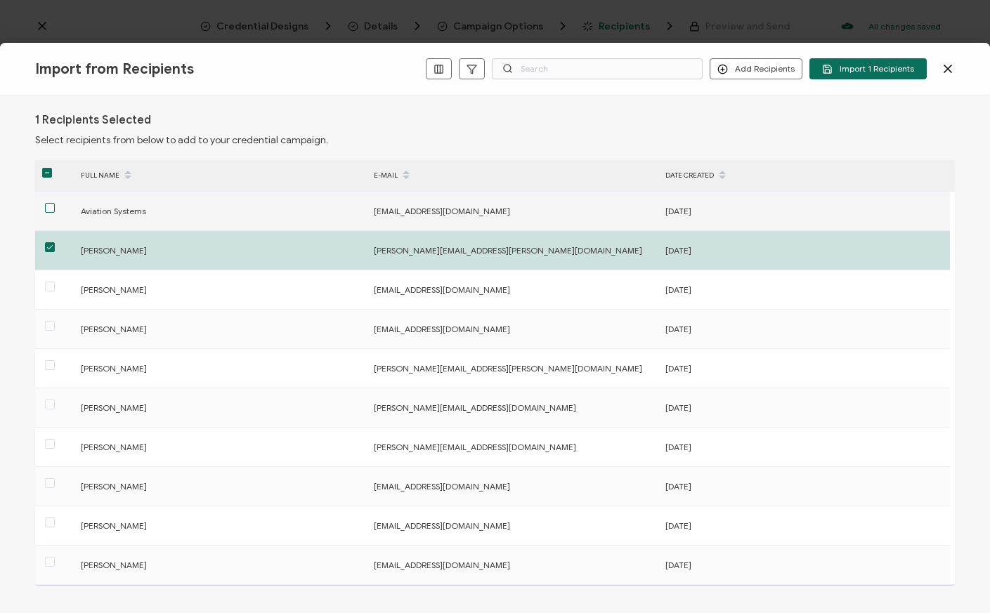
click at [50, 209] on span at bounding box center [50, 208] width 10 height 10
click at [55, 203] on input "checkbox" at bounding box center [55, 203] width 0 height 0
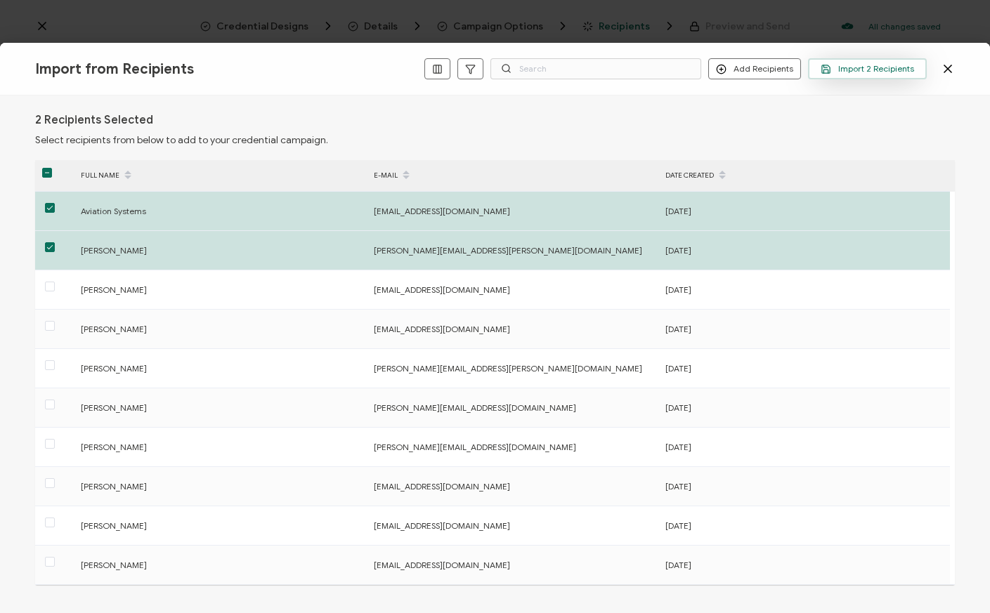
click at [860, 67] on span "Import 2 Recipients" at bounding box center [866, 69] width 93 height 11
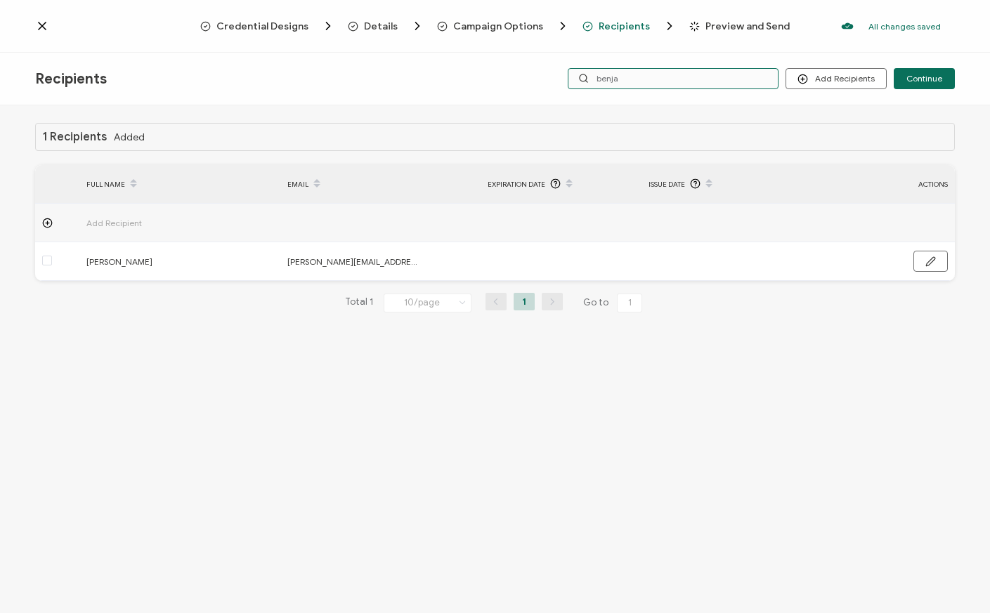
drag, startPoint x: 724, startPoint y: 84, endPoint x: 582, endPoint y: 82, distance: 141.9
click at [580, 83] on input "benja" at bounding box center [673, 78] width 211 height 21
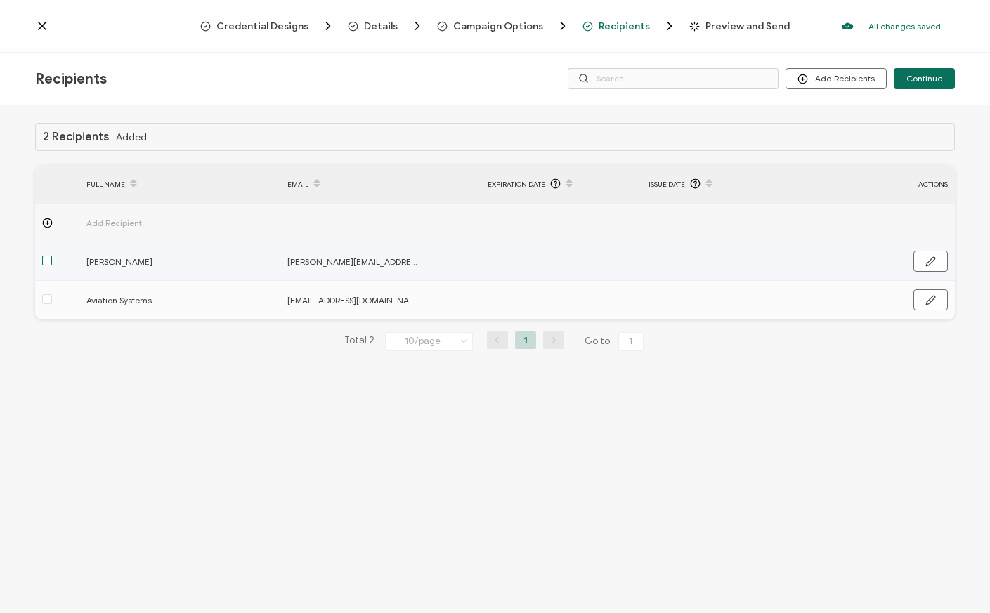
click at [48, 263] on span at bounding box center [47, 261] width 10 height 10
click at [52, 256] on input "checkbox" at bounding box center [52, 256] width 0 height 0
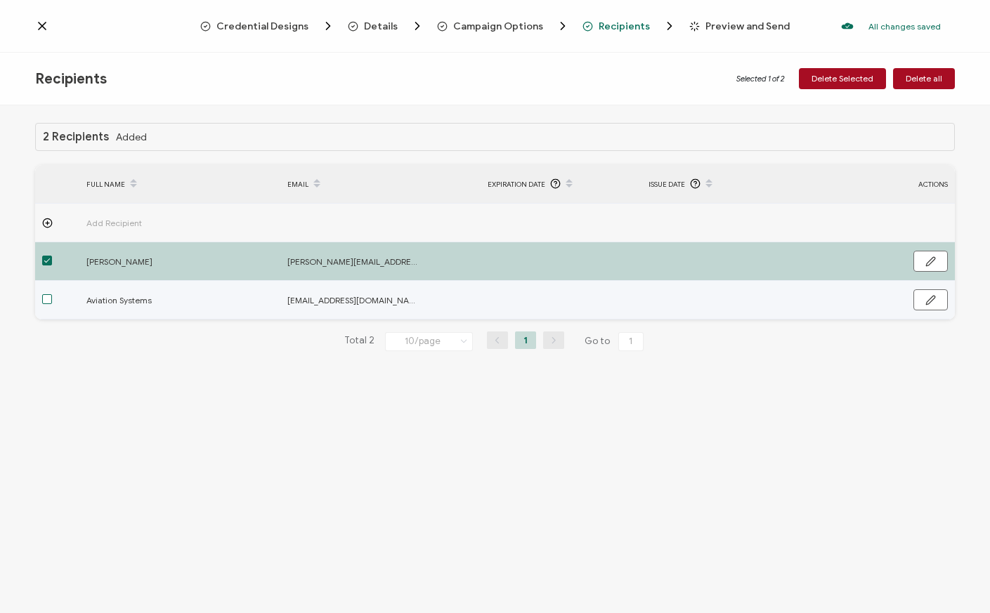
click at [48, 299] on span at bounding box center [47, 299] width 10 height 10
click at [52, 294] on input "checkbox" at bounding box center [52, 294] width 0 height 0
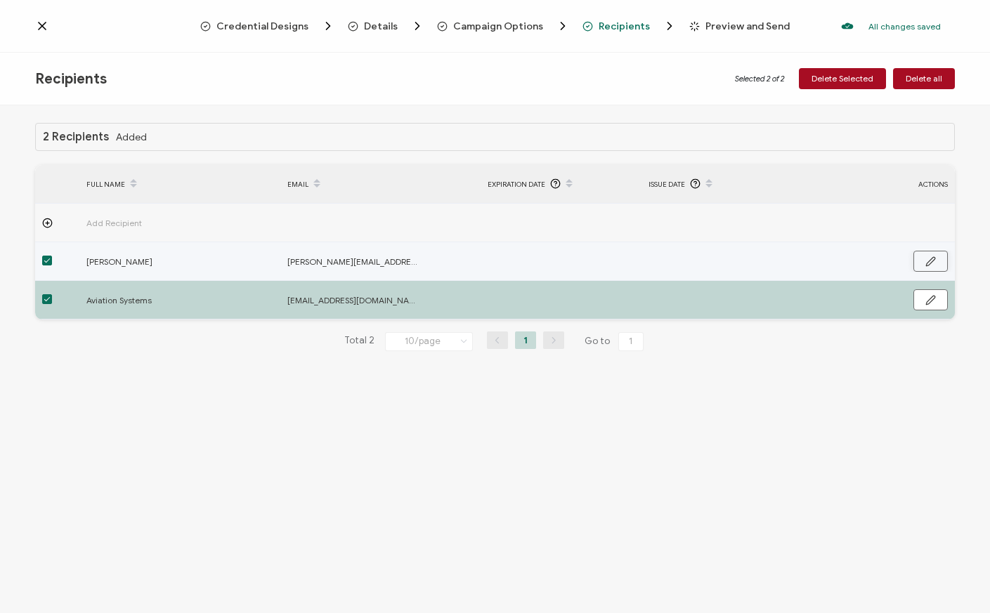
click at [925, 263] on icon "button" at bounding box center [930, 261] width 11 height 11
click at [931, 263] on icon "button" at bounding box center [929, 262] width 11 height 11
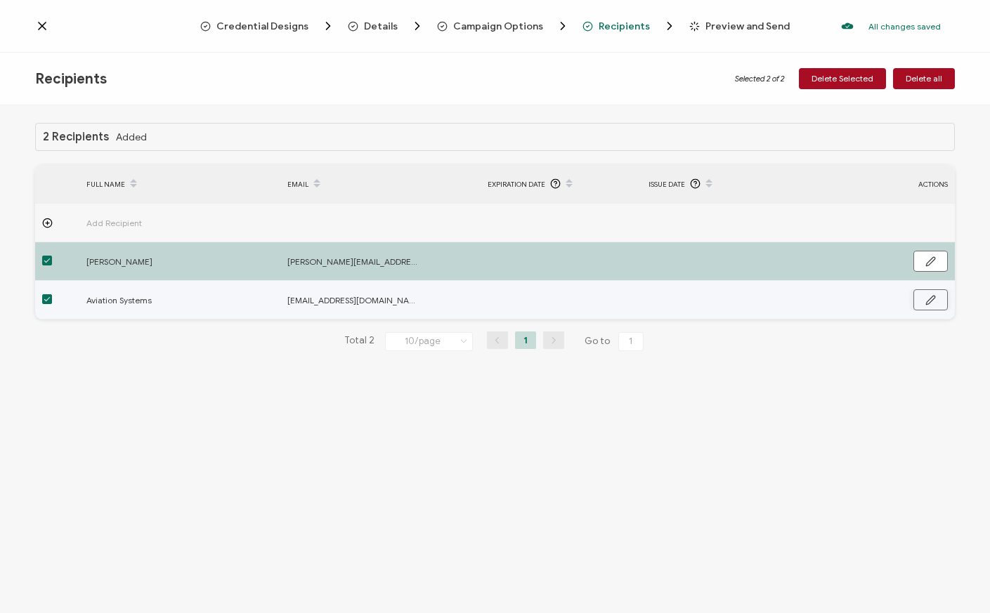
click at [936, 300] on button "button" at bounding box center [930, 299] width 34 height 21
click at [933, 298] on icon "button" at bounding box center [929, 301] width 11 height 11
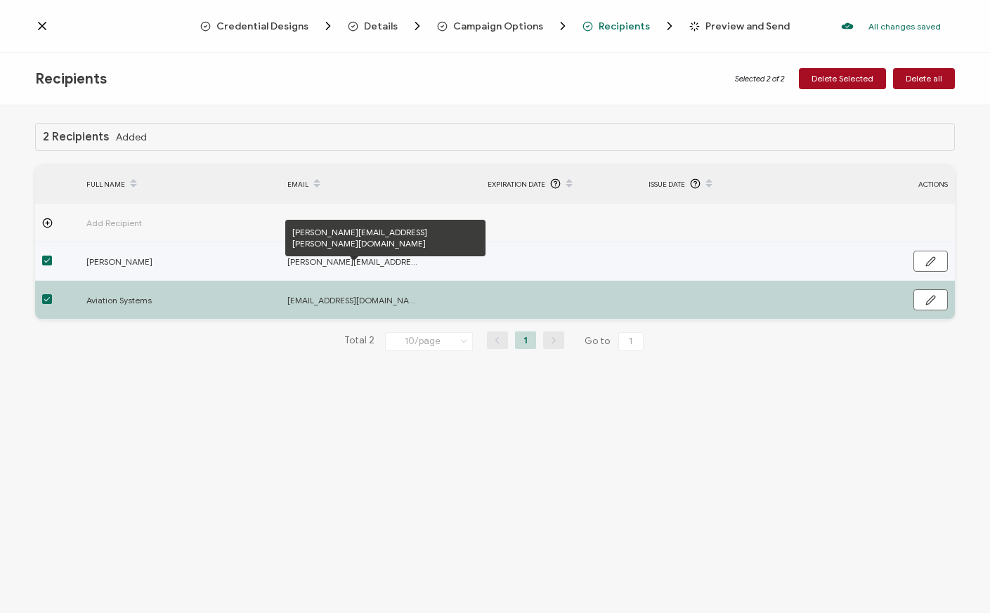
click at [364, 266] on span "[PERSON_NAME][EMAIL_ADDRESS][PERSON_NAME][DOMAIN_NAME]" at bounding box center [353, 262] width 133 height 16
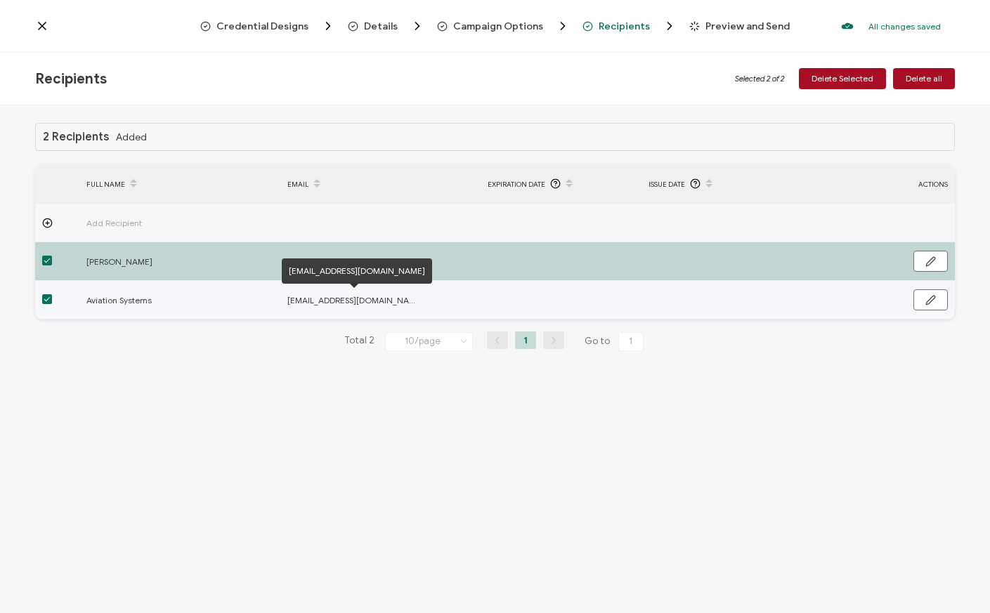
click at [320, 300] on span "[EMAIL_ADDRESS][DOMAIN_NAME]" at bounding box center [353, 300] width 133 height 16
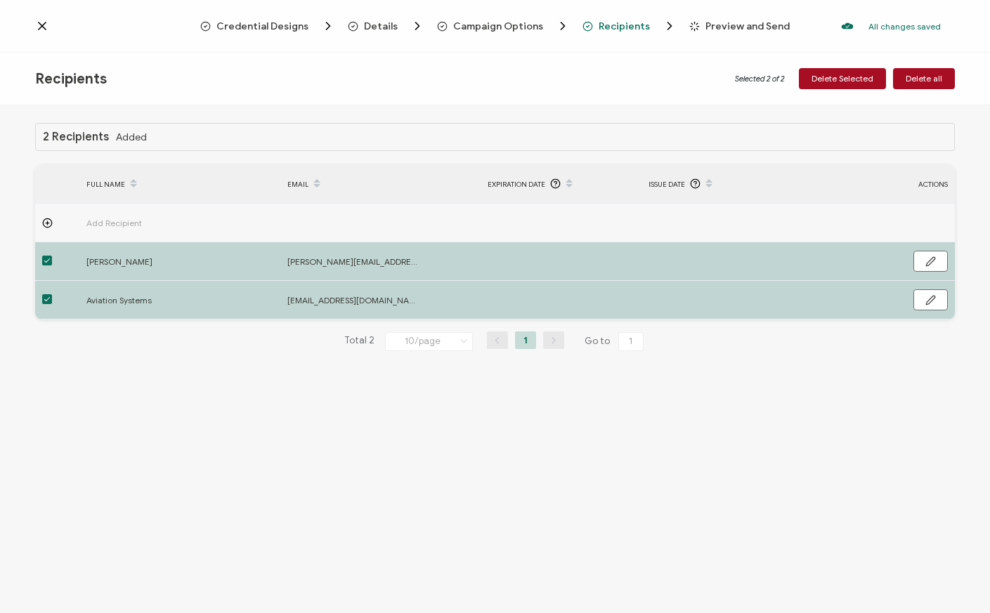
click at [525, 186] on span "Expiration Date" at bounding box center [516, 184] width 58 height 16
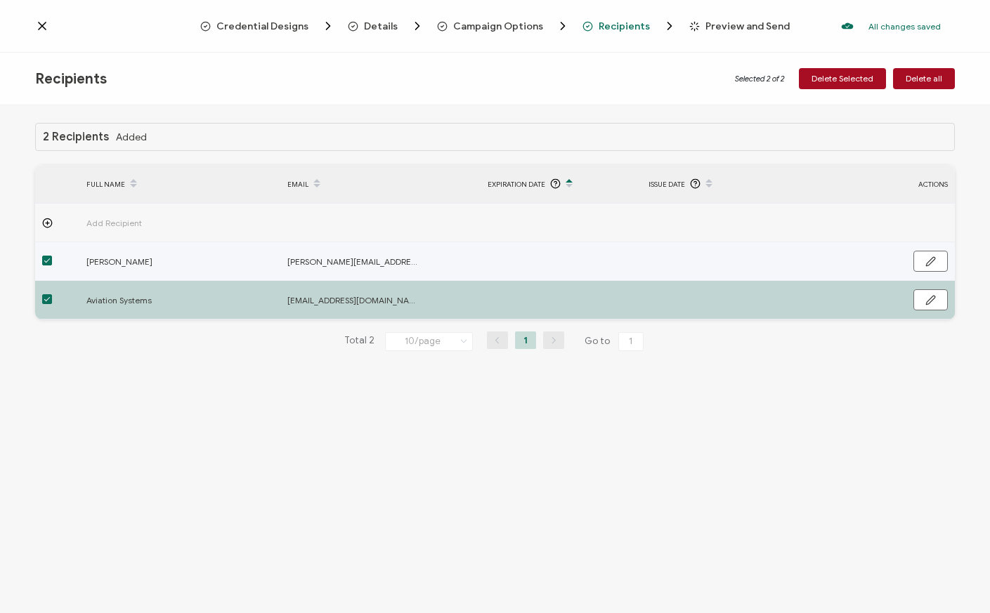
click at [528, 258] on td at bounding box center [560, 261] width 161 height 39
click at [924, 263] on button "button" at bounding box center [930, 261] width 34 height 21
click at [520, 266] on input "text" at bounding box center [548, 262] width 123 height 22
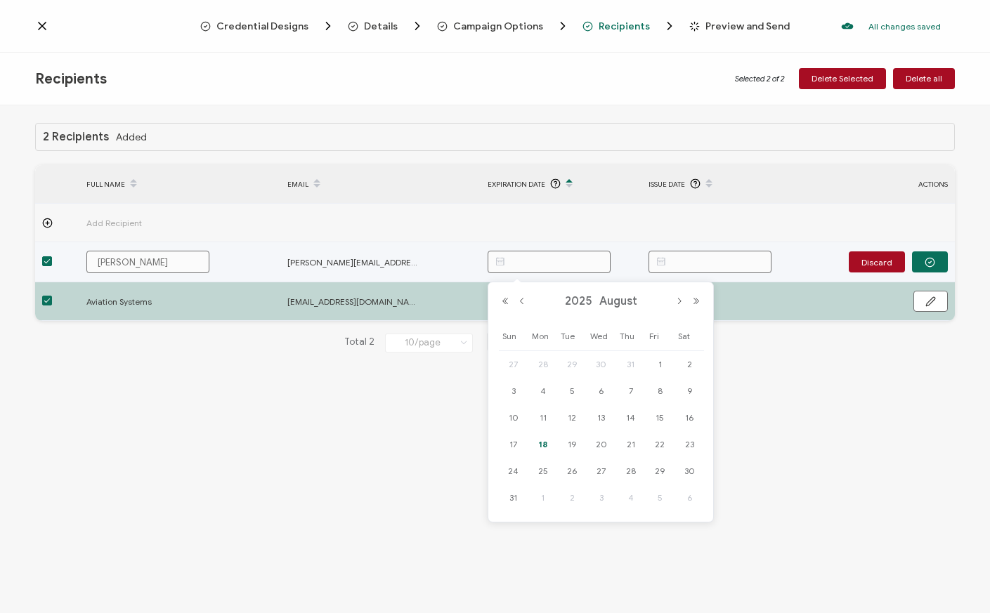
click at [707, 262] on input "text" at bounding box center [709, 262] width 123 height 22
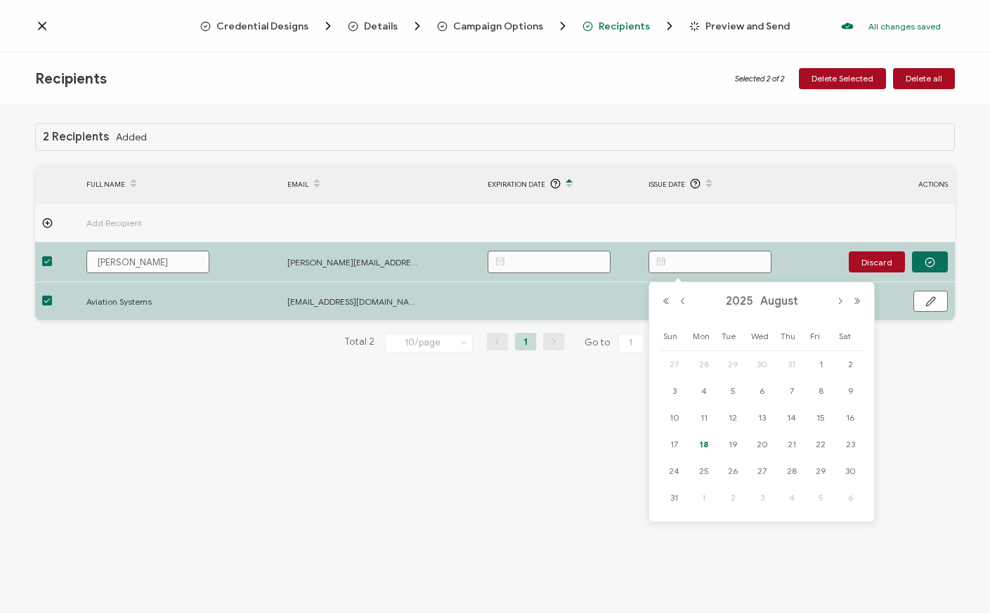
click at [707, 446] on span "18" at bounding box center [703, 444] width 17 height 17
type input "[DATE]"
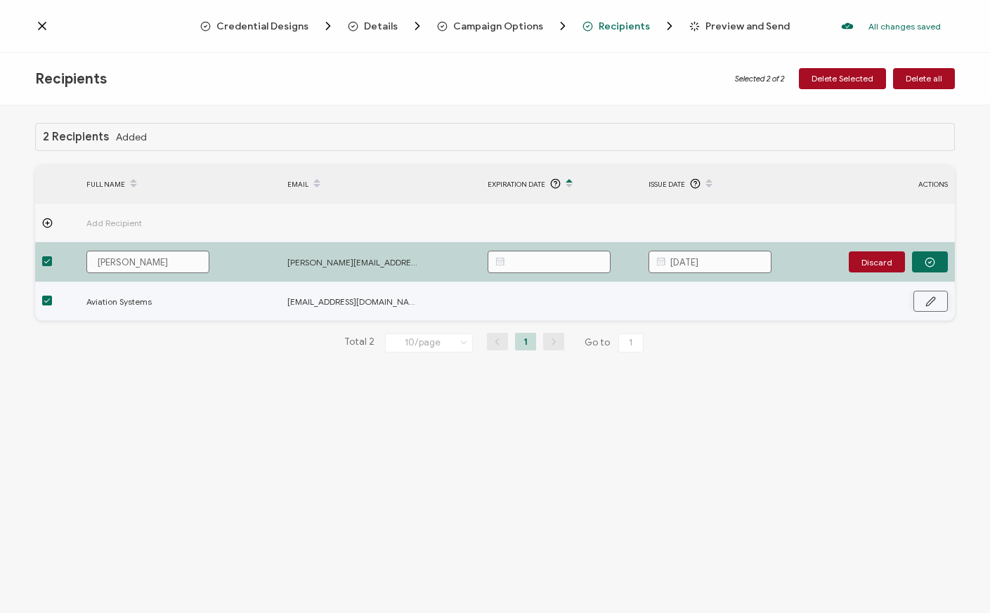
click at [930, 302] on icon "button" at bounding box center [930, 301] width 11 height 11
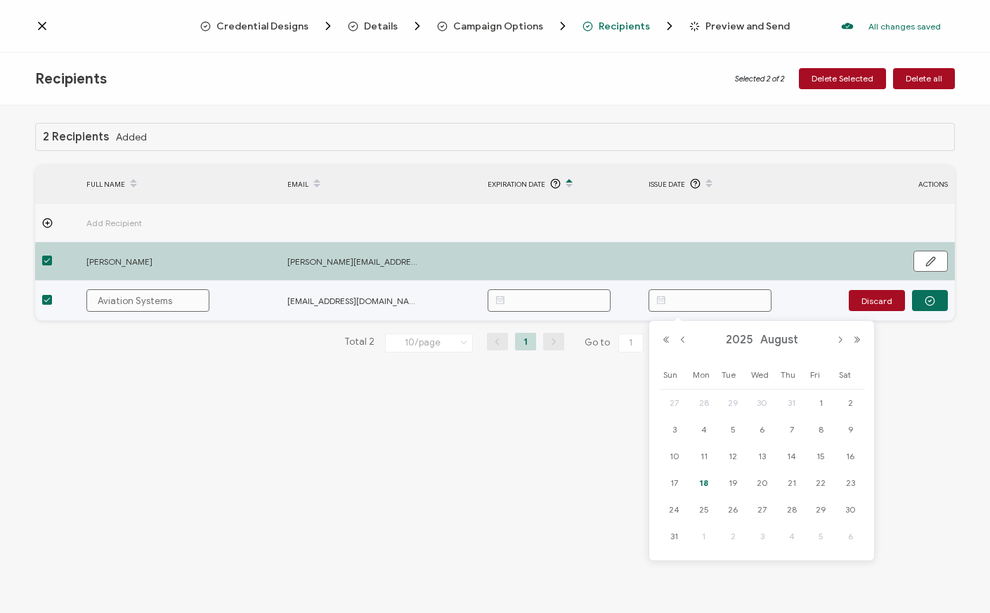
click at [701, 299] on input "text" at bounding box center [709, 300] width 123 height 22
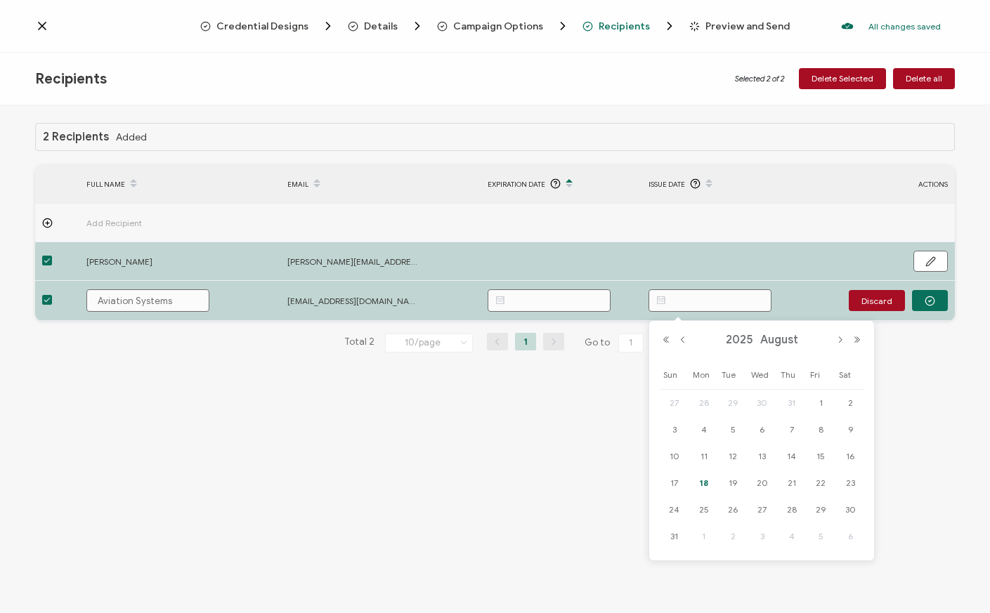
click at [702, 481] on span "18" at bounding box center [703, 483] width 17 height 17
type input "[DATE]"
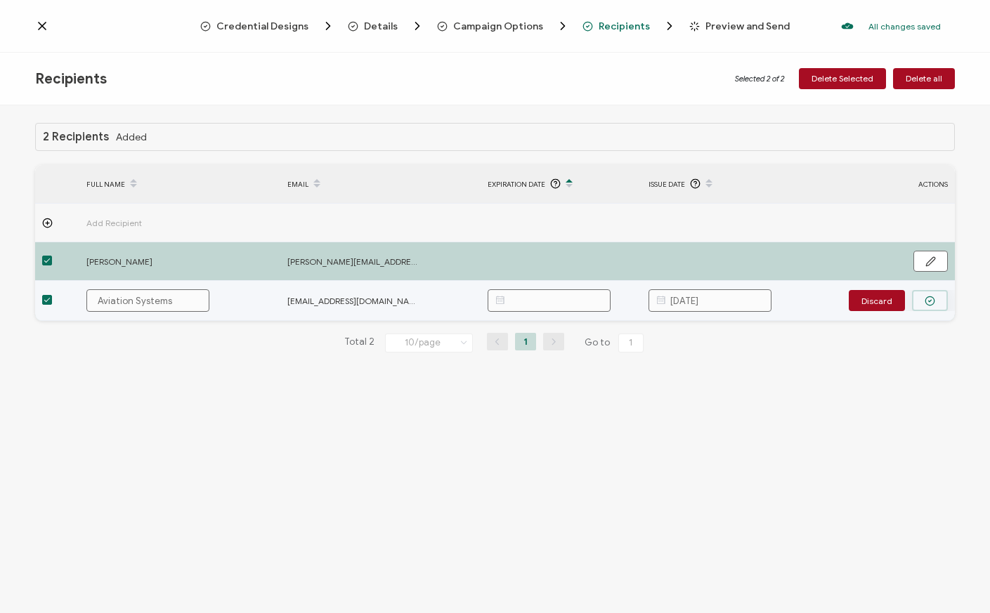
click at [930, 301] on icon "button" at bounding box center [929, 301] width 11 height 11
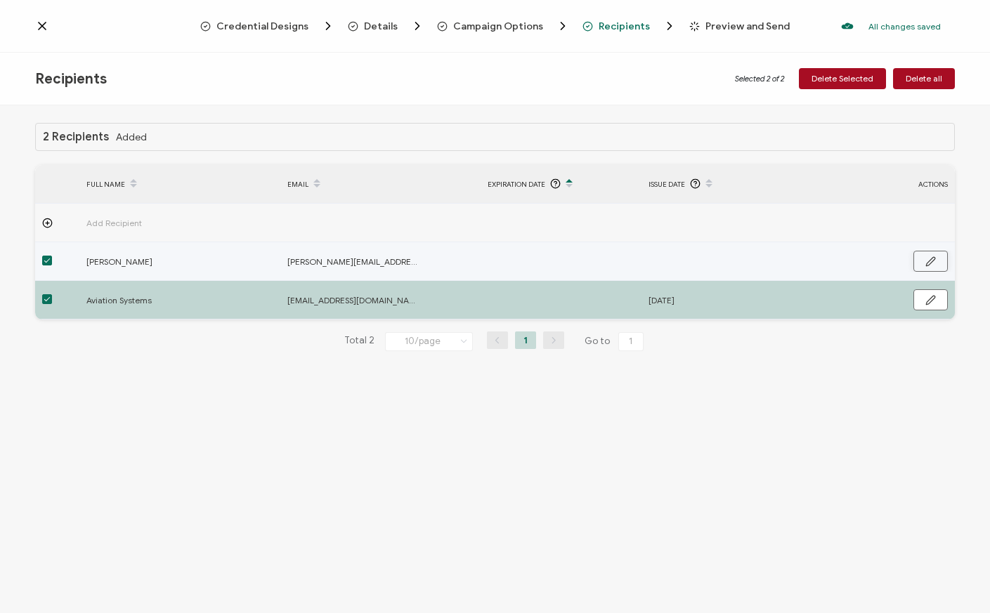
click at [932, 261] on icon "button" at bounding box center [930, 261] width 8 height 8
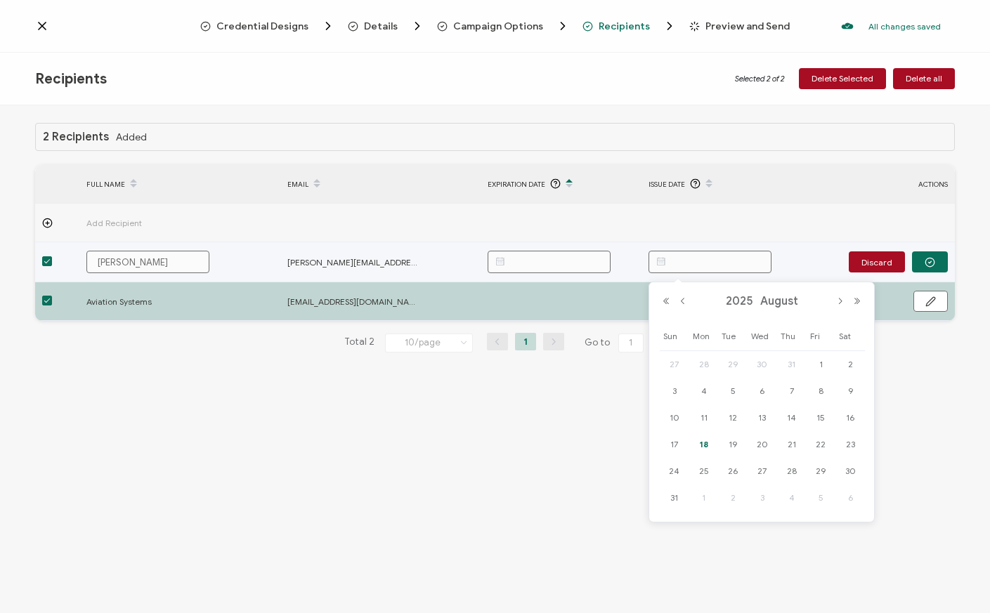
click at [681, 265] on input "text" at bounding box center [709, 262] width 123 height 22
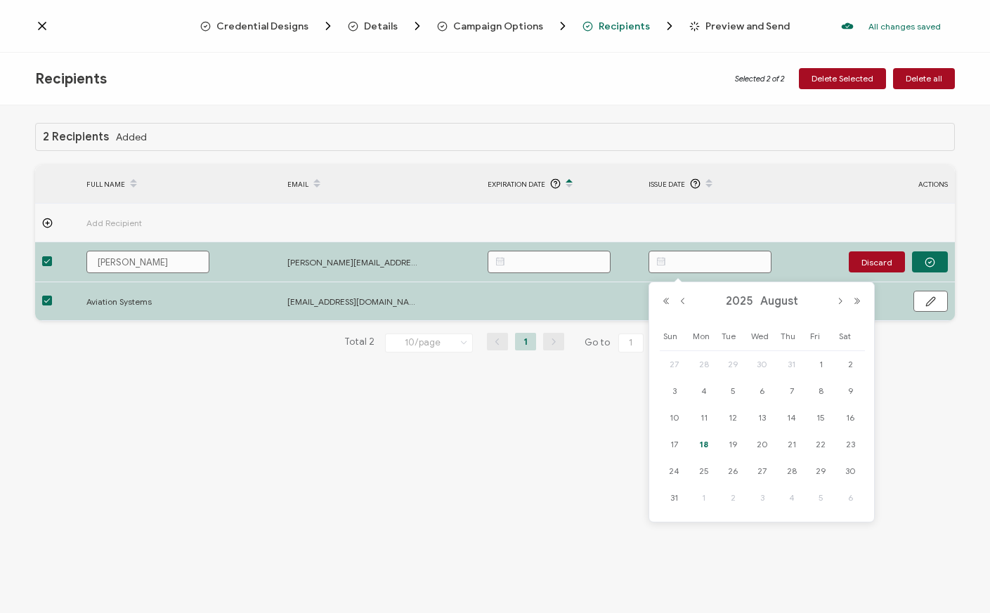
click at [705, 445] on span "18" at bounding box center [703, 444] width 17 height 17
type input "[DATE]"
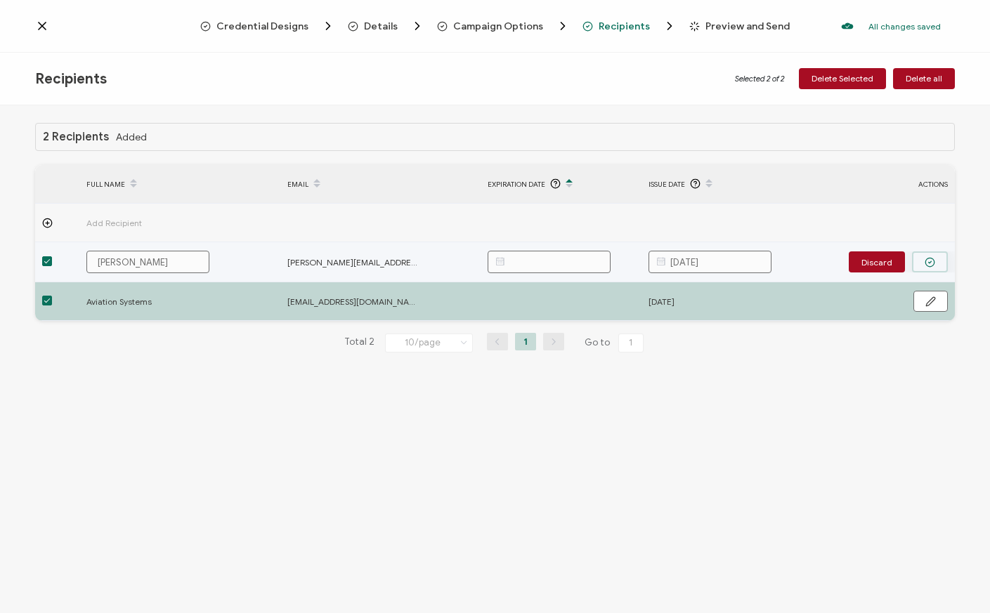
click at [933, 264] on circle "button" at bounding box center [929, 262] width 9 height 9
click at [929, 261] on icon "button" at bounding box center [930, 261] width 8 height 8
click at [517, 259] on input "text" at bounding box center [548, 262] width 123 height 22
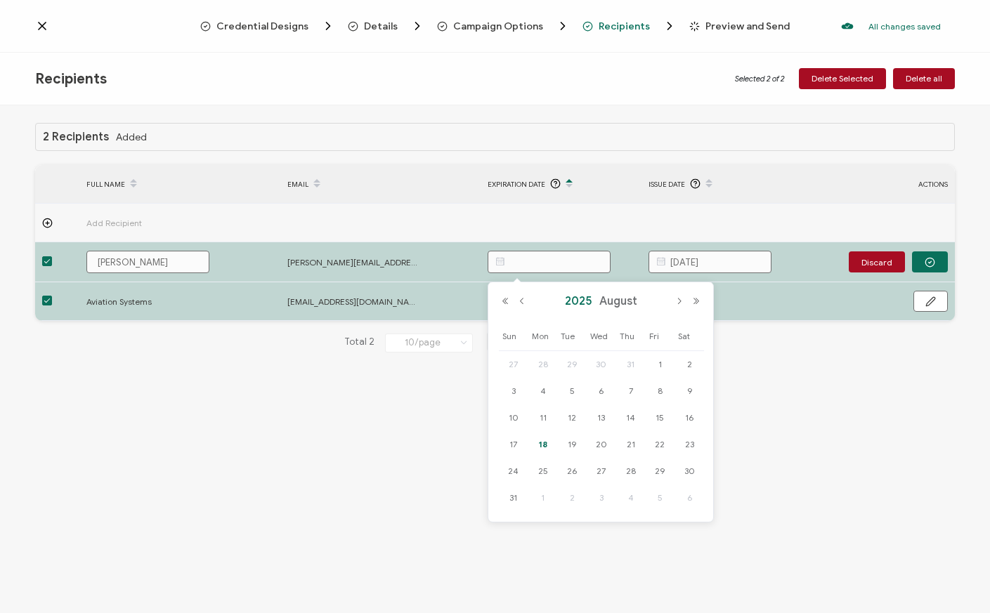
click at [577, 301] on span "2025" at bounding box center [578, 301] width 34 height 14
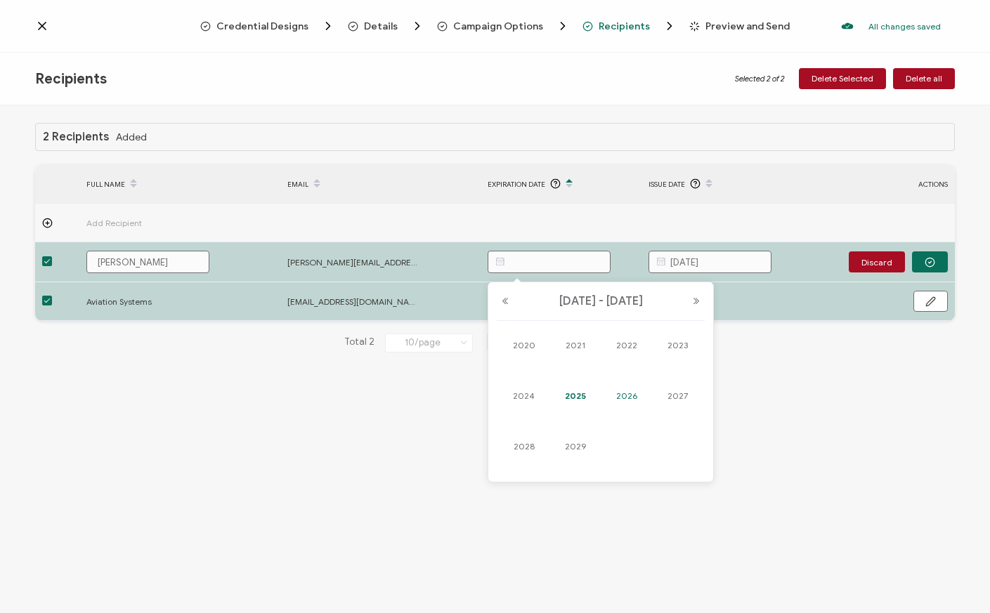
click at [627, 396] on link "2026" at bounding box center [627, 396] width 34 height 22
click at [677, 386] on link "Aug" at bounding box center [678, 387] width 42 height 25
click at [574, 443] on span "18" at bounding box center [571, 444] width 17 height 17
type input "[DATE]"
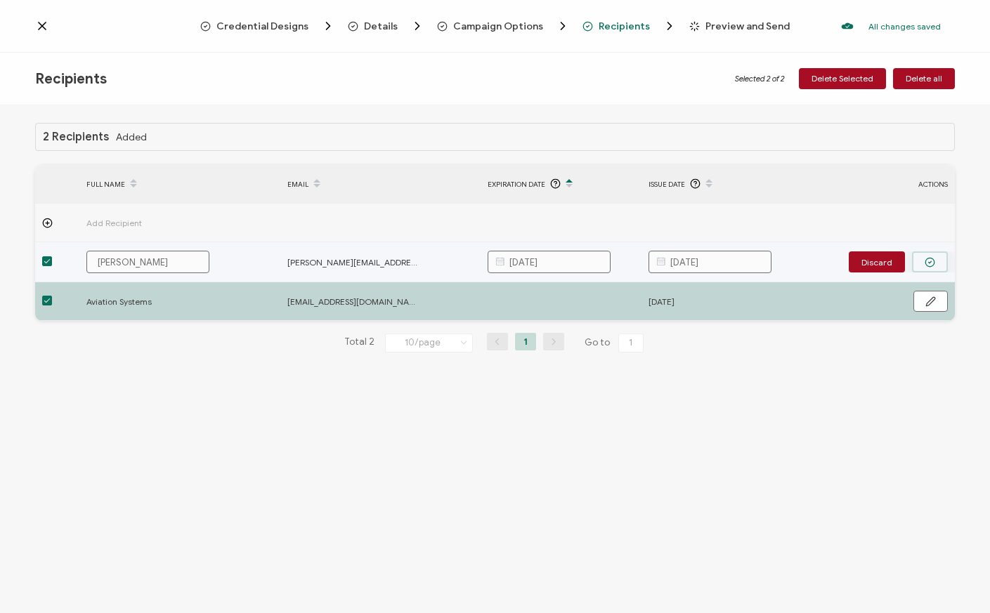
click at [928, 268] on button "button" at bounding box center [930, 261] width 36 height 21
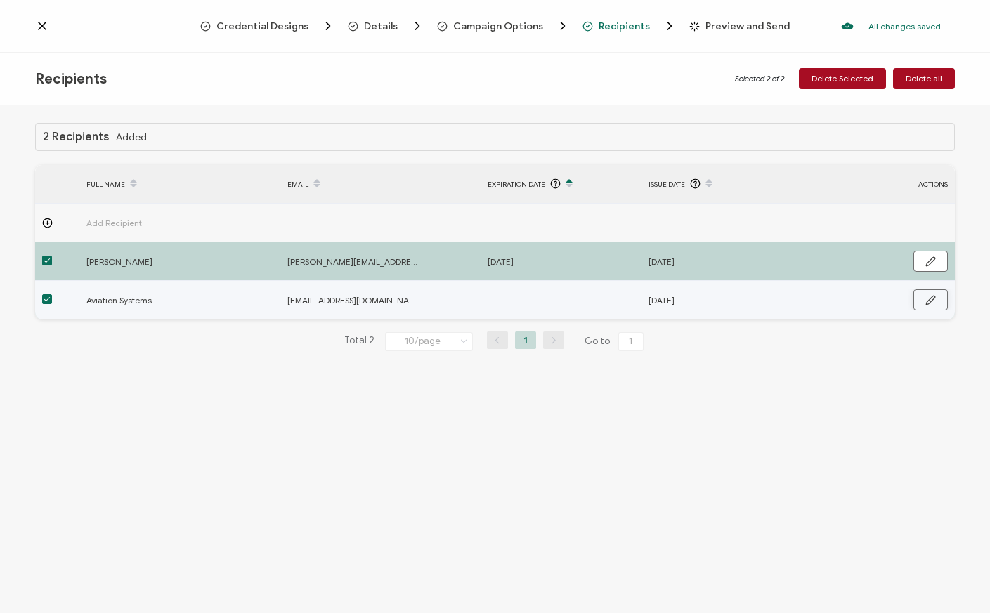
click at [929, 305] on icon "button" at bounding box center [930, 300] width 11 height 11
click at [527, 303] on input "text" at bounding box center [548, 300] width 123 height 22
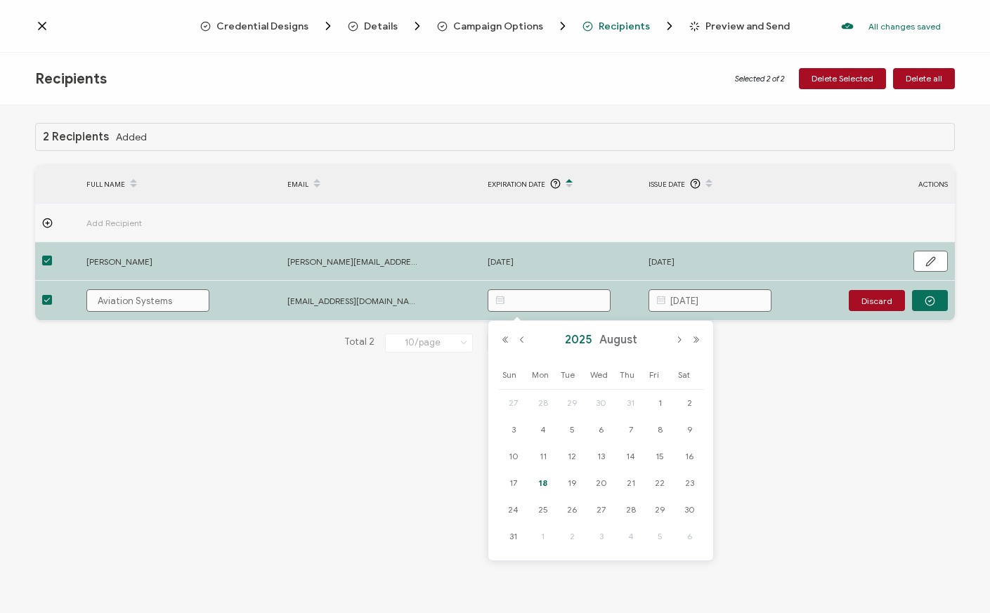
click at [578, 339] on span "2025" at bounding box center [578, 340] width 34 height 14
click at [624, 431] on link "2026" at bounding box center [627, 435] width 34 height 22
click at [681, 423] on link "Aug" at bounding box center [678, 426] width 42 height 25
click at [575, 483] on span "18" at bounding box center [571, 483] width 17 height 17
type input "[DATE]"
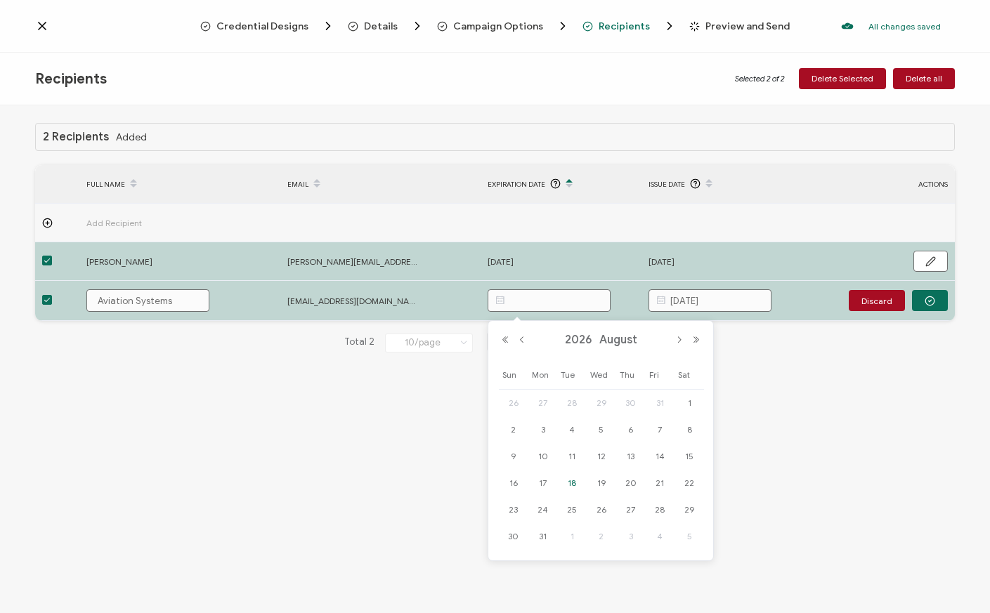
type input "[DATE]"
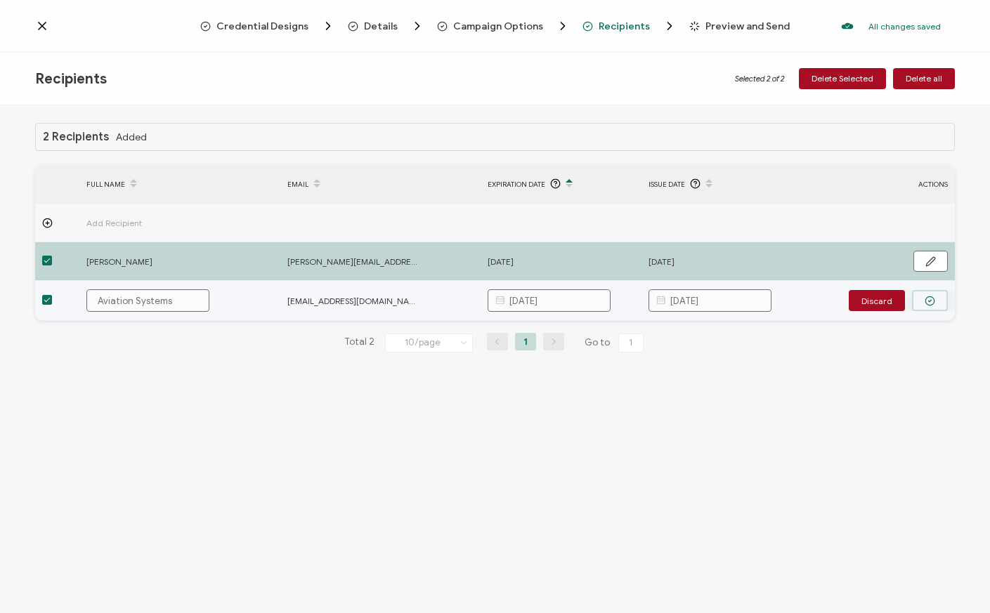
click at [933, 303] on circle "button" at bounding box center [929, 300] width 9 height 9
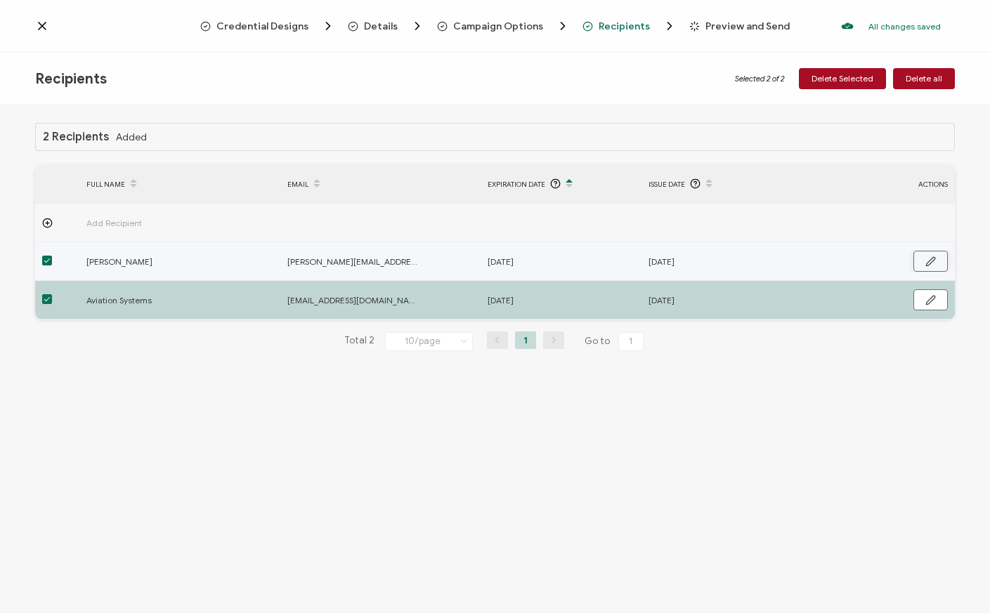
click at [928, 256] on icon "button" at bounding box center [930, 261] width 11 height 11
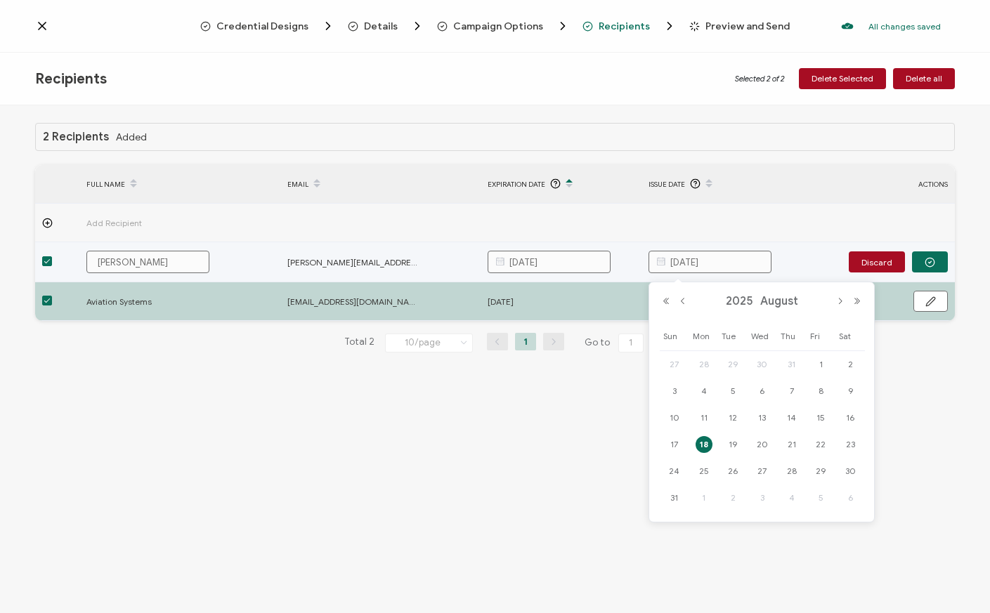
drag, startPoint x: 742, startPoint y: 258, endPoint x: 593, endPoint y: 258, distance: 149.6
click at [594, 258] on tr "[PERSON_NAME] [PERSON_NAME][EMAIL_ADDRESS][PERSON_NAME][DOMAIN_NAME] [DATE] [DA…" at bounding box center [494, 262] width 919 height 40
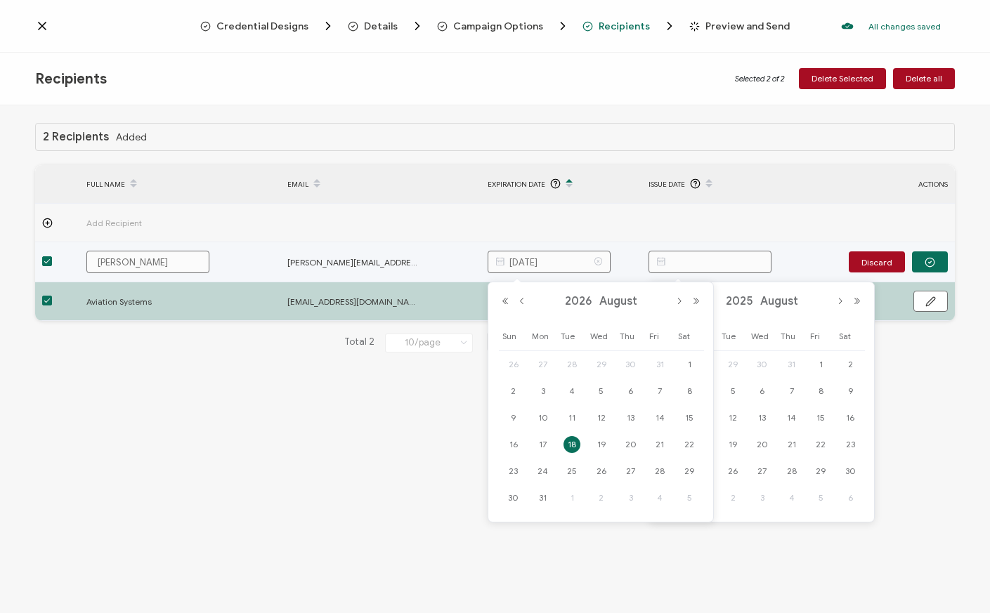
drag, startPoint x: 576, startPoint y: 256, endPoint x: 464, endPoint y: 256, distance: 111.7
click at [466, 256] on tr "[PERSON_NAME] [PERSON_NAME][EMAIL_ADDRESS][PERSON_NAME][DOMAIN_NAME] [DATE] Dis…" at bounding box center [494, 262] width 919 height 40
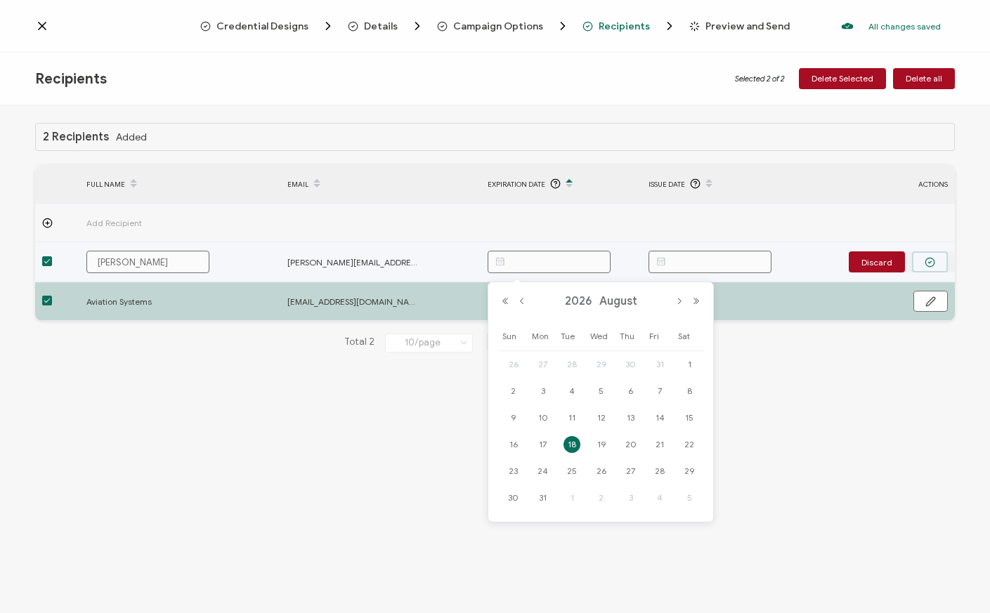
click at [934, 261] on icon "button" at bounding box center [929, 262] width 11 height 11
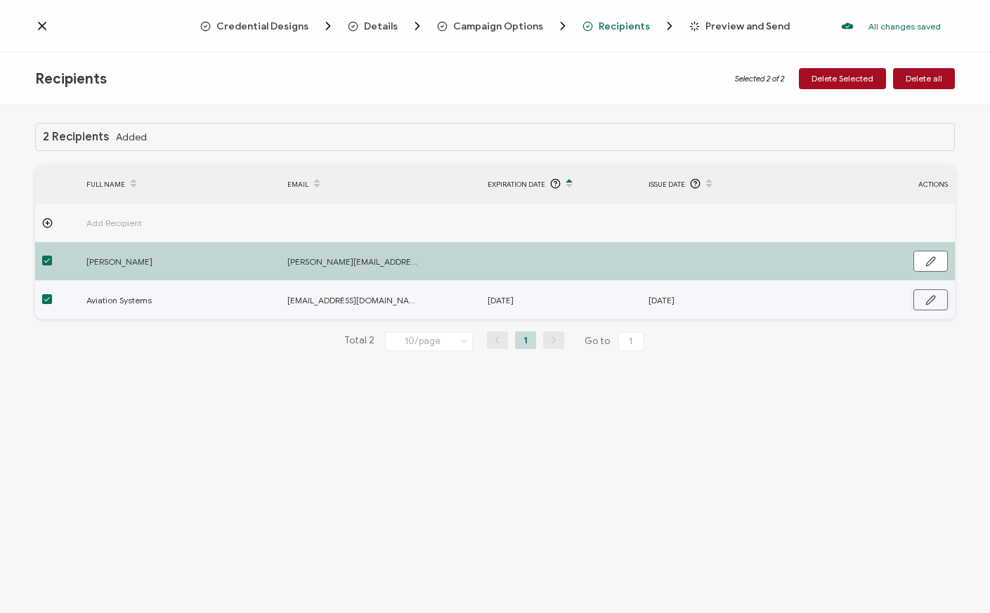
click at [931, 299] on icon "button" at bounding box center [930, 300] width 11 height 11
drag, startPoint x: 723, startPoint y: 301, endPoint x: 558, endPoint y: 294, distance: 165.2
click at [558, 294] on tr "Aviation Systems [EMAIL_ADDRESS][DOMAIN_NAME] [DATE] [DATE] Discard" at bounding box center [494, 301] width 919 height 40
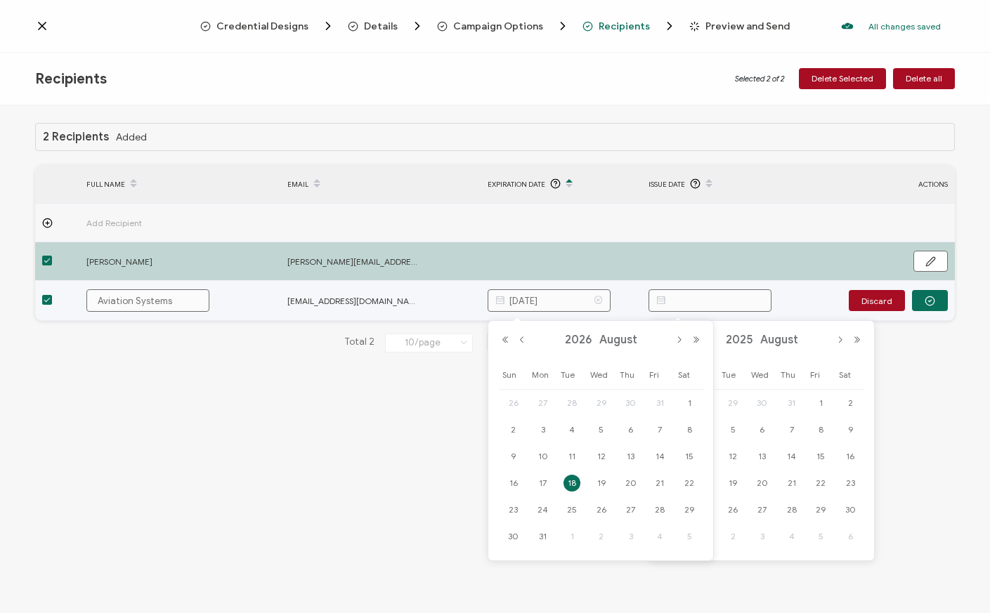
drag, startPoint x: 564, startPoint y: 297, endPoint x: 445, endPoint y: 294, distance: 118.8
click at [446, 296] on tr "Aviation Systems [EMAIL_ADDRESS][DOMAIN_NAME] [DATE] Discard" at bounding box center [494, 301] width 919 height 40
click at [932, 298] on icon "button" at bounding box center [929, 301] width 11 height 11
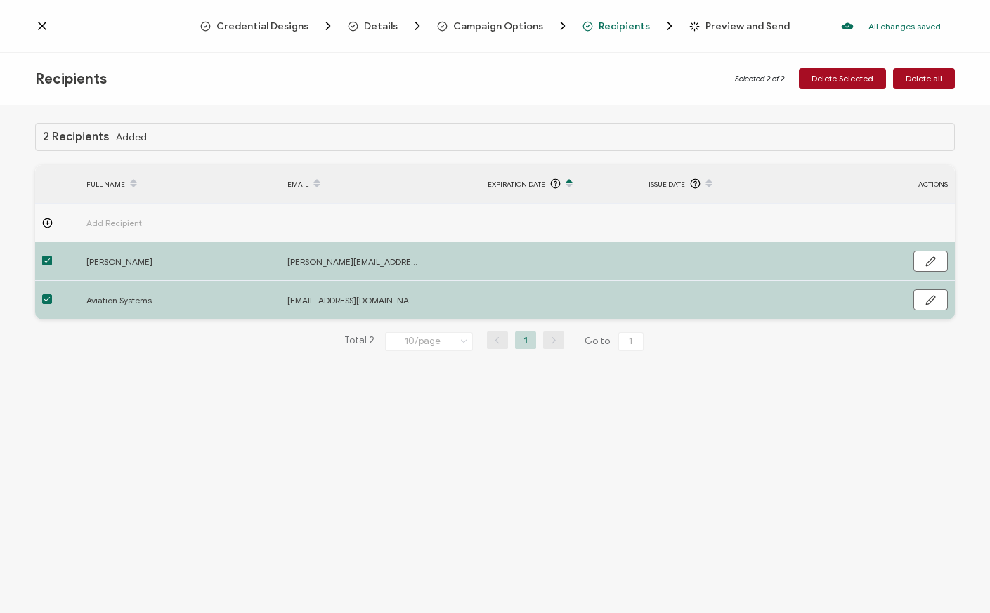
click at [294, 136] on div "2 Recipients Added" at bounding box center [494, 137] width 919 height 28
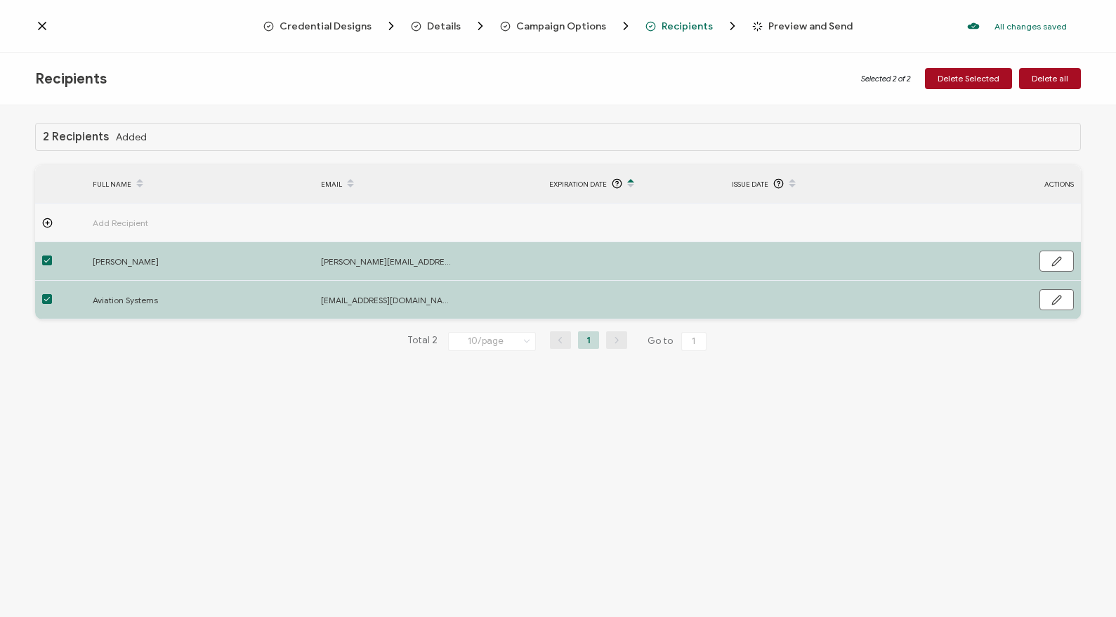
click at [683, 25] on span "Recipients" at bounding box center [687, 26] width 51 height 11
click at [731, 27] on icon "Breadcrumb" at bounding box center [733, 25] width 4 height 7
click at [778, 26] on span "Preview and Send" at bounding box center [810, 26] width 84 height 11
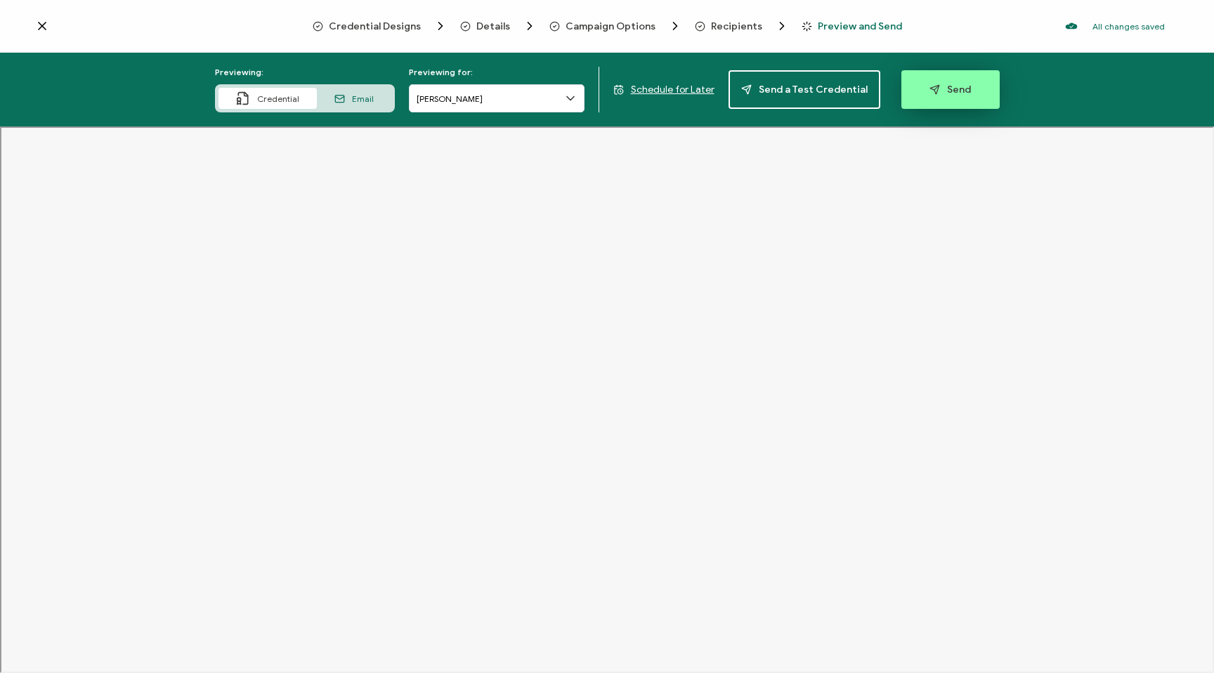
click at [941, 92] on span "Send" at bounding box center [949, 89] width 41 height 11
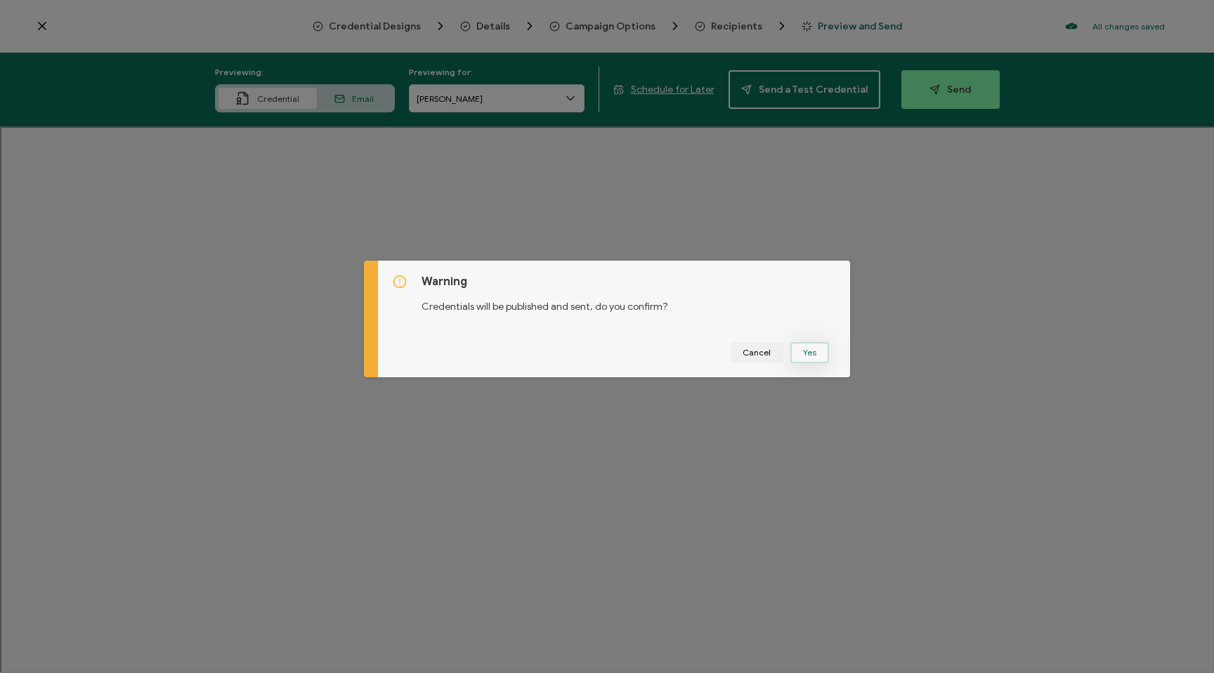
click at [805, 353] on button "Yes" at bounding box center [809, 352] width 39 height 21
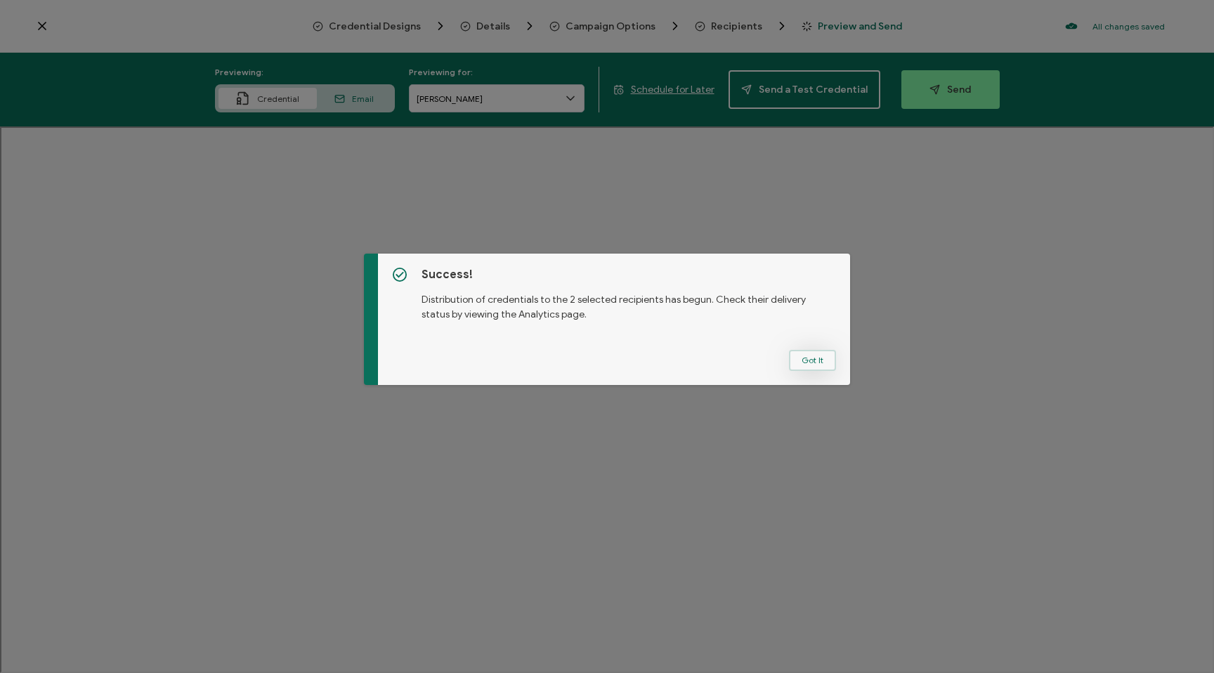
click at [798, 355] on button "Got It" at bounding box center [812, 360] width 47 height 21
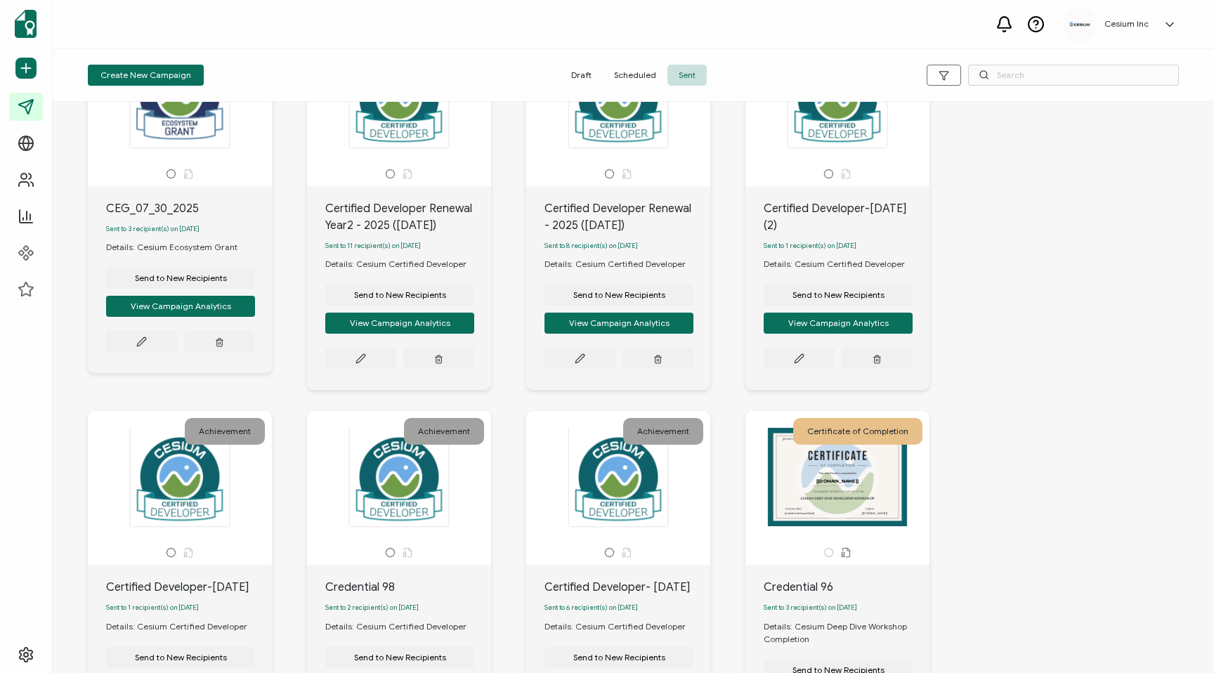
scroll to position [86, 0]
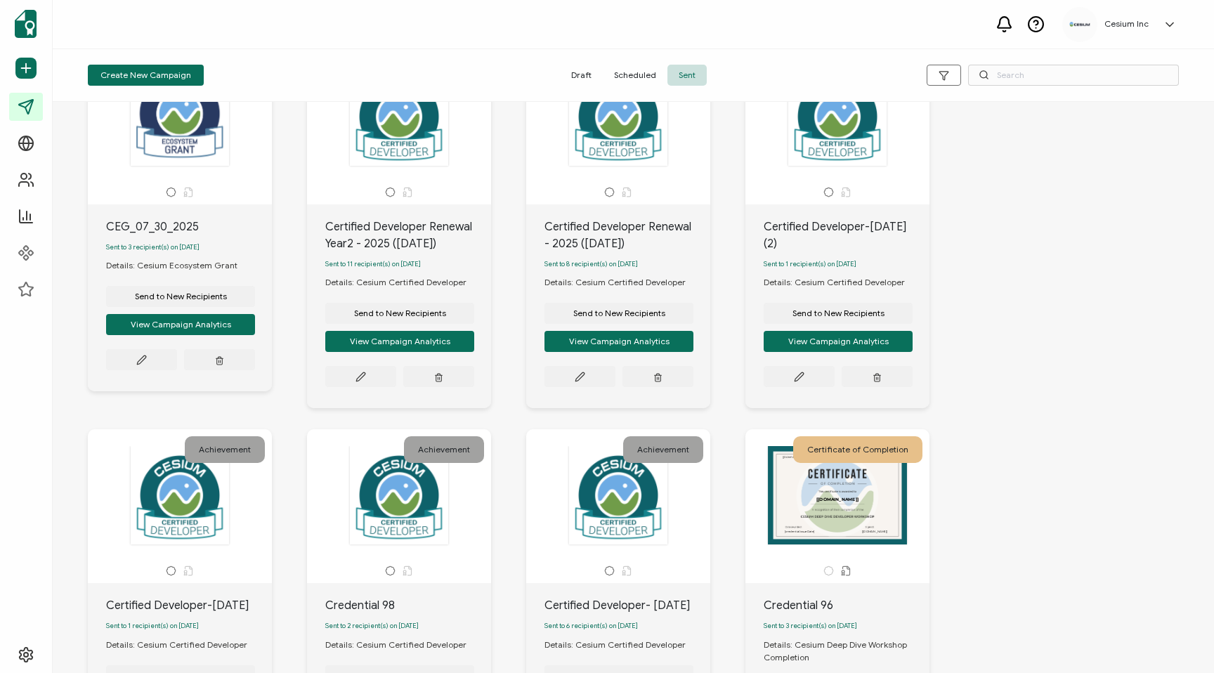
click at [688, 74] on span "Sent" at bounding box center [686, 75] width 39 height 21
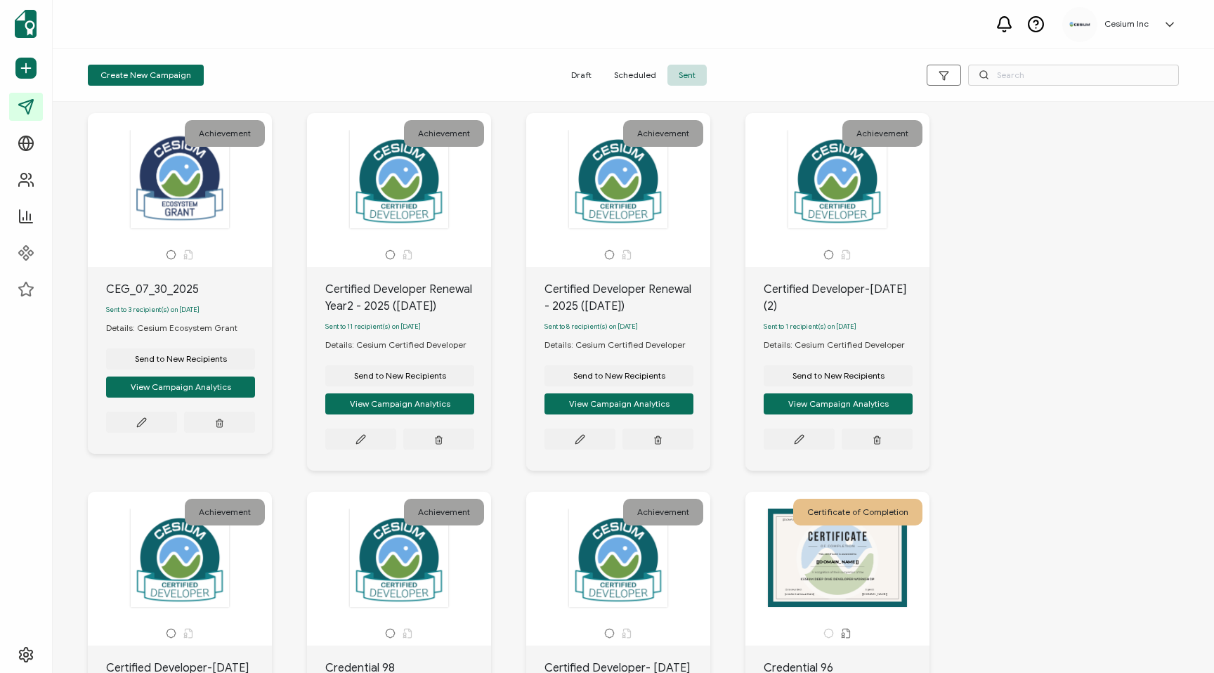
scroll to position [37, 0]
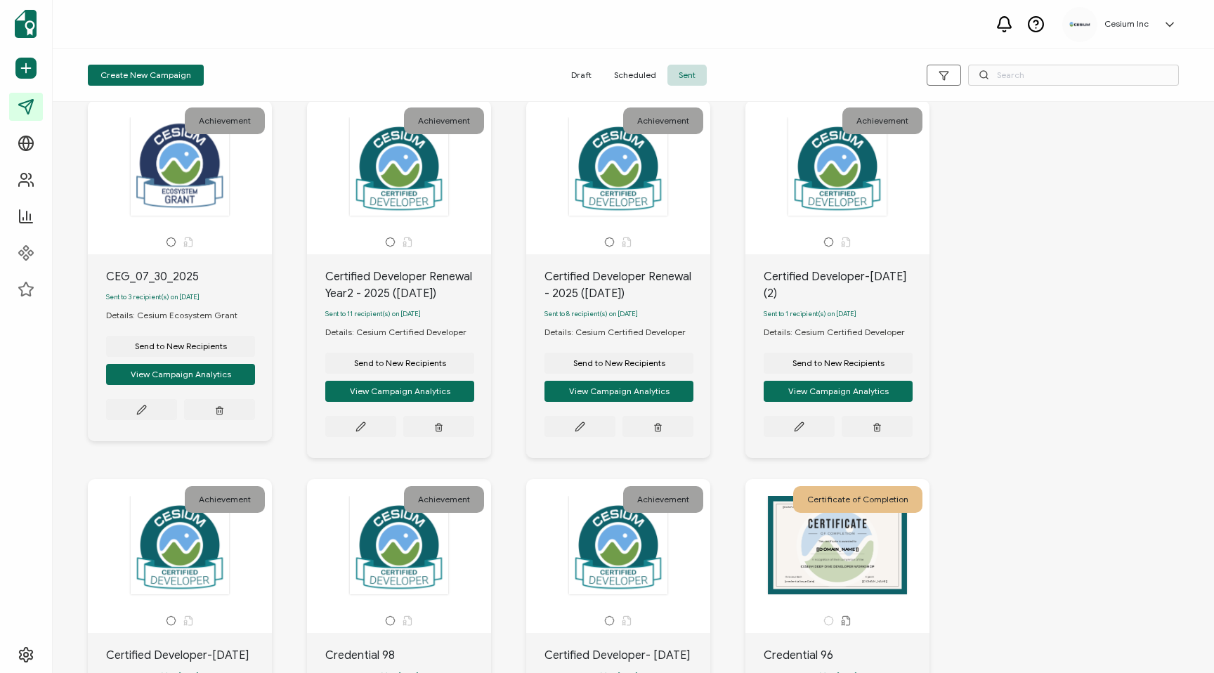
click at [639, 74] on span "Scheduled" at bounding box center [635, 75] width 65 height 21
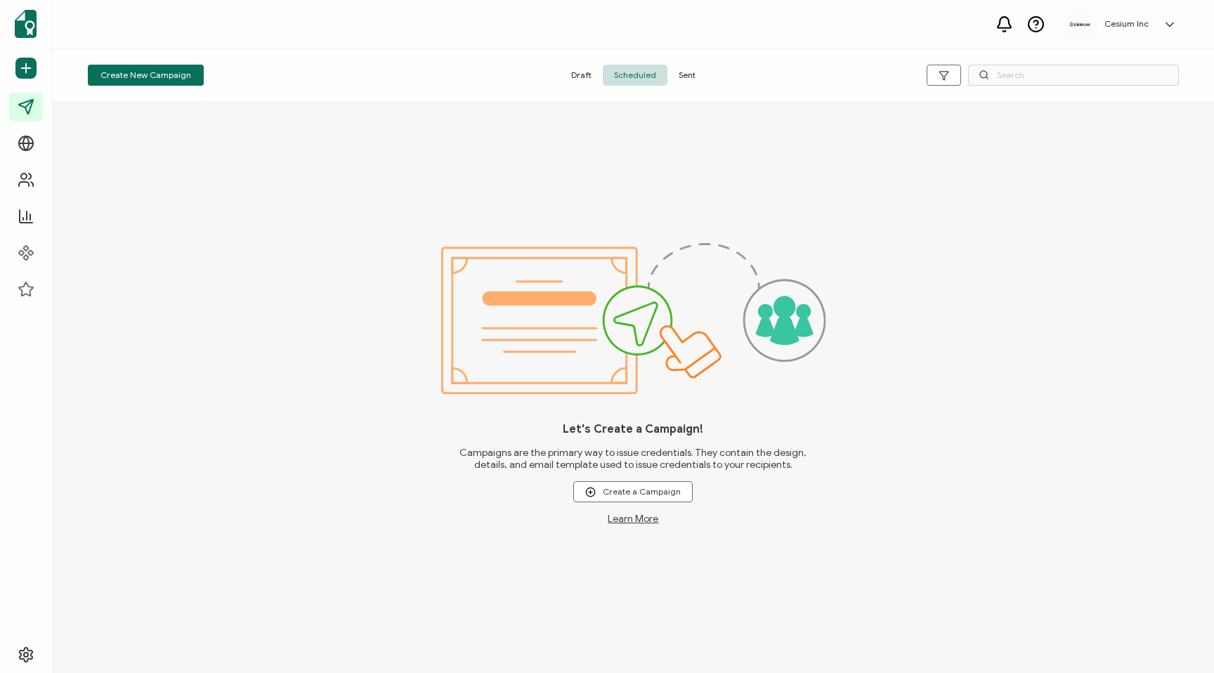
click at [691, 72] on span "Sent" at bounding box center [686, 75] width 39 height 21
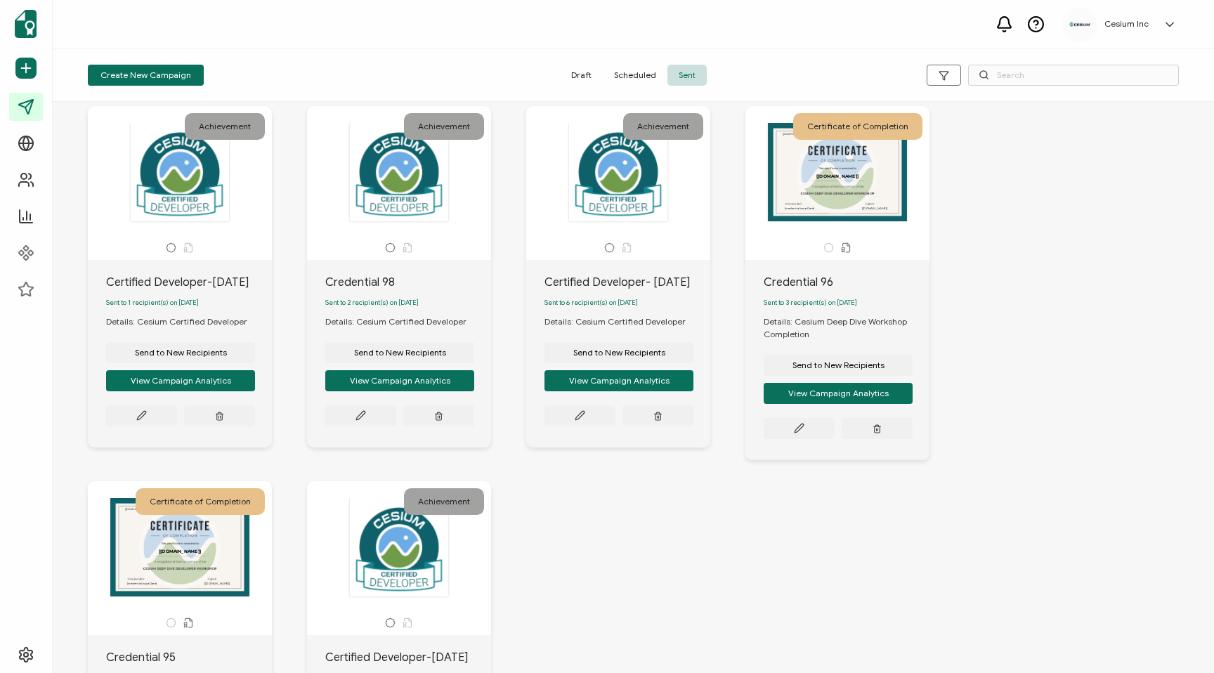
scroll to position [402, 0]
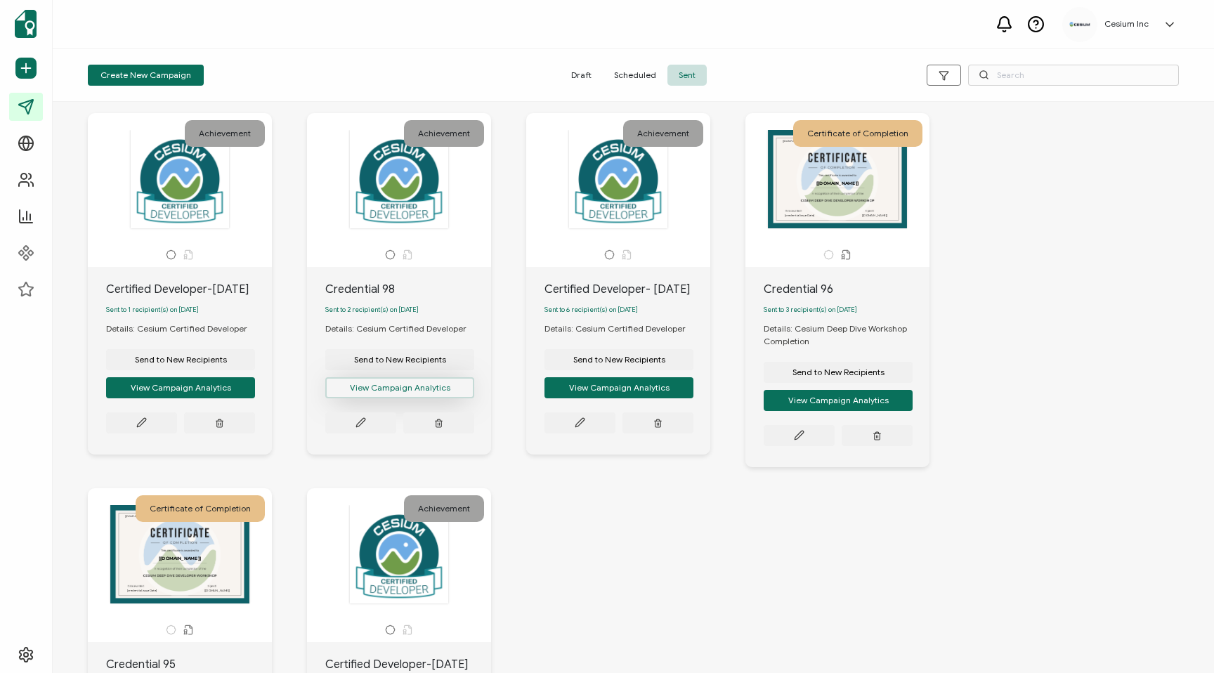
click at [255, 19] on button "View Campaign Analytics" at bounding box center [180, 8] width 149 height 21
